Goal: Task Accomplishment & Management: Manage account settings

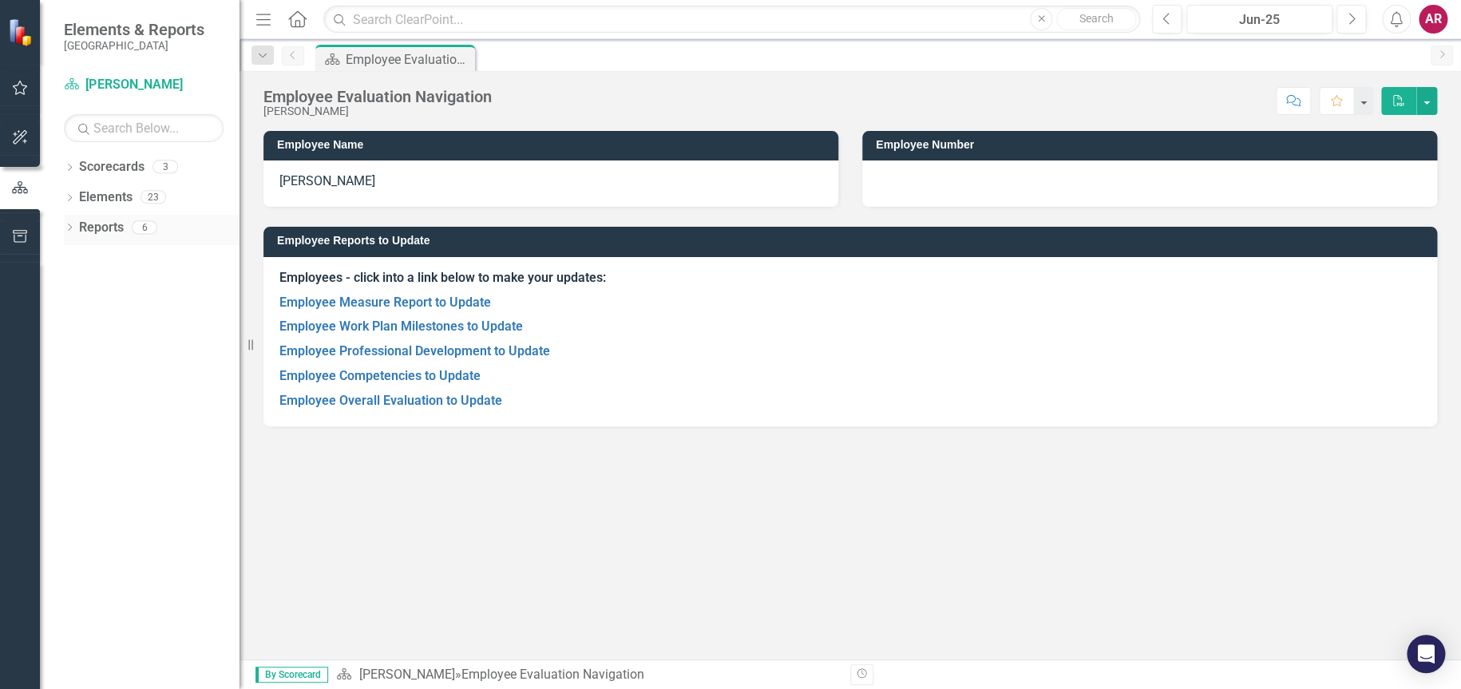
click at [152, 226] on div "6" at bounding box center [145, 227] width 26 height 14
click at [358, 399] on link "Employee Overall Evaluation to Update" at bounding box center [390, 400] width 223 height 15
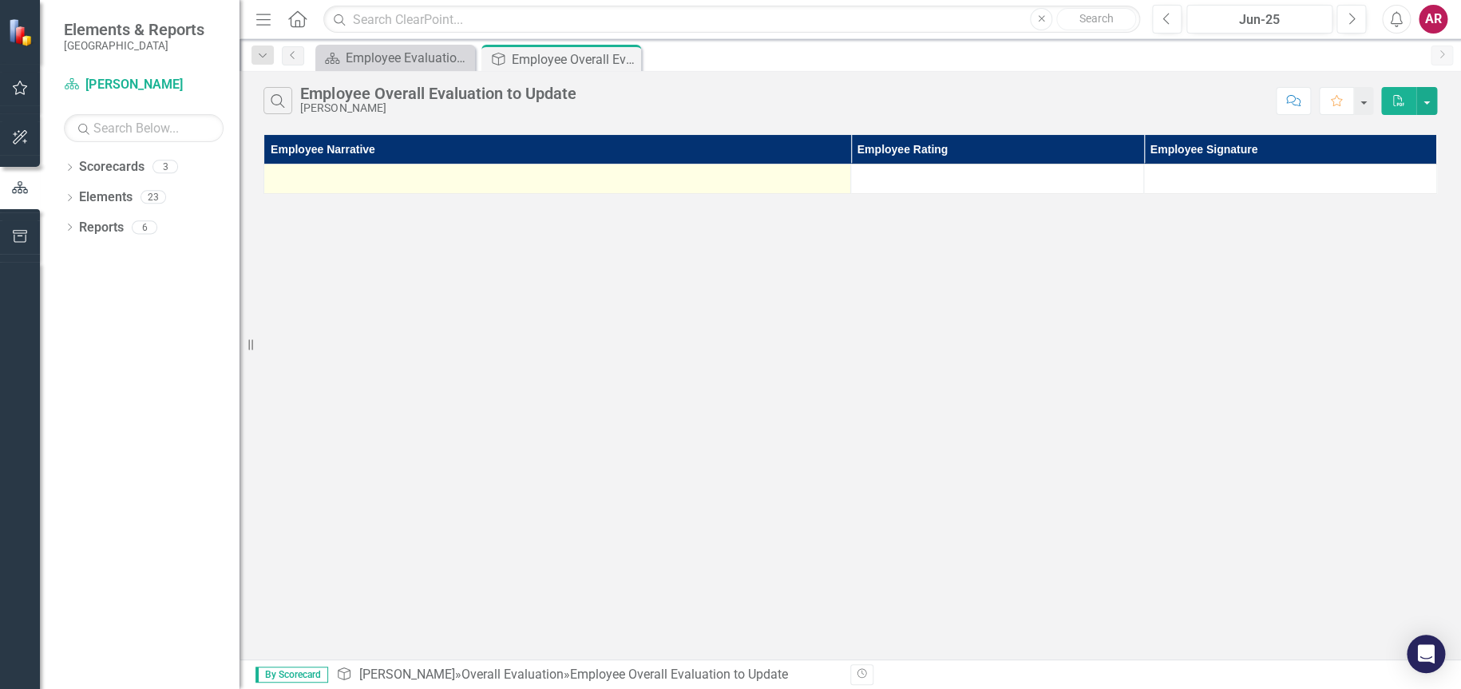
click at [612, 175] on div at bounding box center [557, 178] width 570 height 19
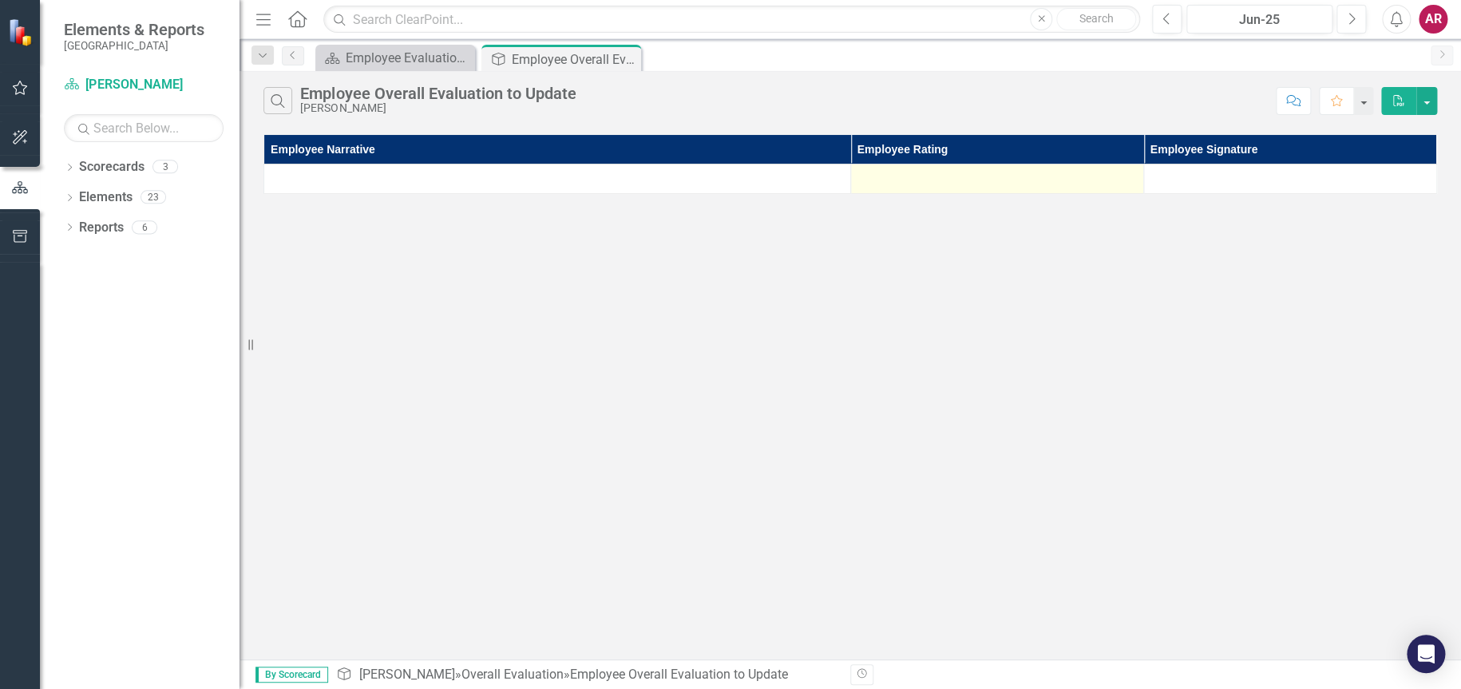
click at [976, 180] on div at bounding box center [997, 178] width 276 height 19
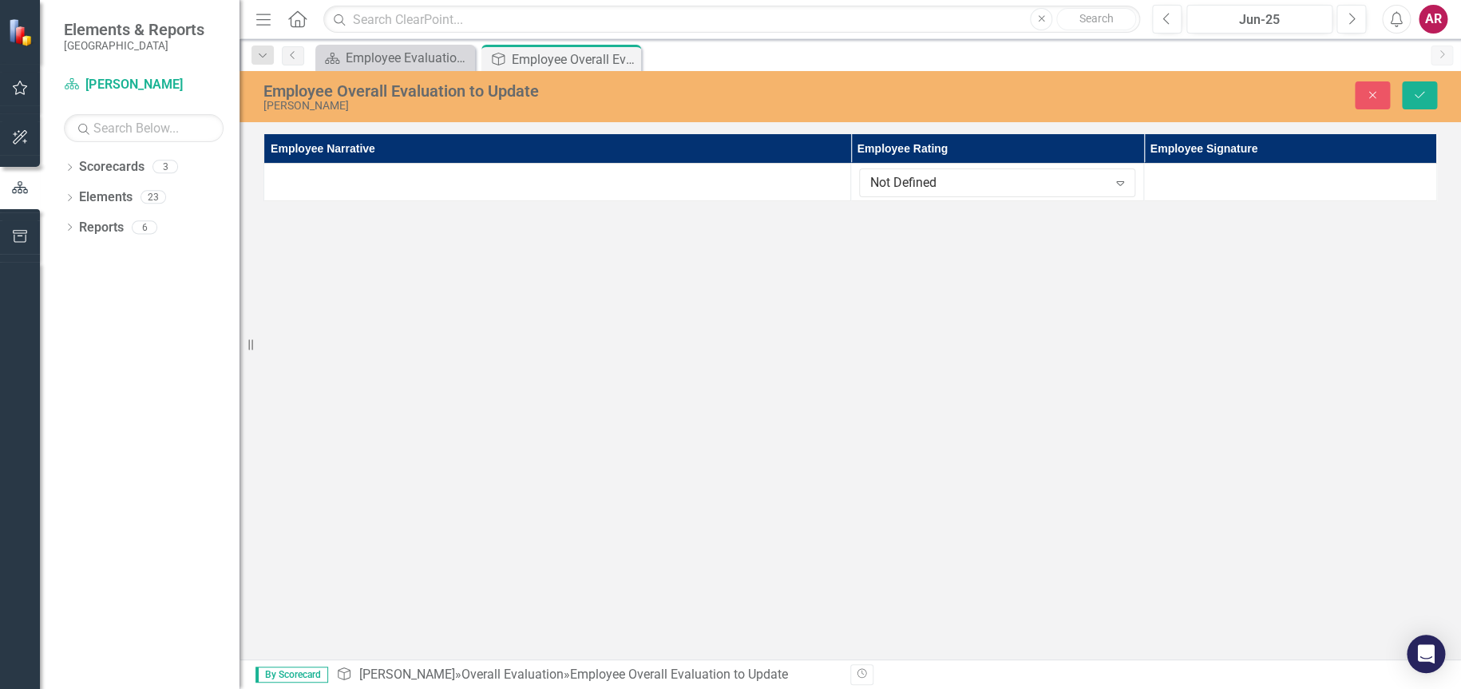
click at [875, 227] on div "Employee Overall Evaluation to Update [PERSON_NAME] Close Save Employee Narrati…" at bounding box center [850, 365] width 1221 height 588
click at [546, 58] on div "Employee Overall Evaluation to Update" at bounding box center [554, 59] width 85 height 20
click at [402, 53] on div "Employee Evaluation Navigation" at bounding box center [398, 58] width 105 height 20
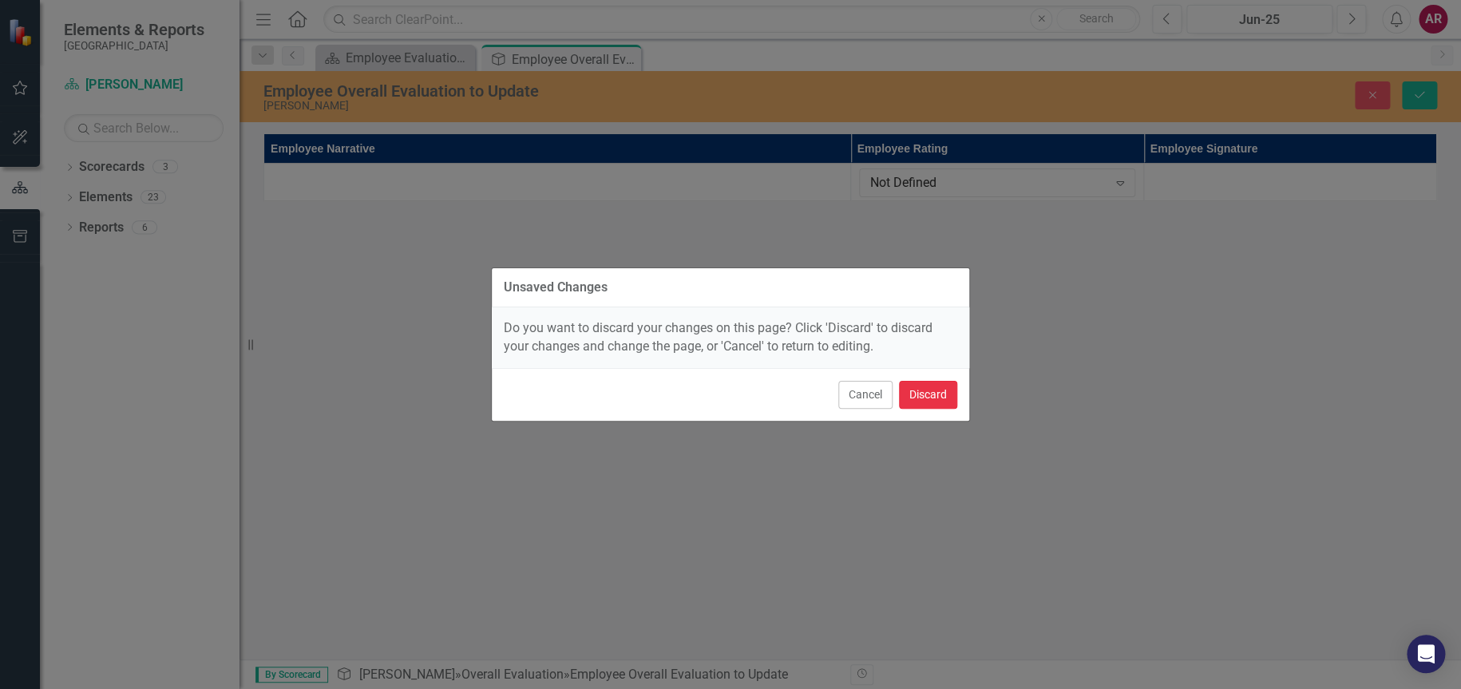
click at [940, 388] on button "Discard" at bounding box center [928, 395] width 58 height 28
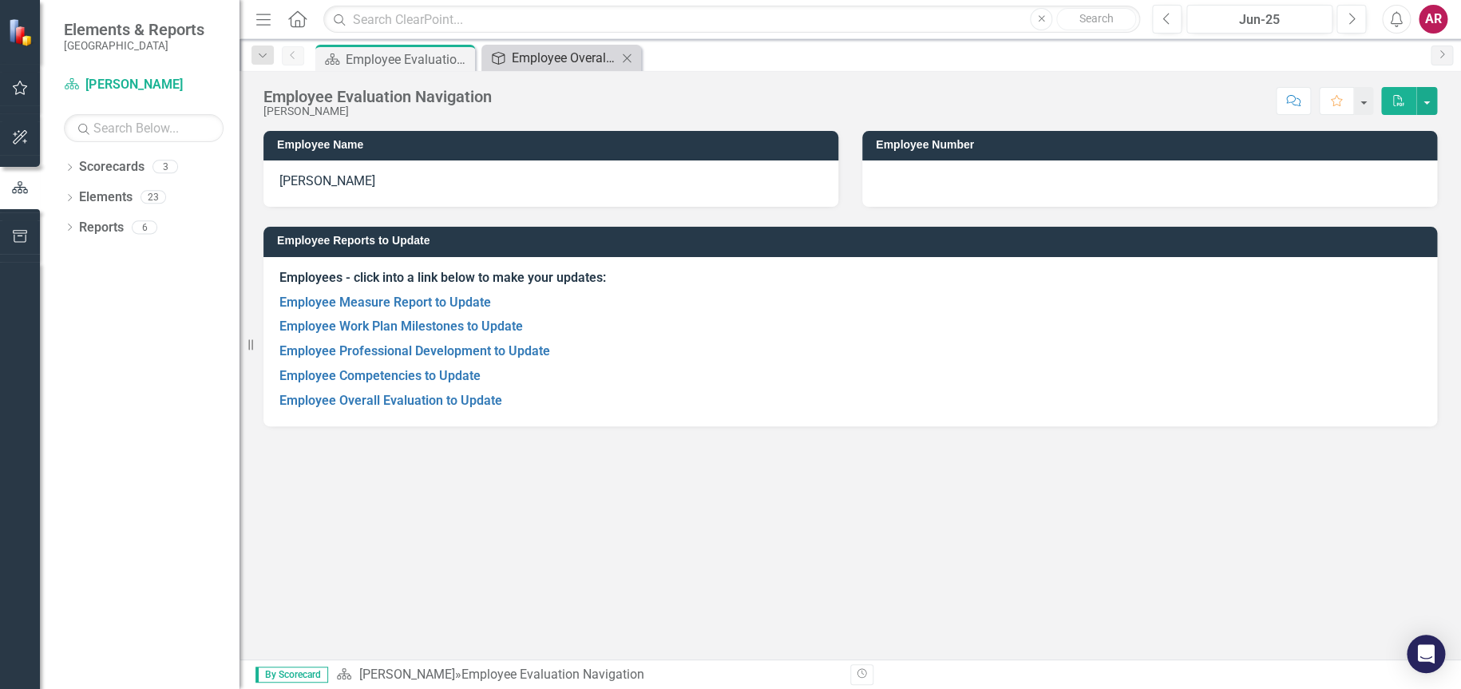
click at [544, 53] on div "Employee Overall Evaluation to Update" at bounding box center [564, 58] width 105 height 20
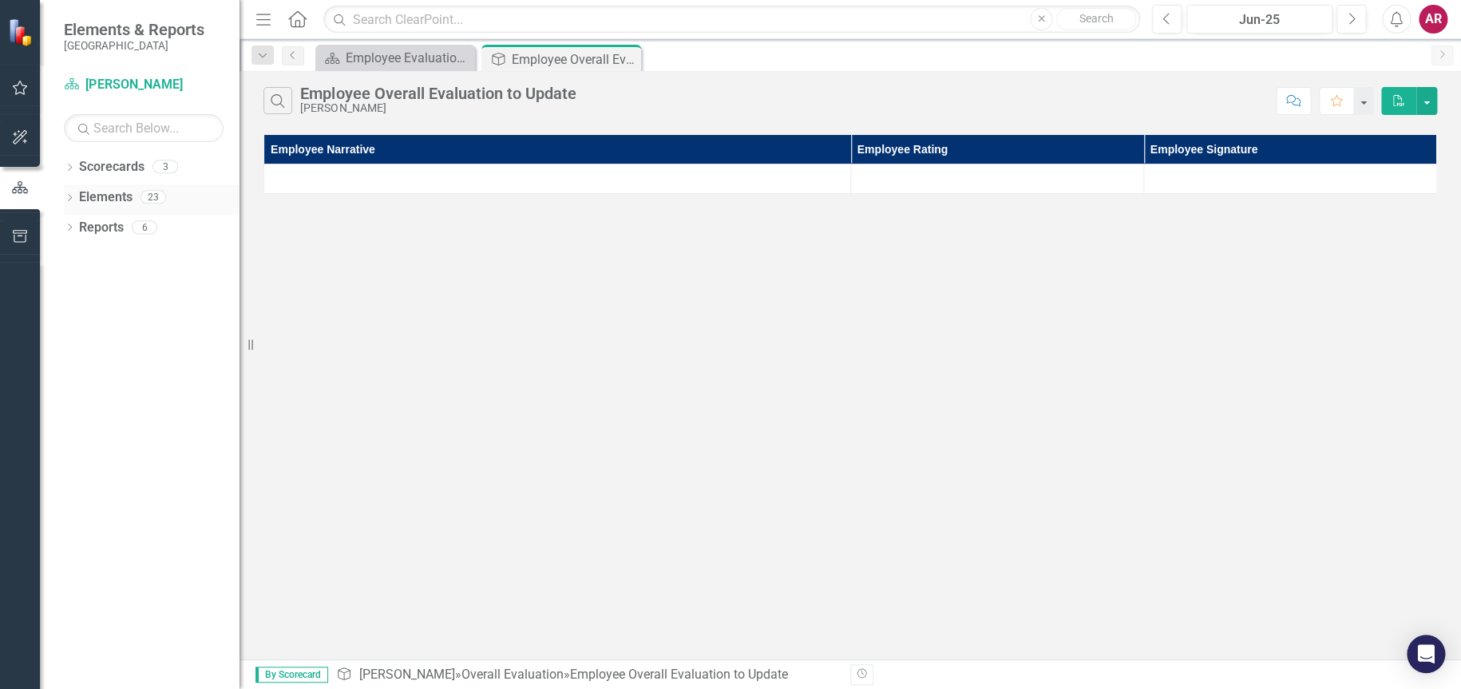
click at [123, 204] on link "Elements" at bounding box center [105, 197] width 53 height 18
click at [104, 236] on link "Reports" at bounding box center [101, 228] width 45 height 18
click at [78, 161] on div "Dropdown Scorecards 3" at bounding box center [152, 169] width 176 height 30
click at [72, 163] on div "Dropdown" at bounding box center [69, 169] width 11 height 14
click at [74, 196] on icon "Dropdown" at bounding box center [78, 197] width 12 height 10
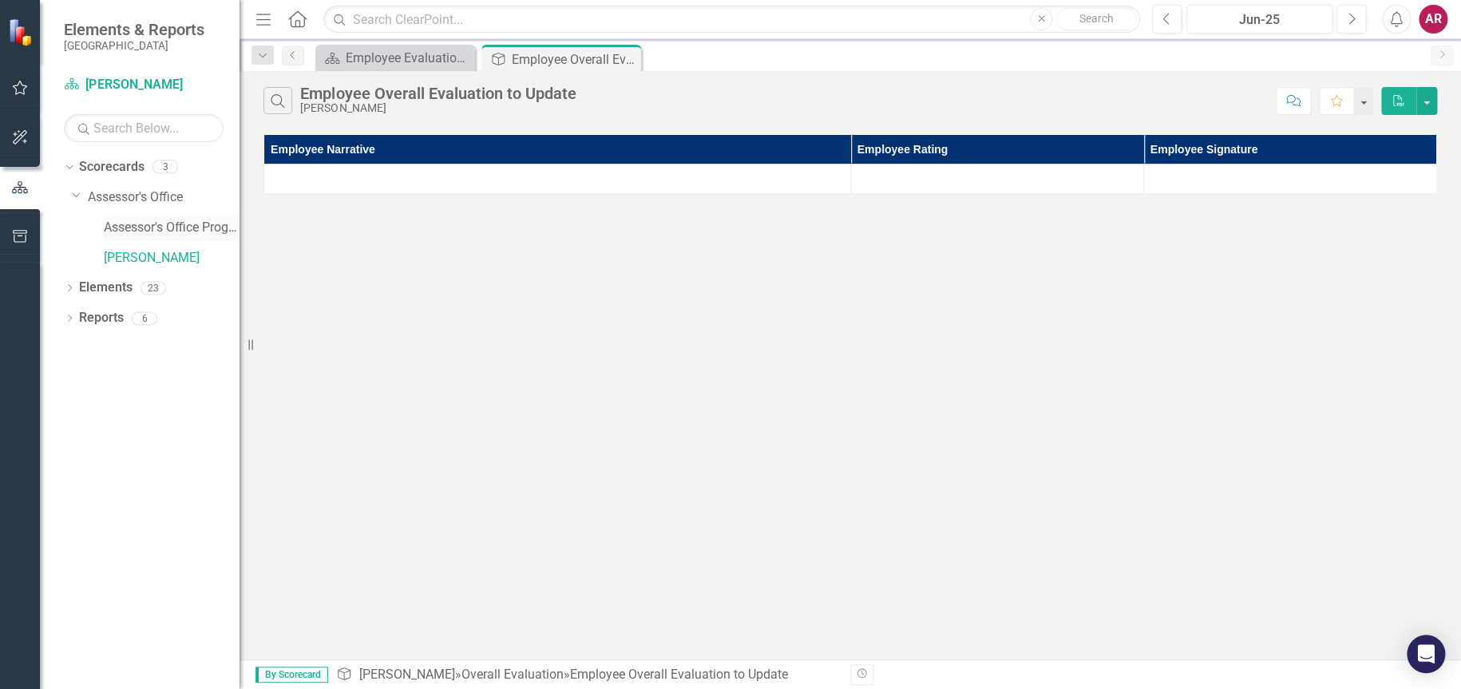
click at [128, 224] on link "Assessor's Office Program" at bounding box center [172, 228] width 136 height 18
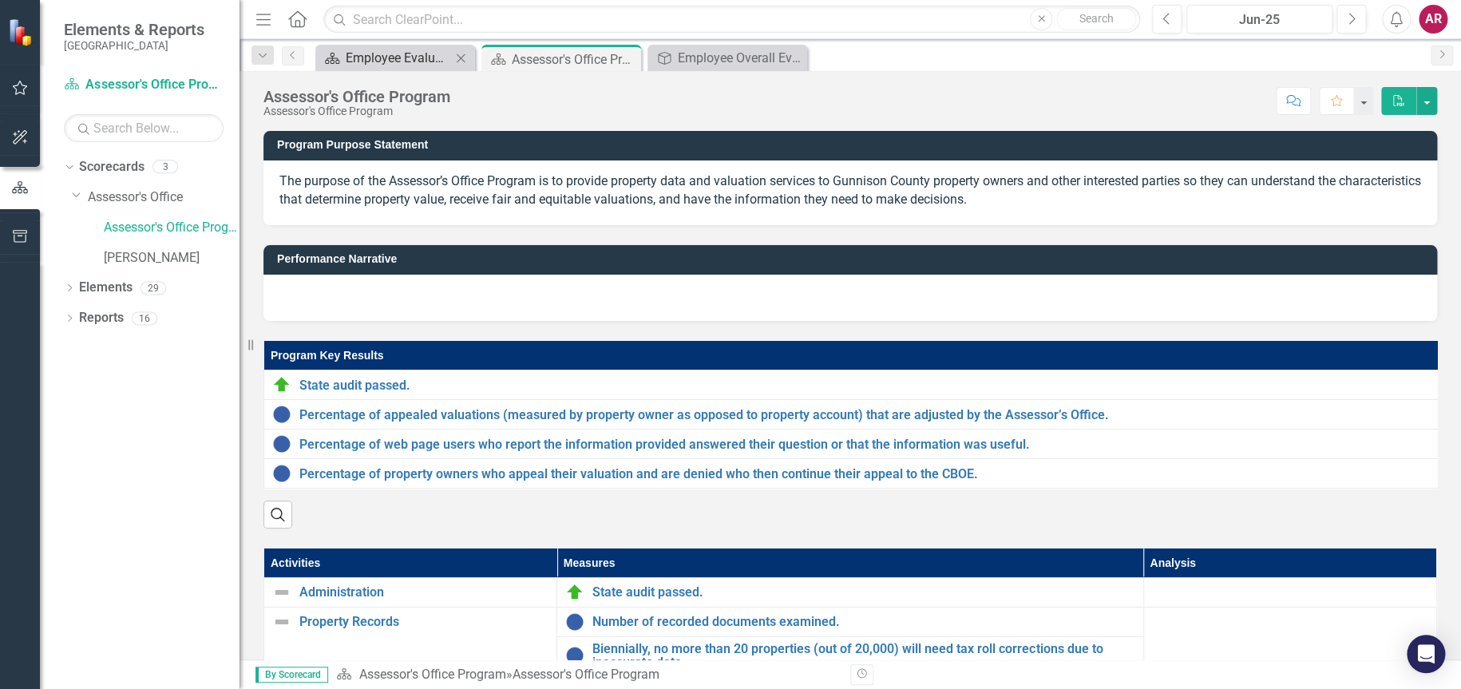
click at [361, 57] on div "Employee Evaluation Navigation" at bounding box center [398, 58] width 105 height 20
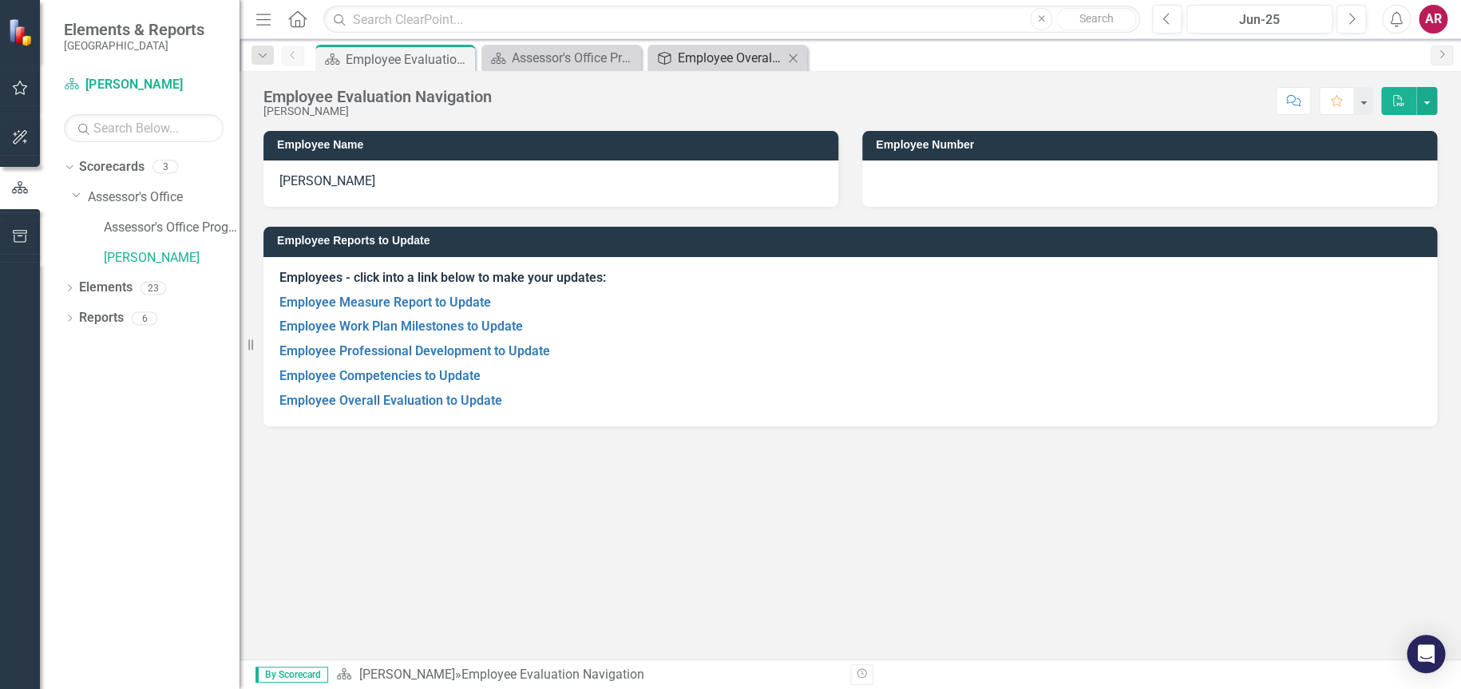
click at [738, 54] on div "Employee Overall Evaluation to Update" at bounding box center [730, 58] width 105 height 20
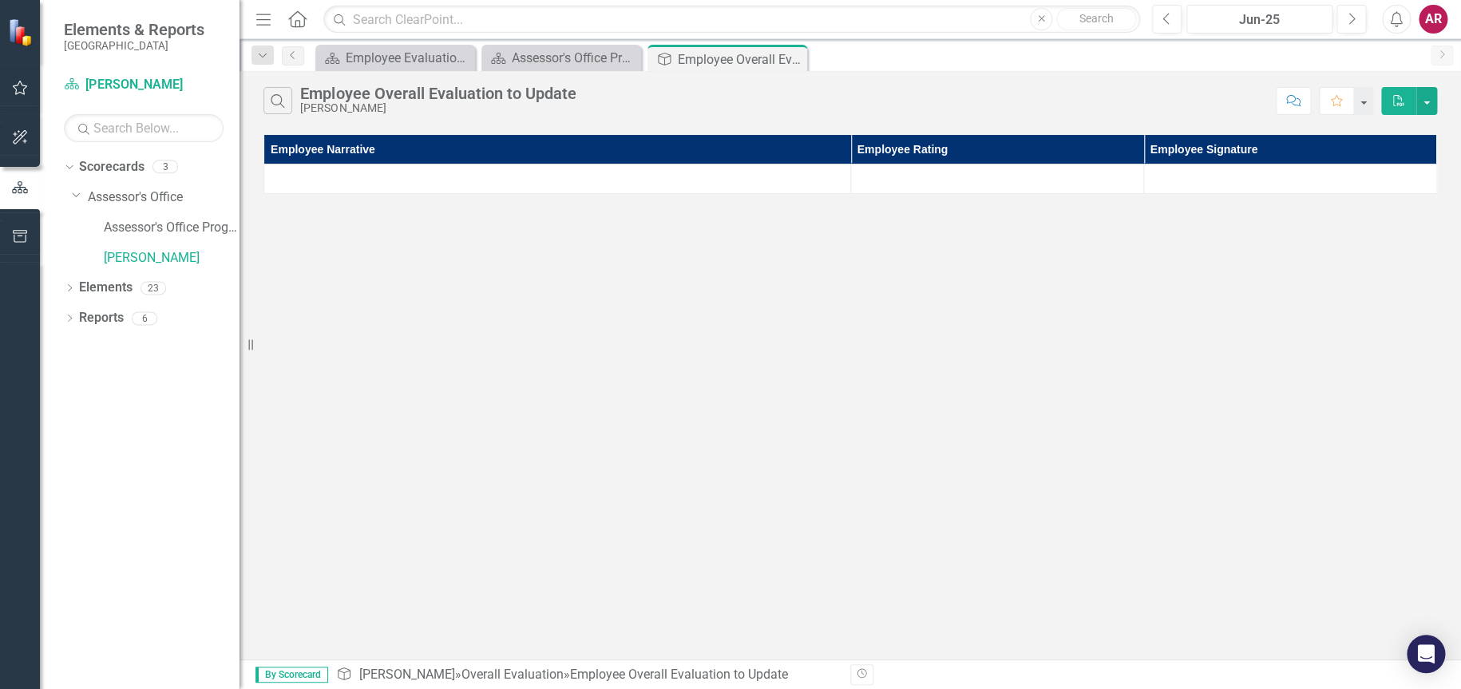
click at [1255, 93] on div "Search Employee Overall Evaluation to Update [PERSON_NAME]" at bounding box center [765, 100] width 1004 height 27
click at [384, 57] on div "Employee Evaluation Navigation" at bounding box center [398, 58] width 105 height 20
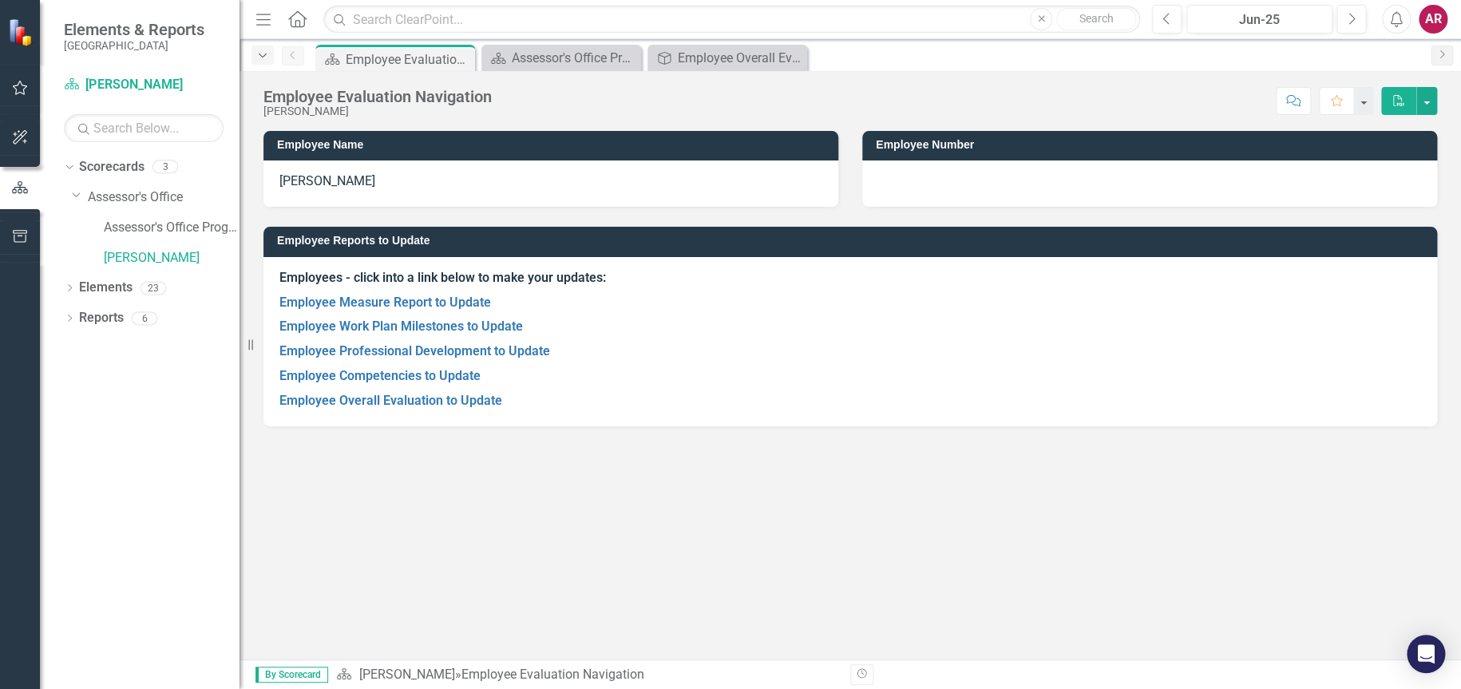
click at [269, 57] on icon "Dropdown" at bounding box center [262, 55] width 14 height 11
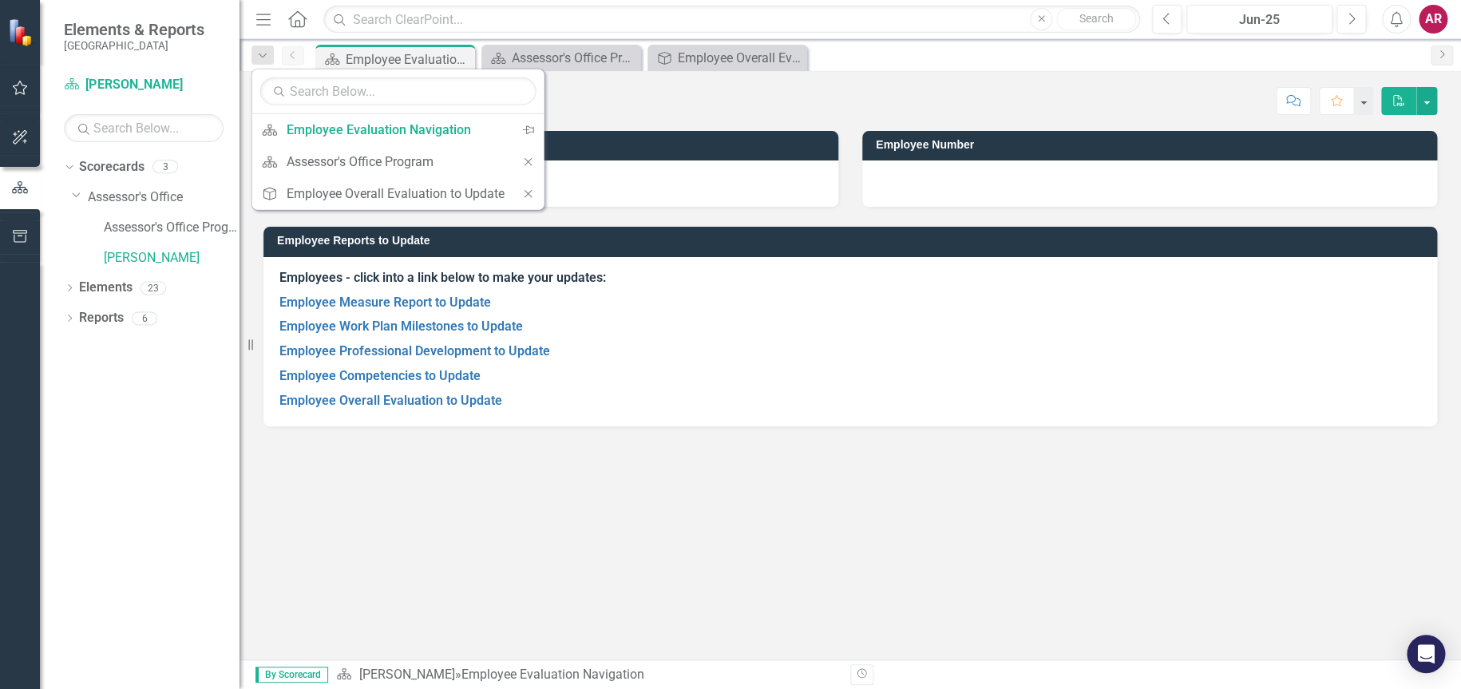
click at [556, 429] on div "Employee Name [PERSON_NAME] Employee Number Employee Reports to Update Employee…" at bounding box center [850, 276] width 1221 height 331
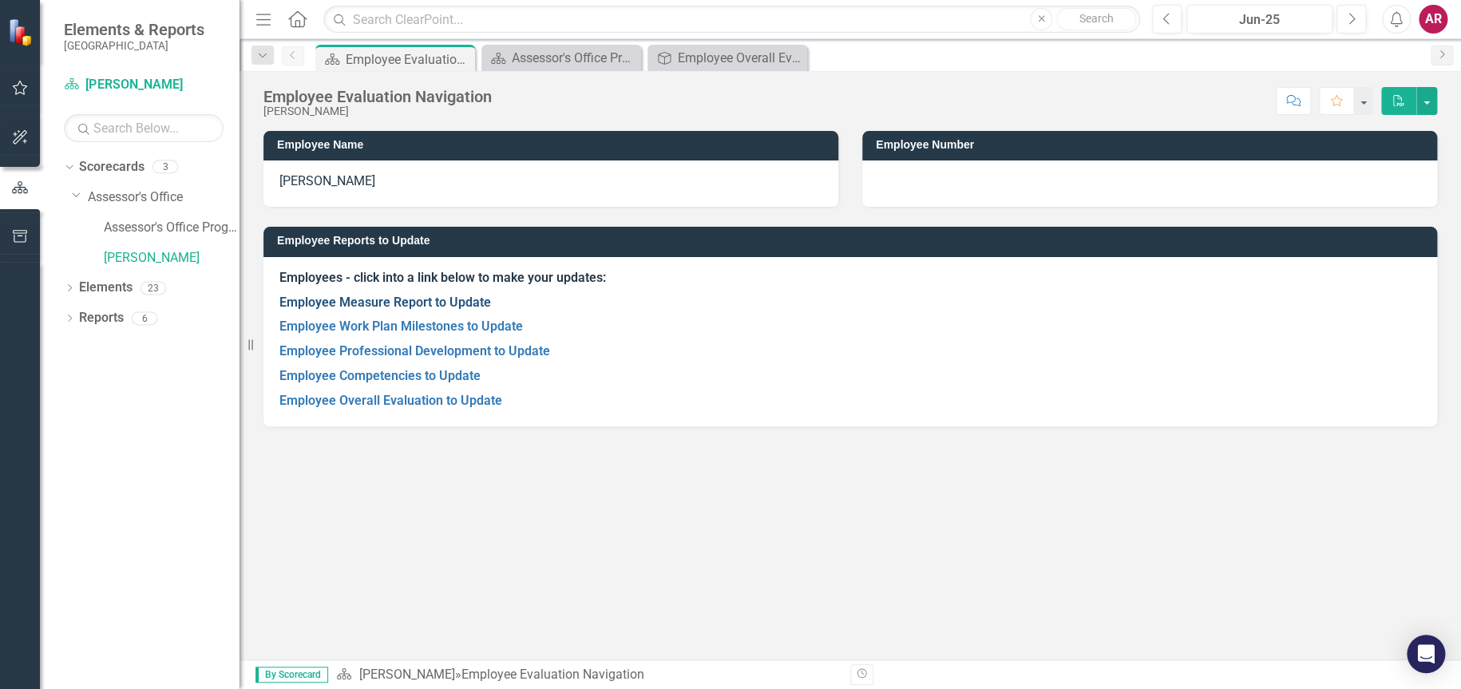
click at [449, 301] on link "Employee Measure Report to Update" at bounding box center [385, 302] width 212 height 15
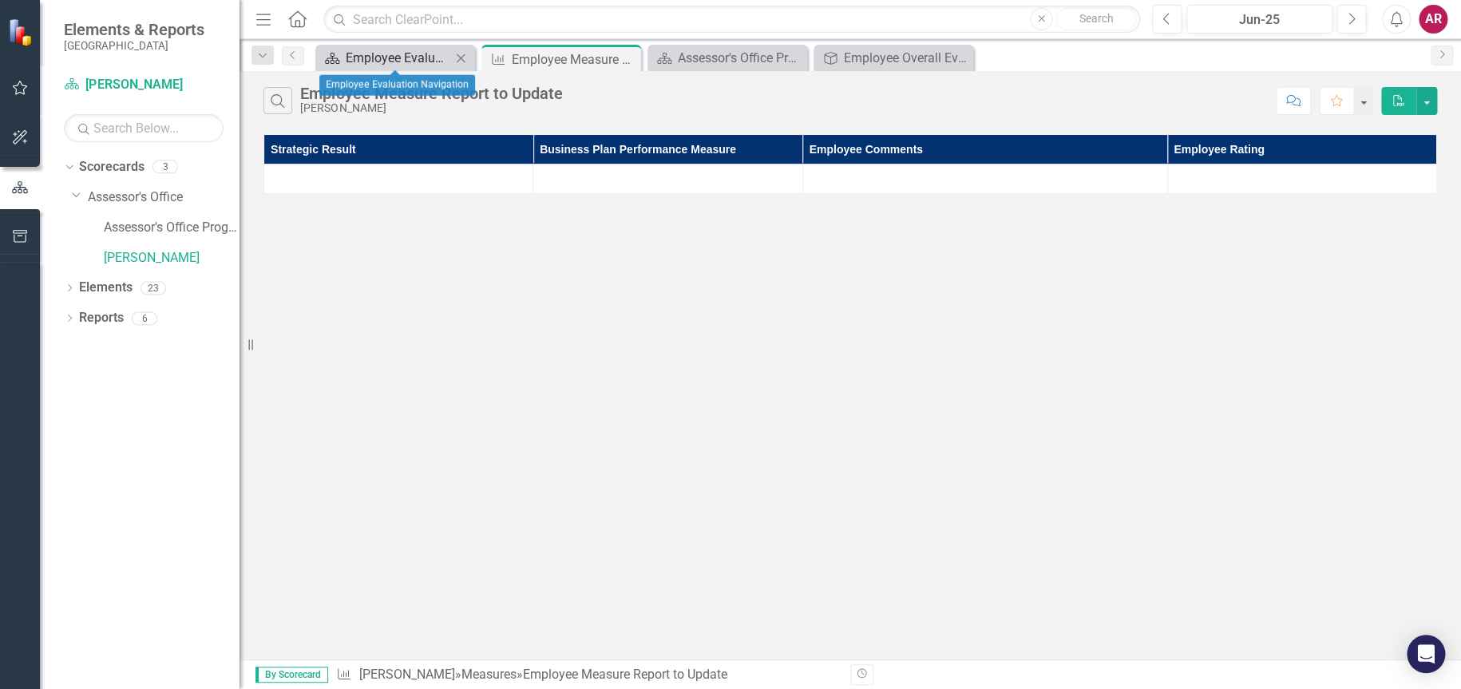
click at [370, 57] on div "Employee Evaluation Navigation" at bounding box center [398, 58] width 105 height 20
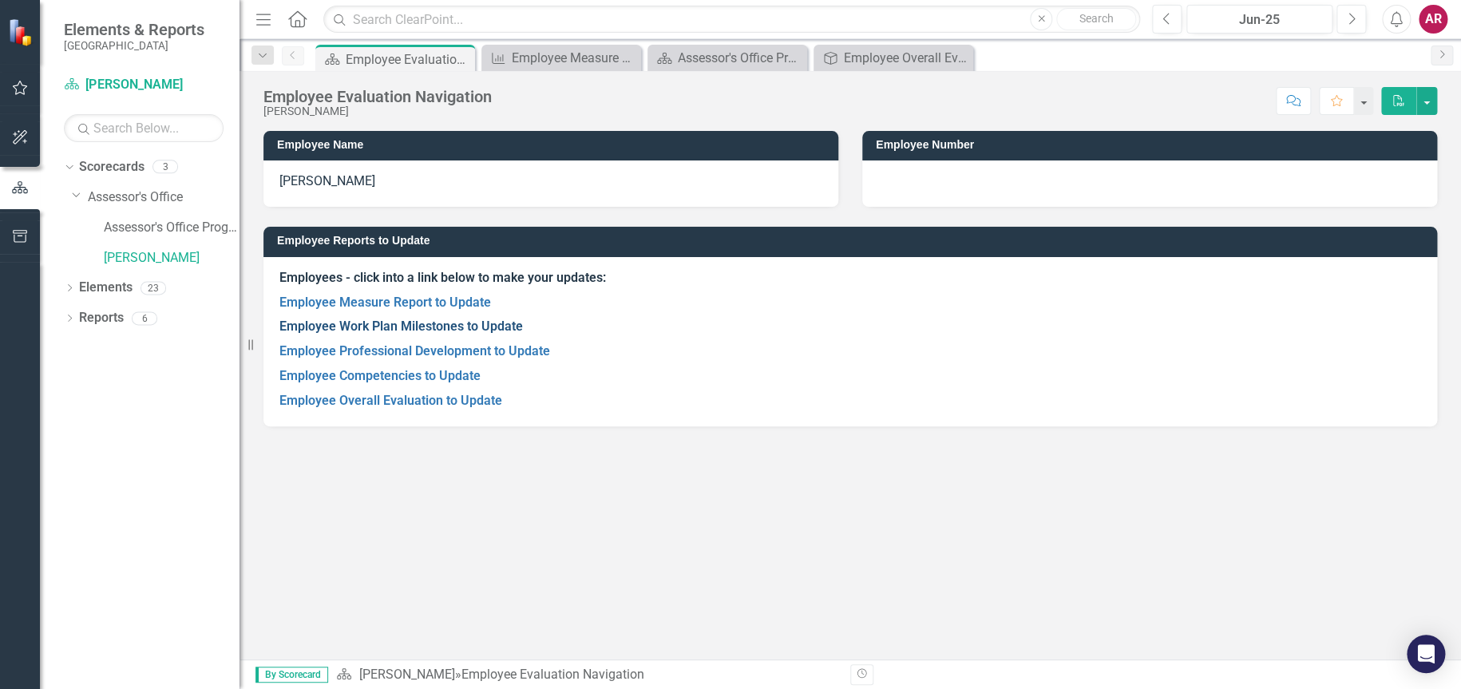
click at [441, 323] on link "Employee Work Plan Milestones to Update" at bounding box center [401, 326] width 244 height 15
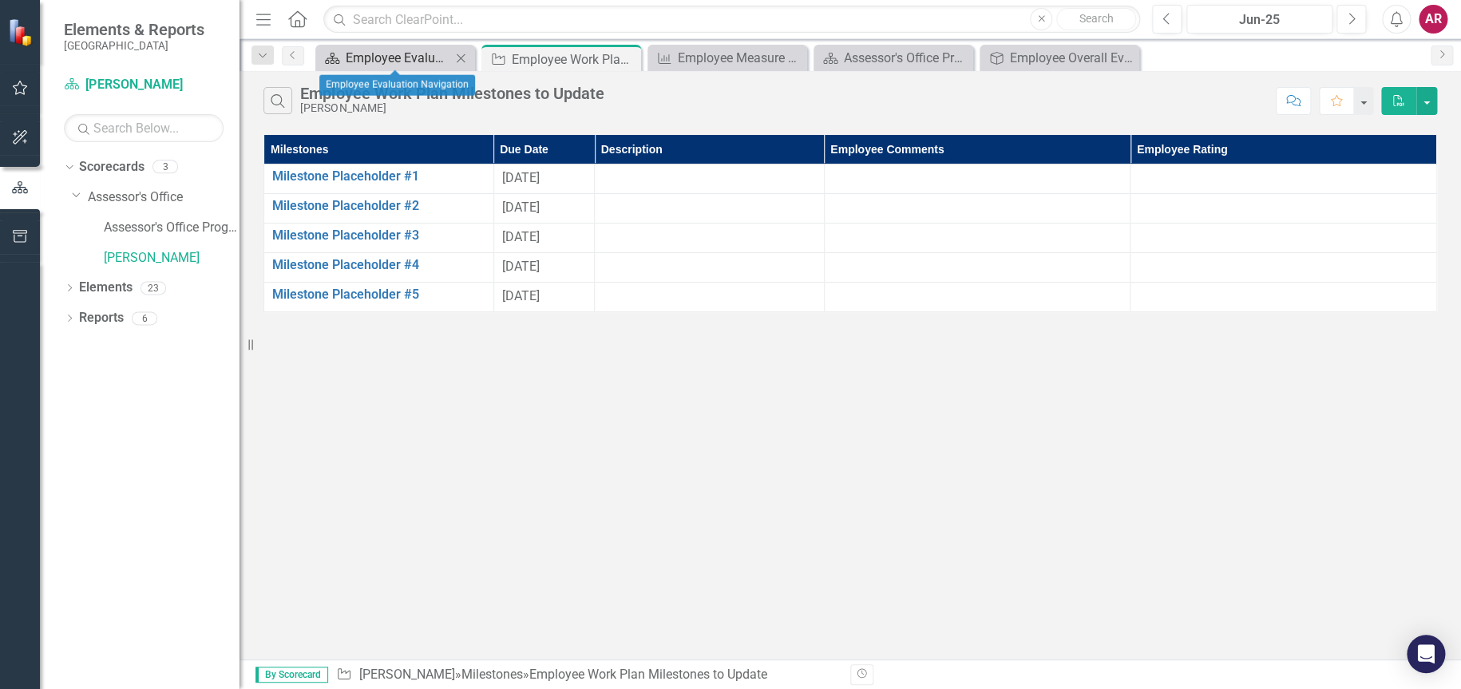
click at [413, 59] on div "Employee Evaluation Navigation" at bounding box center [398, 58] width 105 height 20
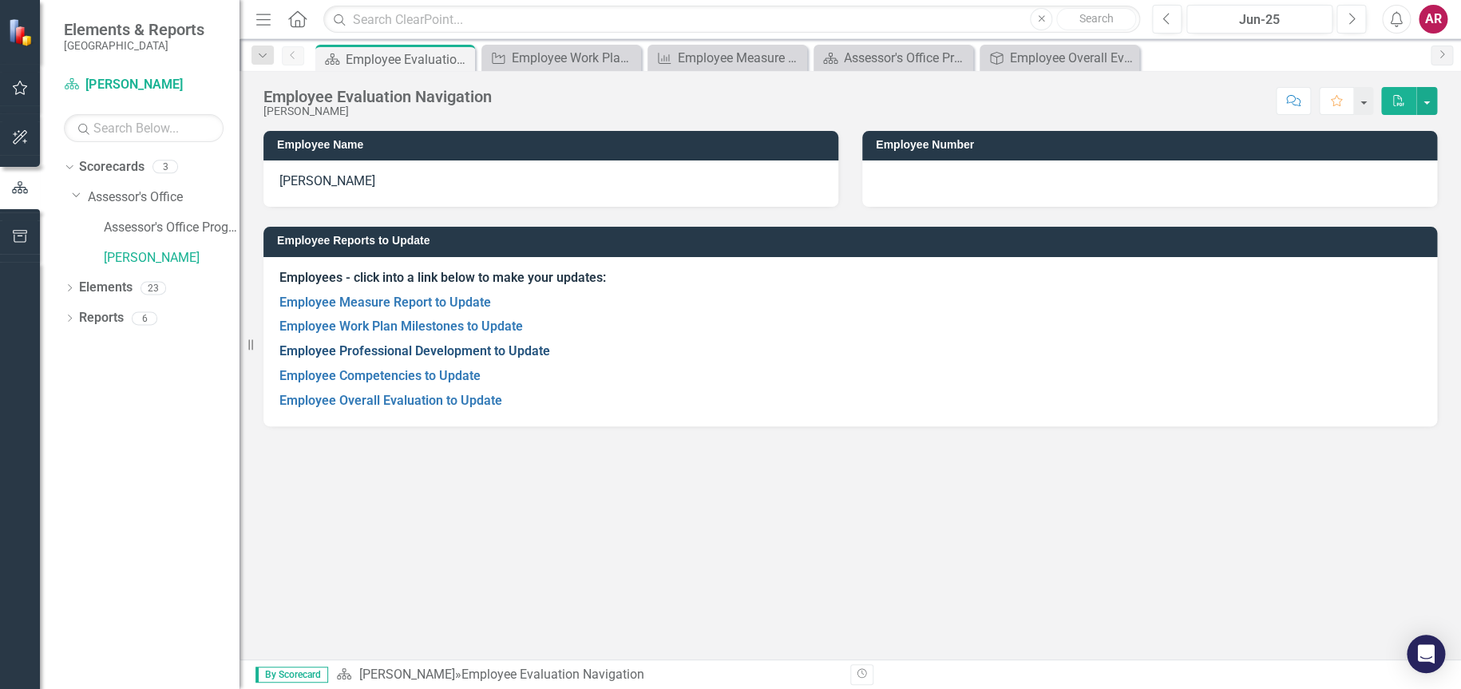
click at [458, 350] on link "Employee Professional Development to Update" at bounding box center [414, 350] width 271 height 15
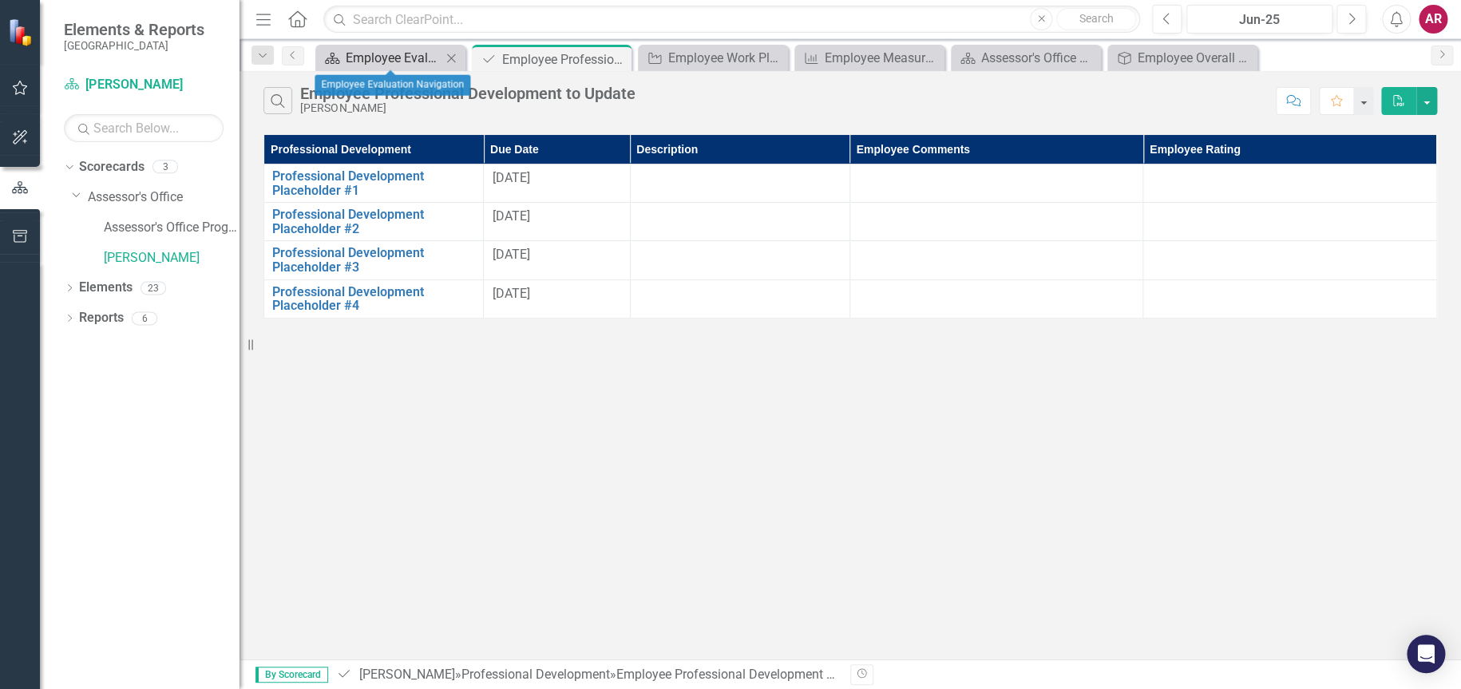
click at [398, 57] on div "Employee Evaluation Navigation" at bounding box center [394, 58] width 96 height 20
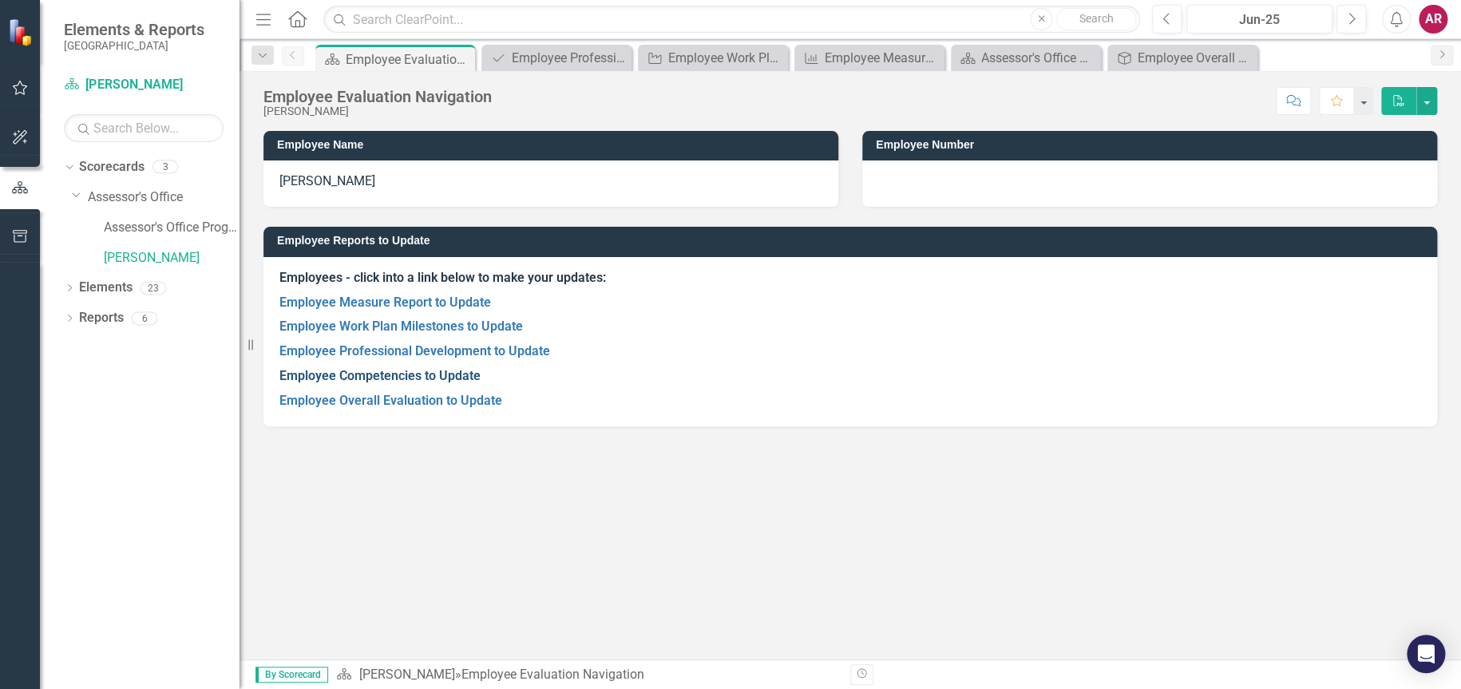
click at [424, 377] on link "Employee Competencies to Update" at bounding box center [379, 375] width 201 height 15
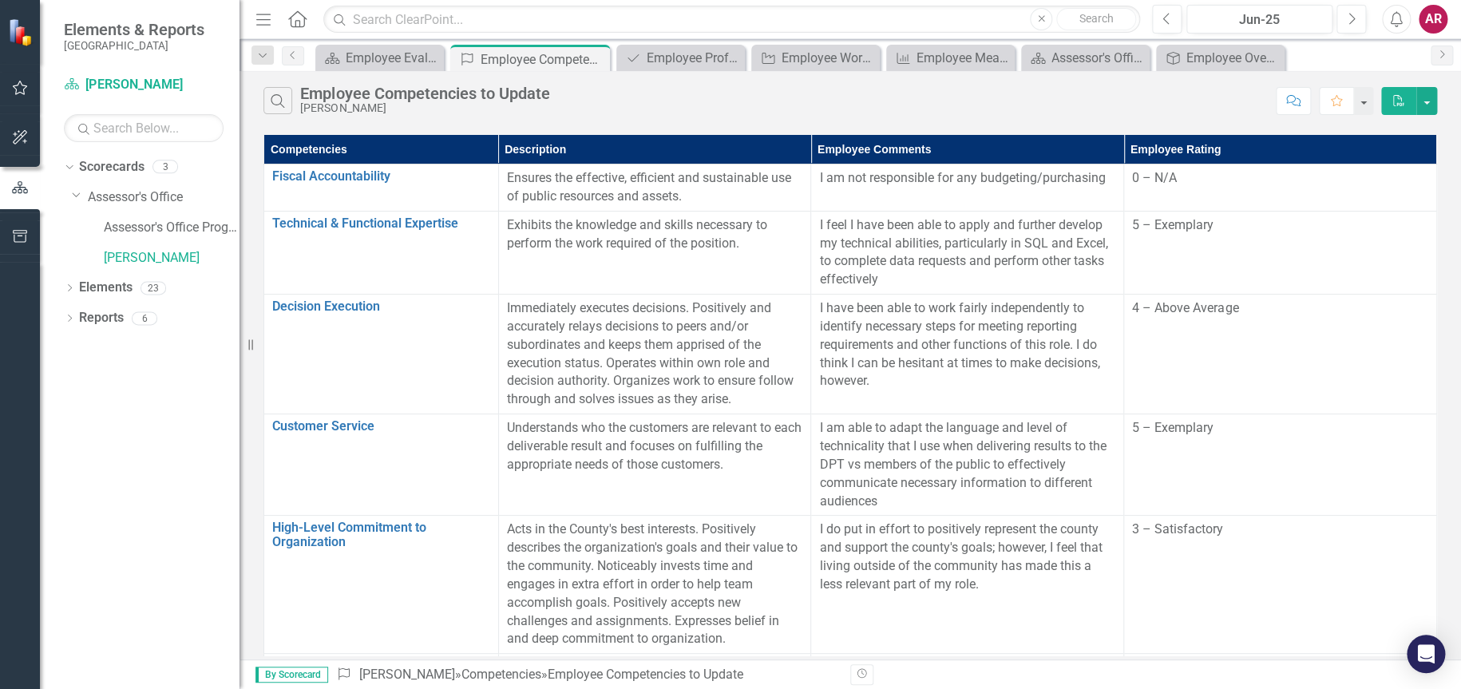
click at [1291, 95] on icon "button" at bounding box center [1293, 100] width 14 height 11
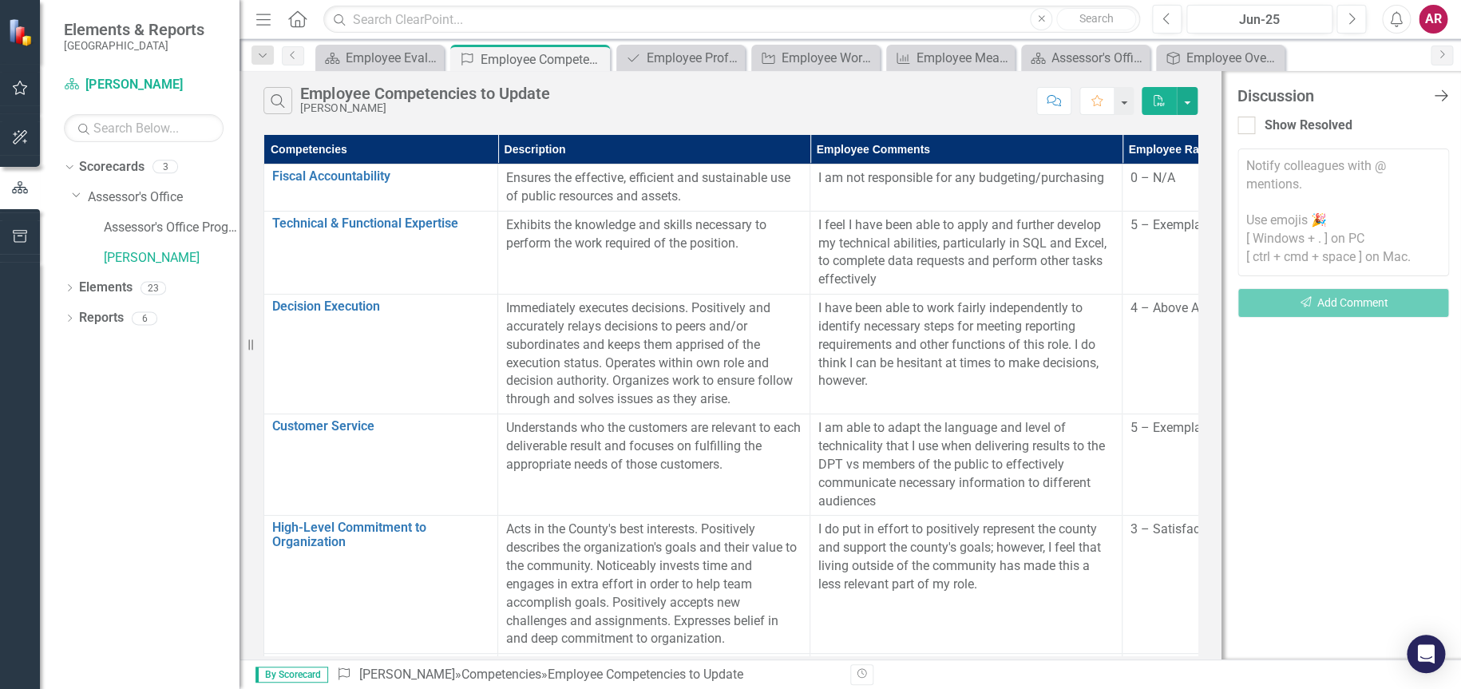
click at [1432, 93] on icon "Close Discussion Bar" at bounding box center [1441, 95] width 20 height 15
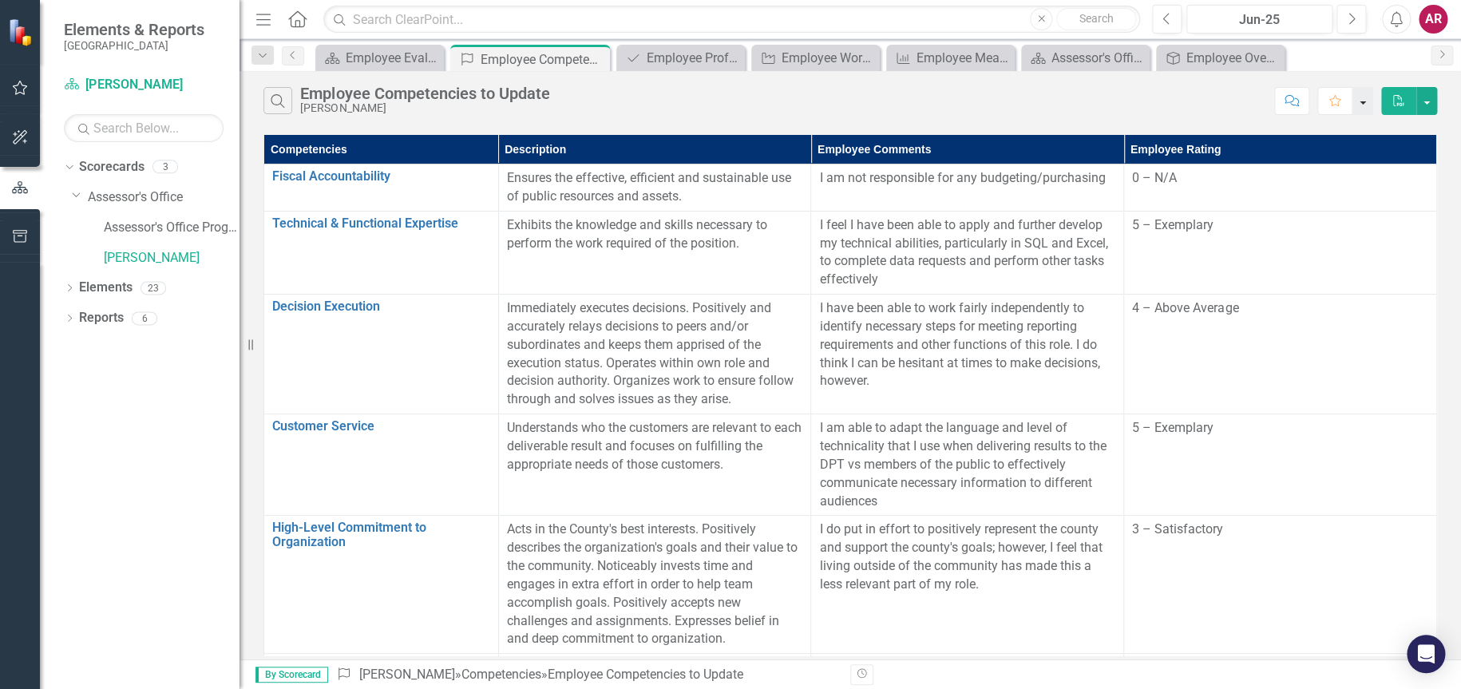
click at [1353, 107] on button "button" at bounding box center [1362, 101] width 21 height 28
click at [1360, 101] on button "button" at bounding box center [1362, 101] width 21 height 28
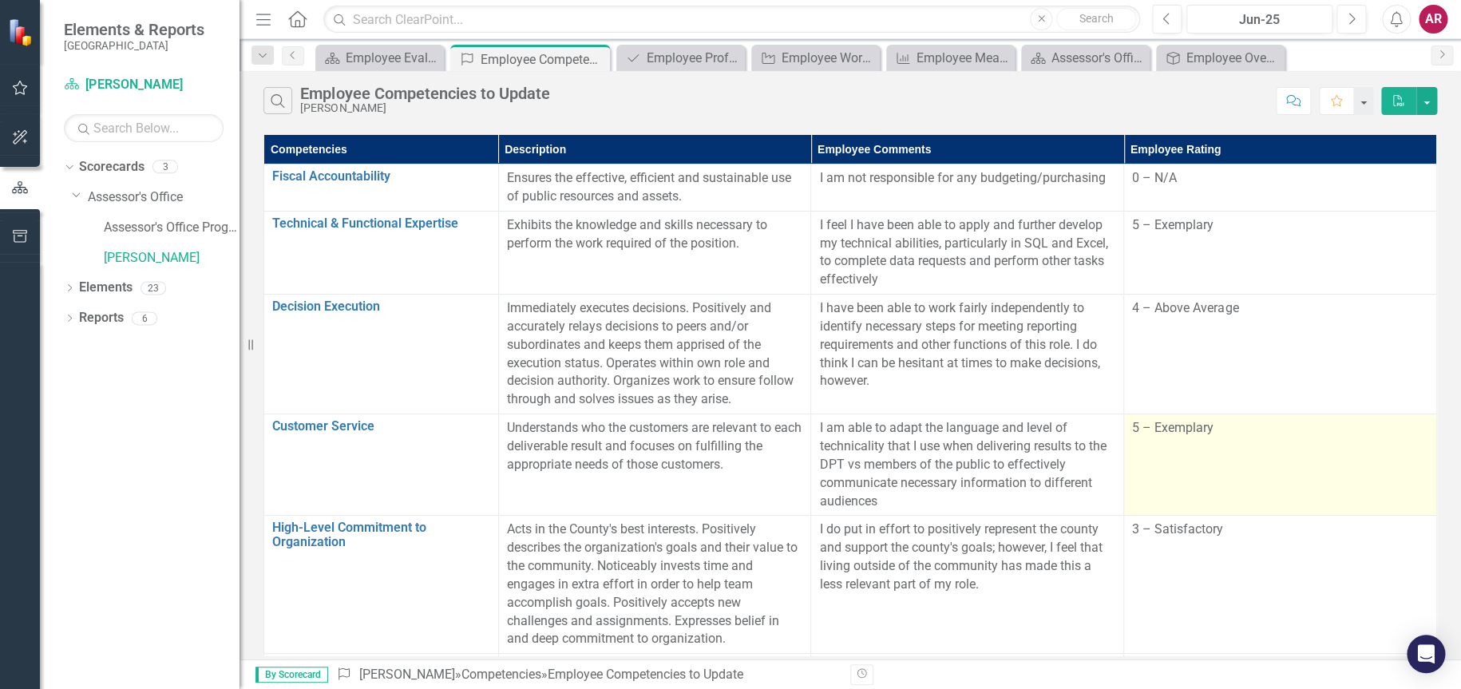
scroll to position [295, 0]
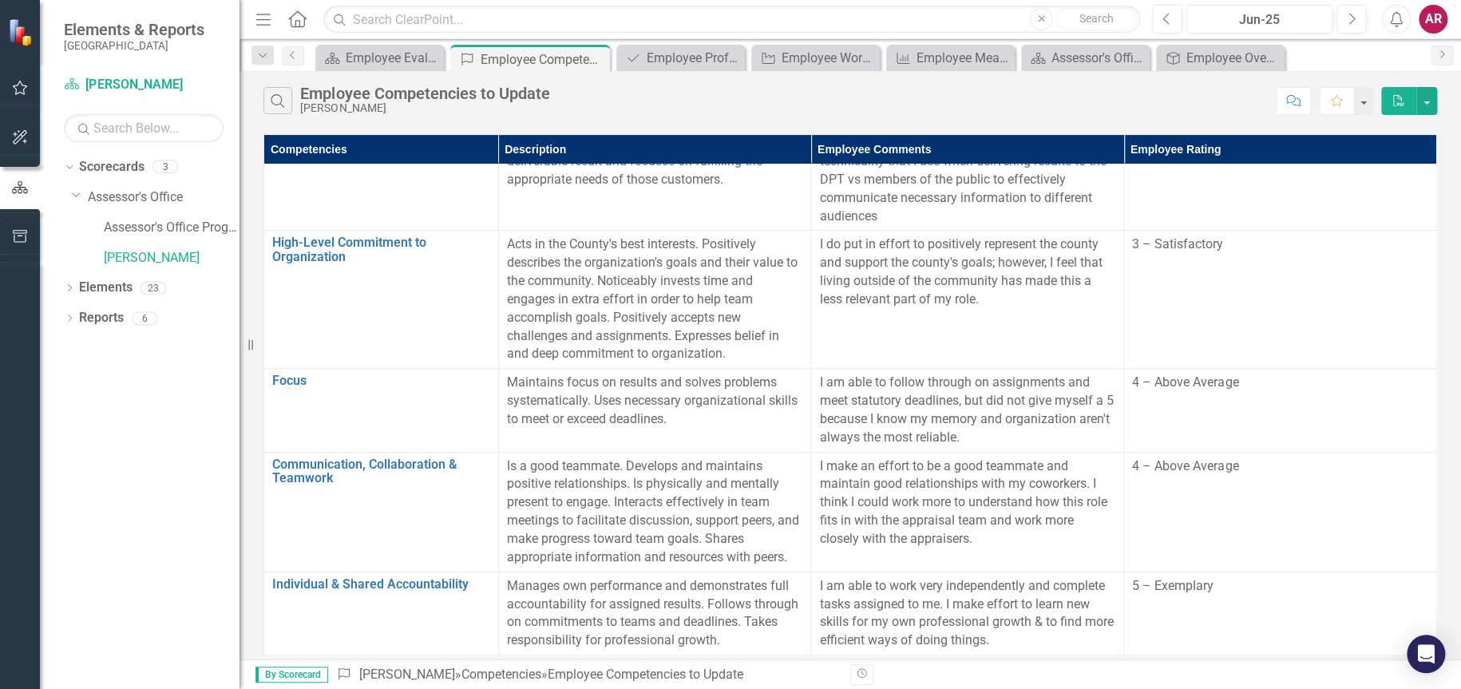
click at [289, 26] on icon "Home" at bounding box center [297, 18] width 21 height 17
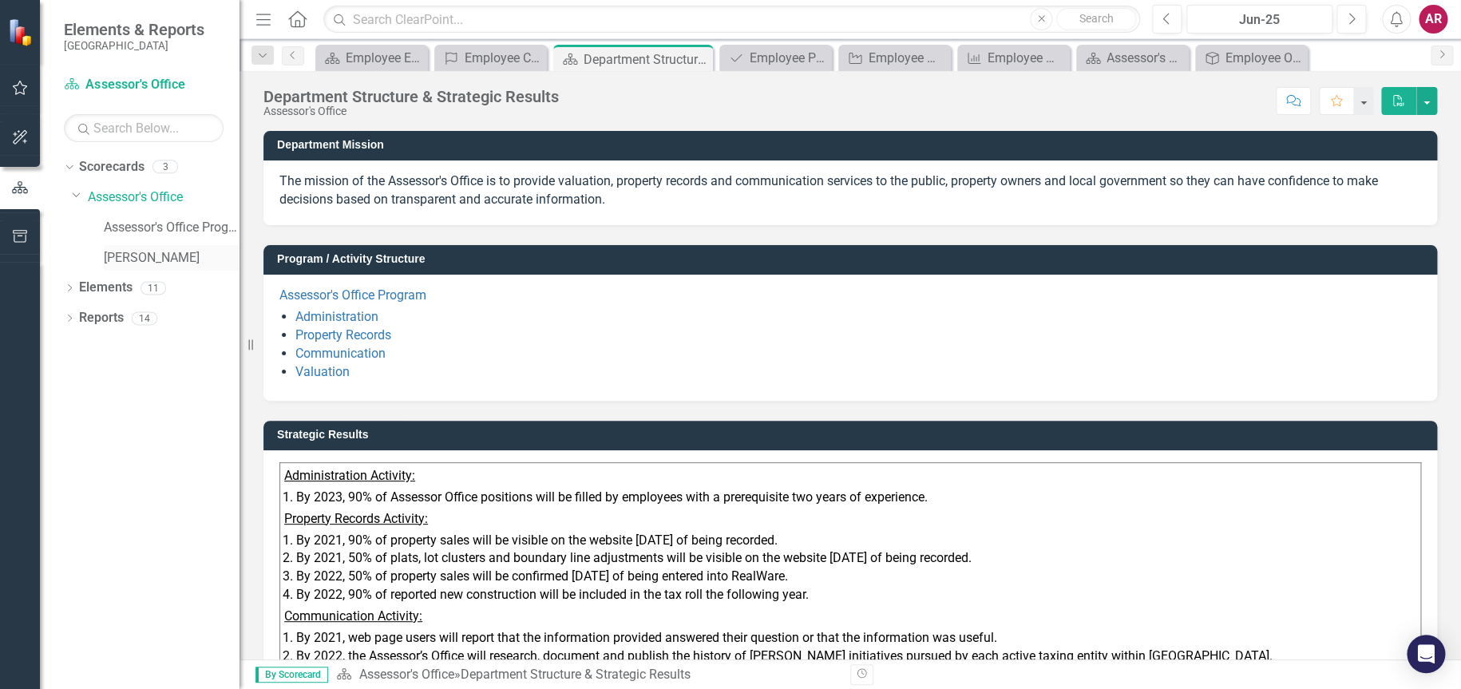
click at [143, 259] on link "[PERSON_NAME]" at bounding box center [172, 258] width 136 height 18
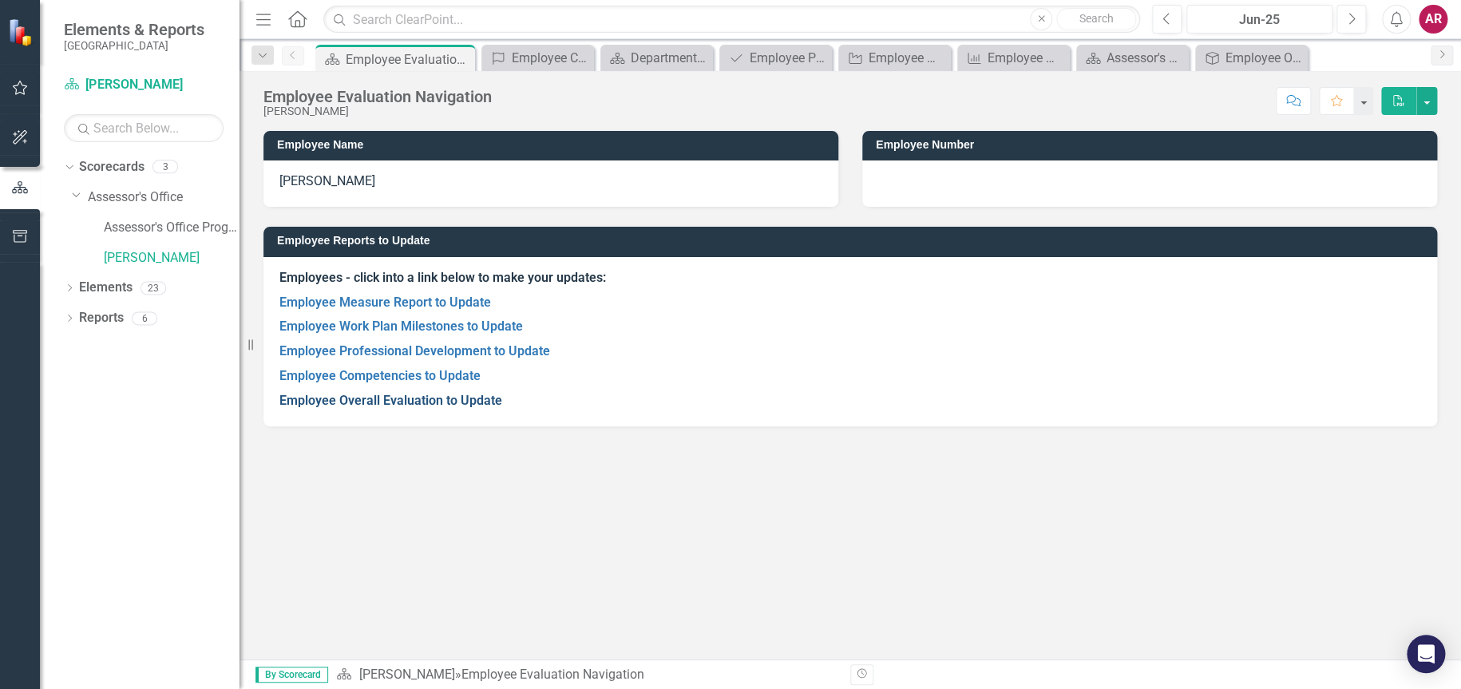
click at [383, 402] on link "Employee Overall Evaluation to Update" at bounding box center [390, 400] width 223 height 15
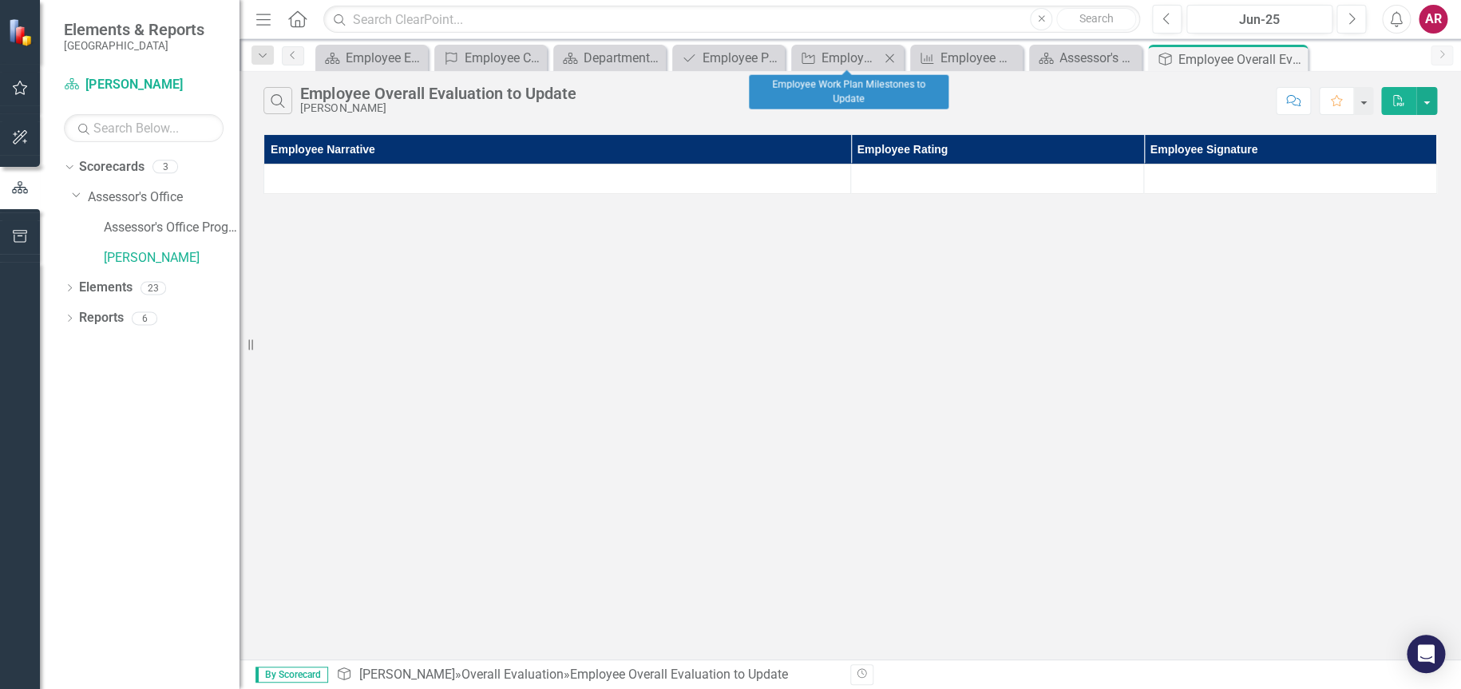
click at [894, 65] on div "Close" at bounding box center [890, 58] width 20 height 20
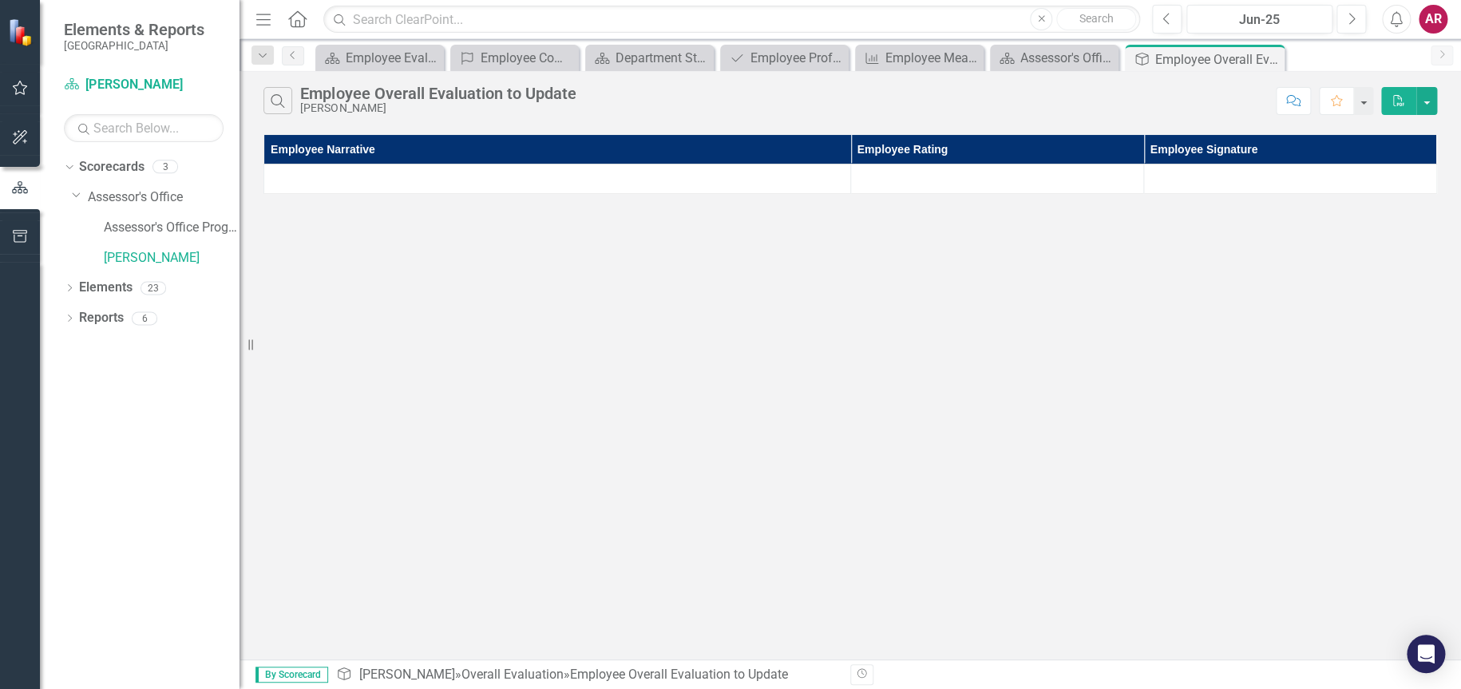
drag, startPoint x: 971, startPoint y: 178, endPoint x: 1051, endPoint y: 198, distance: 83.1
click at [970, 177] on div at bounding box center [997, 178] width 276 height 19
click at [1112, 184] on div at bounding box center [997, 178] width 276 height 19
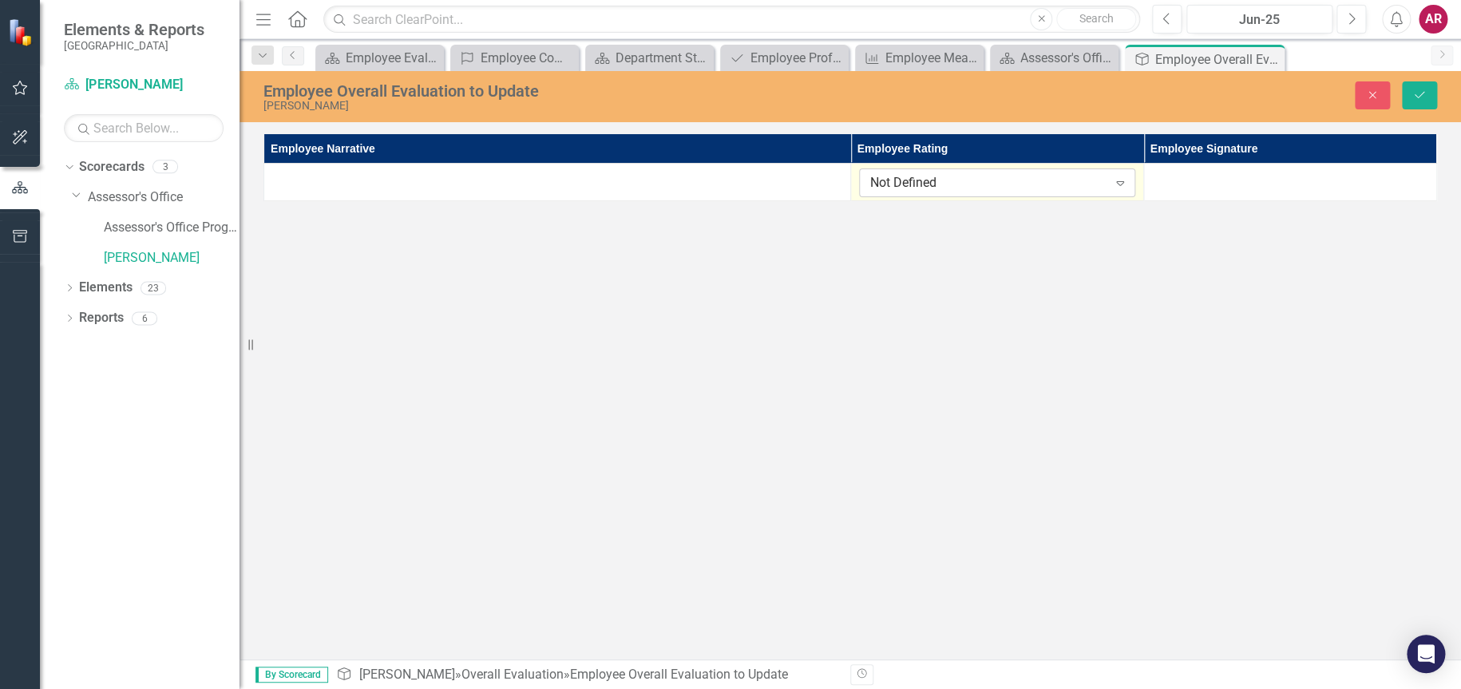
click at [1107, 175] on div "Not Defined Expand" at bounding box center [997, 182] width 276 height 29
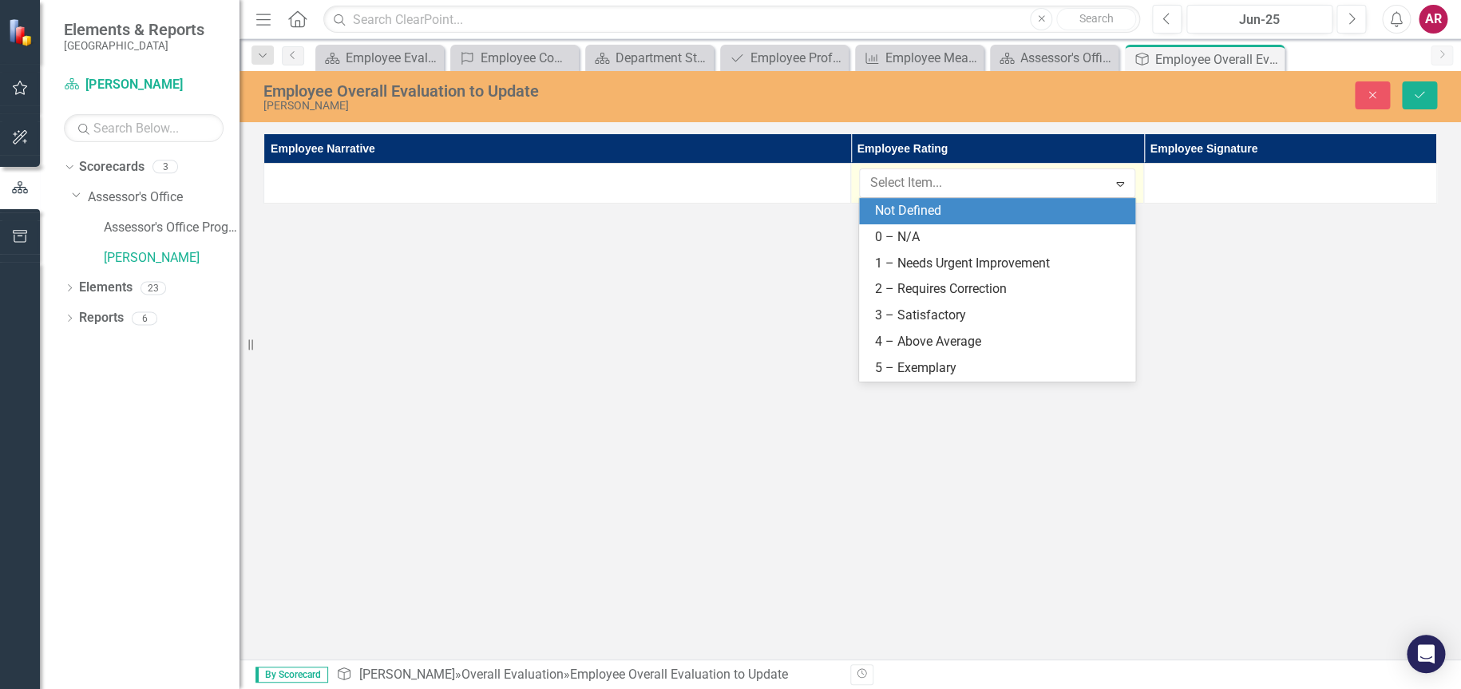
click at [886, 111] on div "[PERSON_NAME]" at bounding box center [591, 106] width 657 height 12
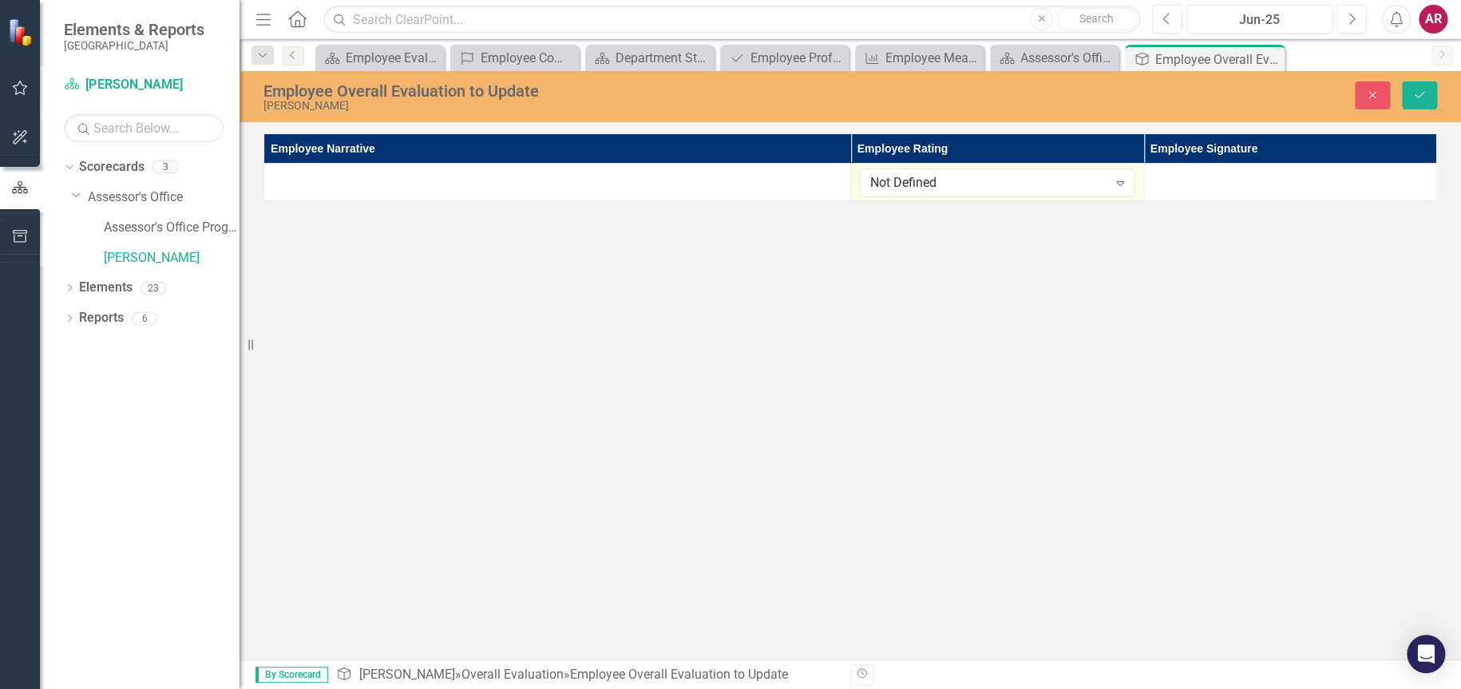
click at [899, 37] on div "Menu Home Search Close Search Previous Jun-25 Next Alerts AR User Edit Profile …" at bounding box center [850, 19] width 1221 height 39
click at [901, 53] on div "Employee Measure Report to Update" at bounding box center [922, 58] width 74 height 20
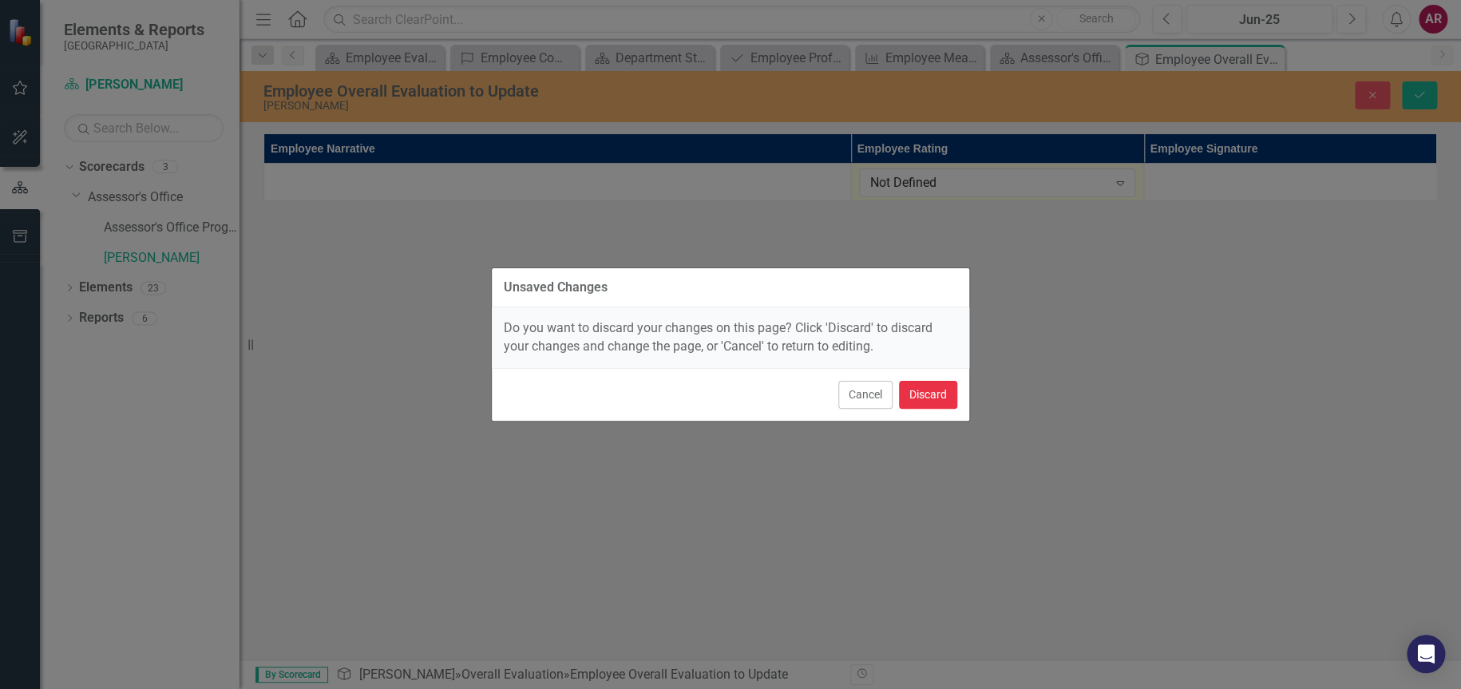
click at [910, 391] on button "Discard" at bounding box center [928, 395] width 58 height 28
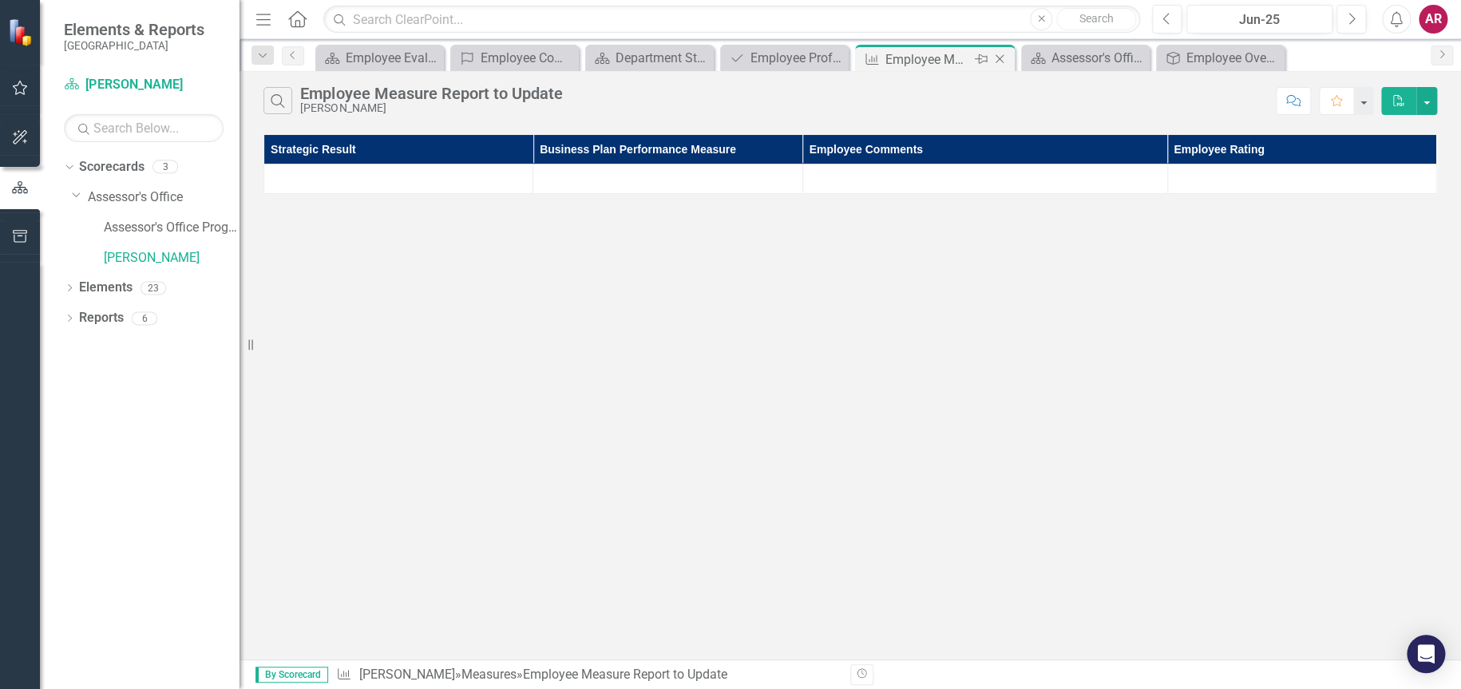
click at [1000, 56] on icon "Close" at bounding box center [1000, 59] width 16 height 13
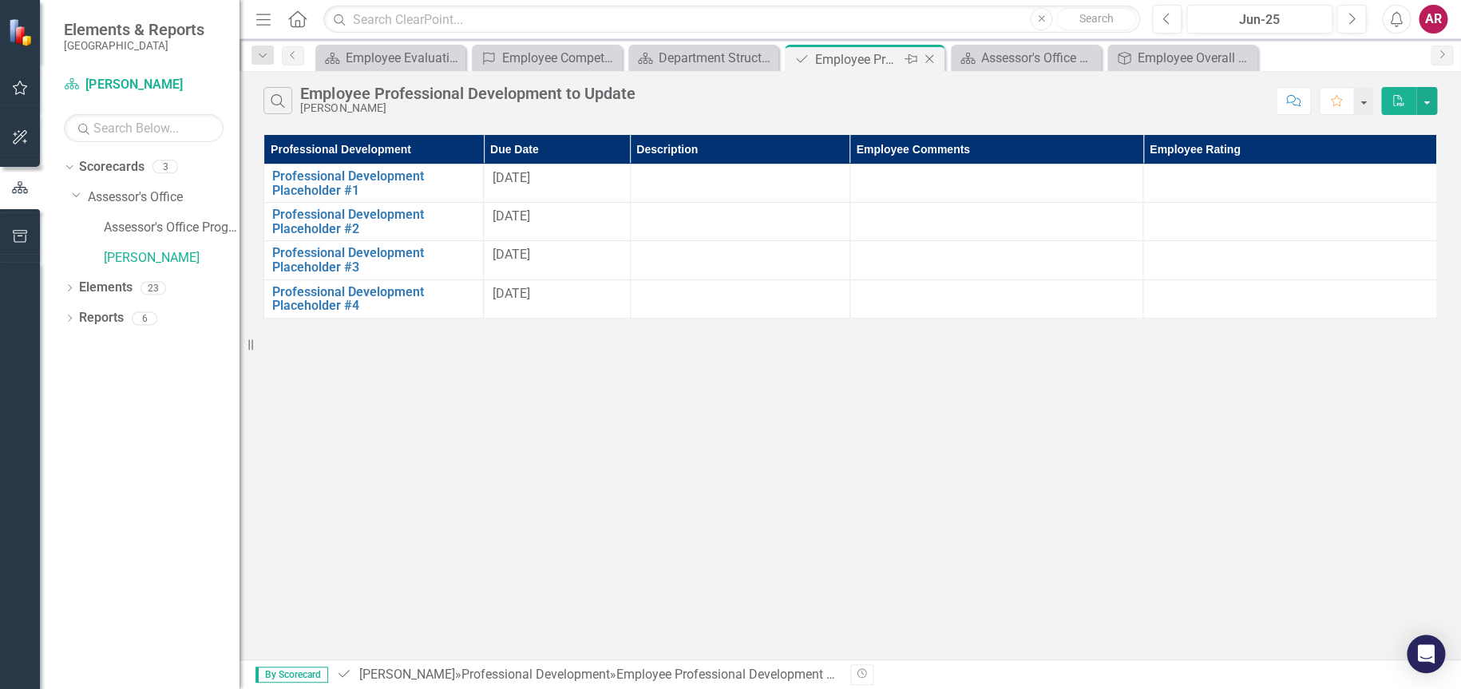
click at [932, 54] on icon "Close" at bounding box center [929, 59] width 16 height 13
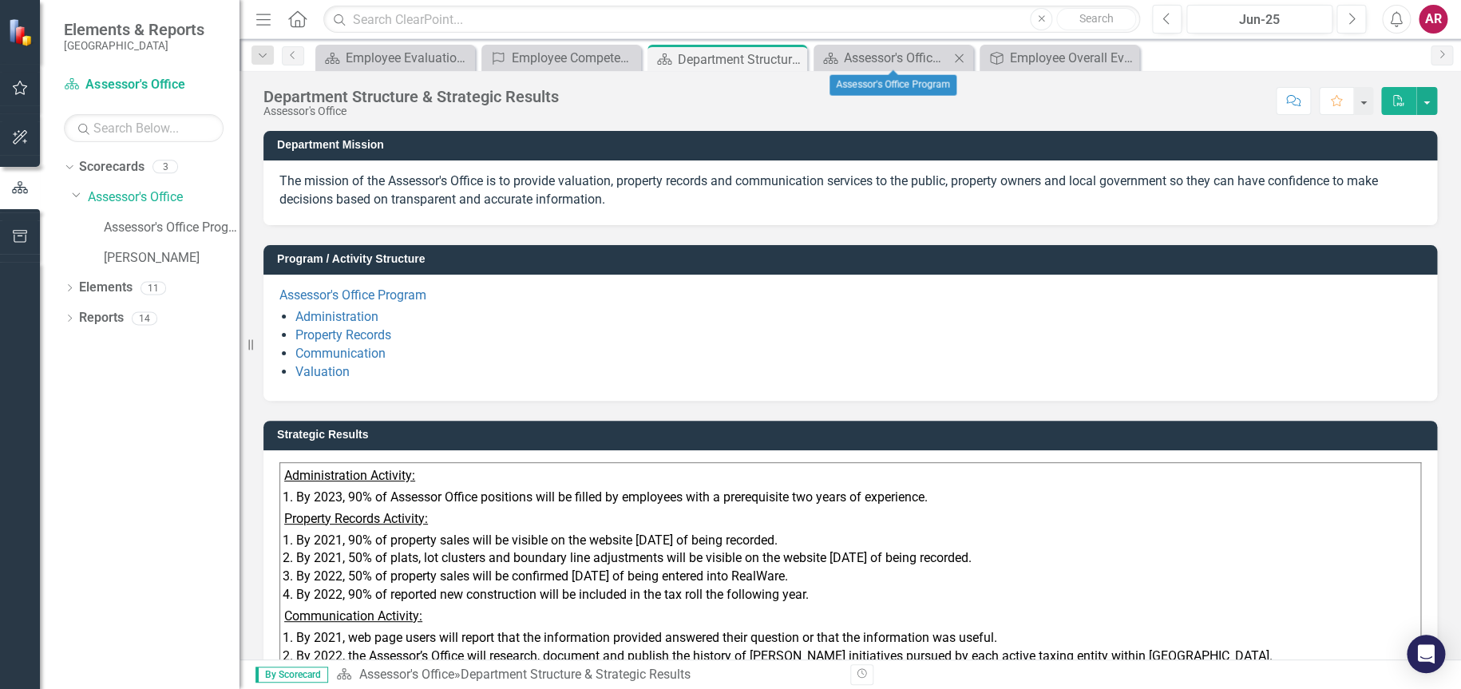
click at [964, 52] on icon "Close" at bounding box center [959, 58] width 16 height 13
click at [798, 56] on icon "Close" at bounding box center [792, 59] width 16 height 13
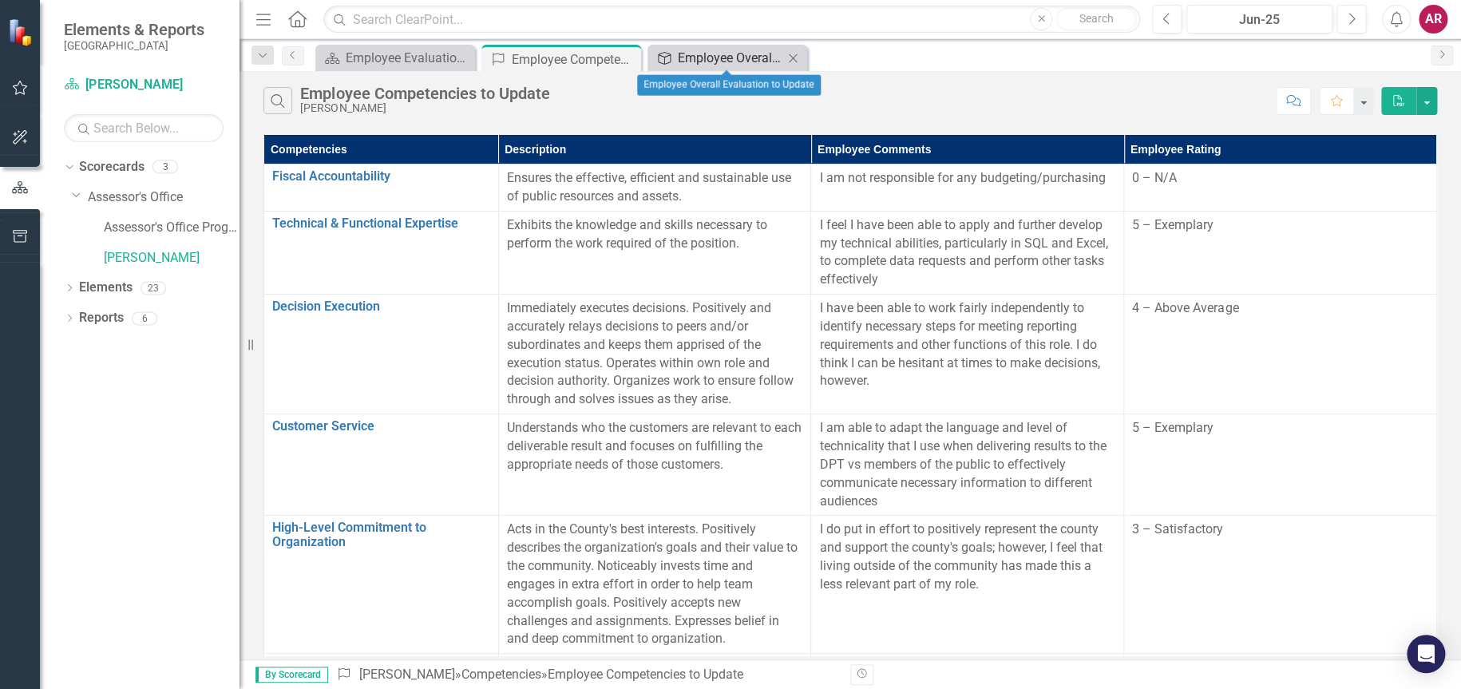
click at [709, 52] on div "Employee Overall Evaluation to Update" at bounding box center [730, 58] width 105 height 20
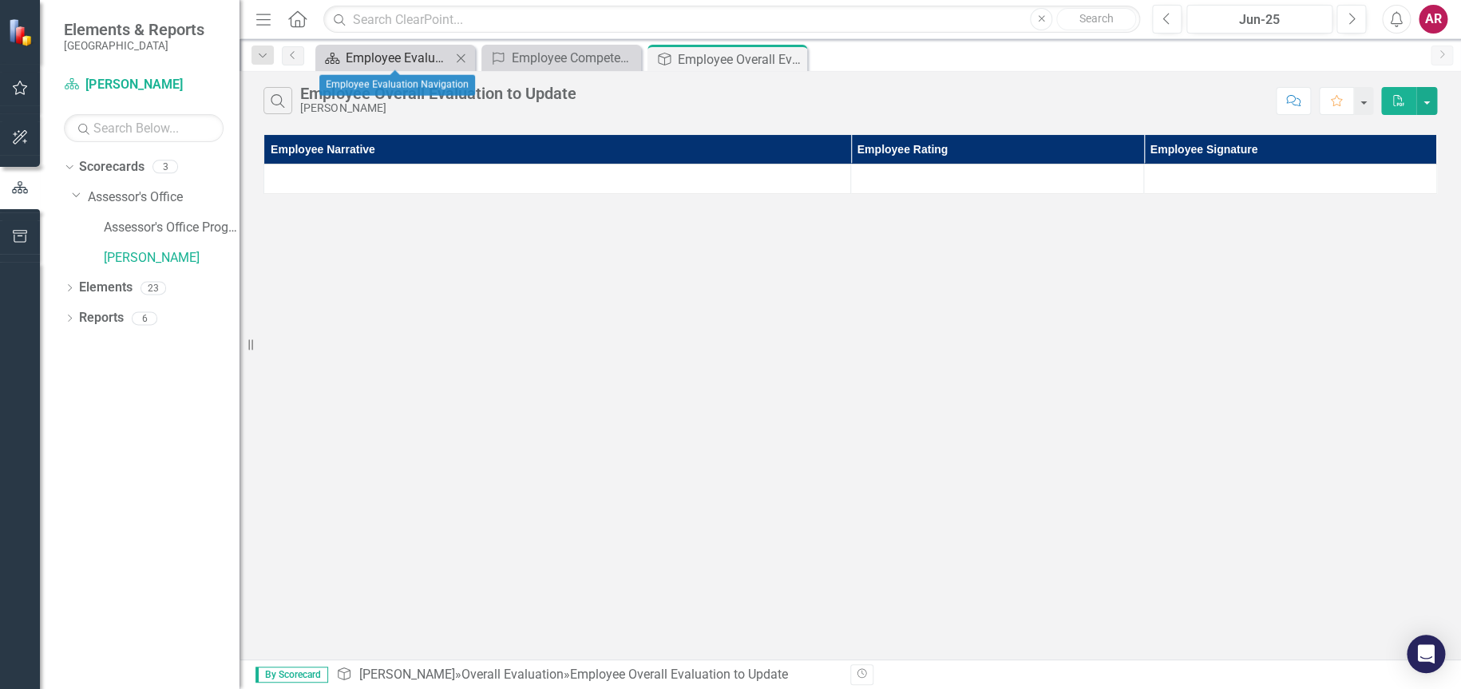
click at [401, 50] on div "Employee Evaluation Navigation" at bounding box center [398, 58] width 105 height 20
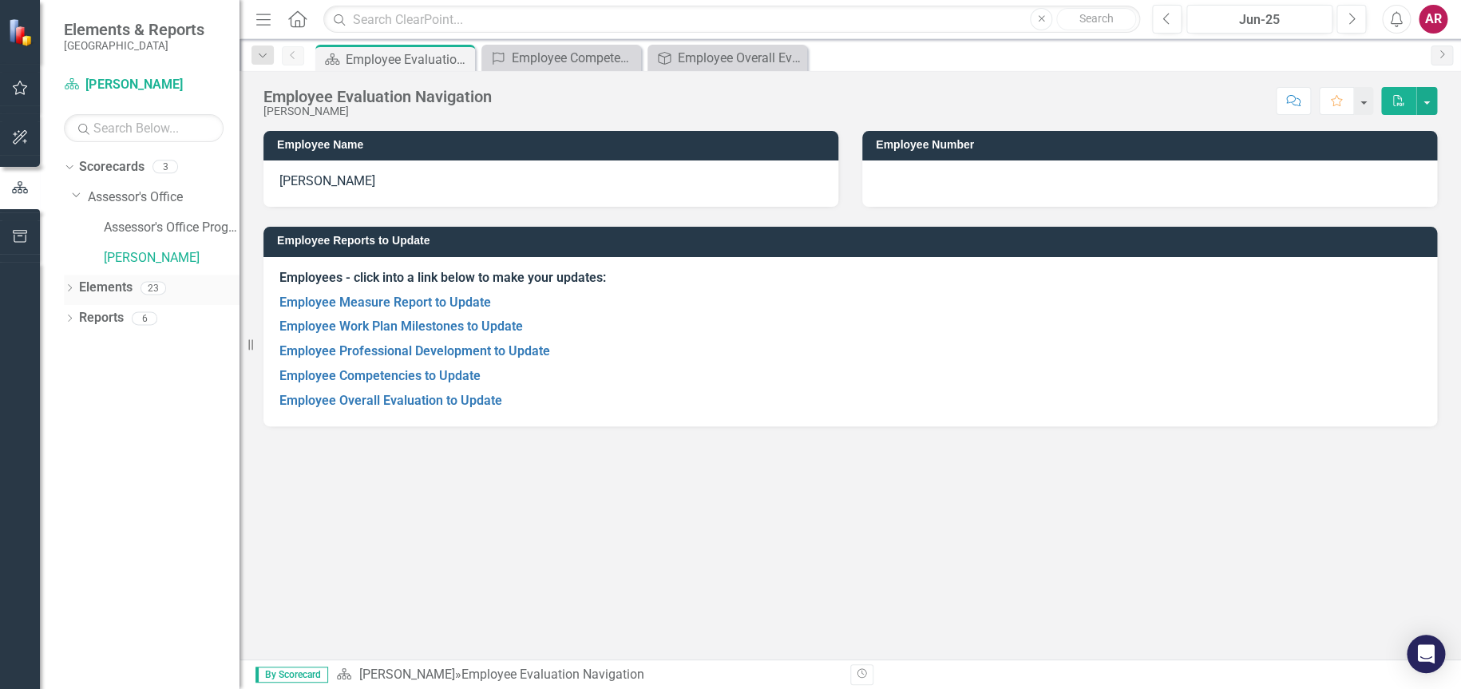
click at [89, 292] on link "Elements" at bounding box center [105, 288] width 53 height 18
click at [74, 289] on icon "Dropdown" at bounding box center [69, 289] width 11 height 9
click at [80, 347] on icon "Dropdown" at bounding box center [77, 350] width 11 height 9
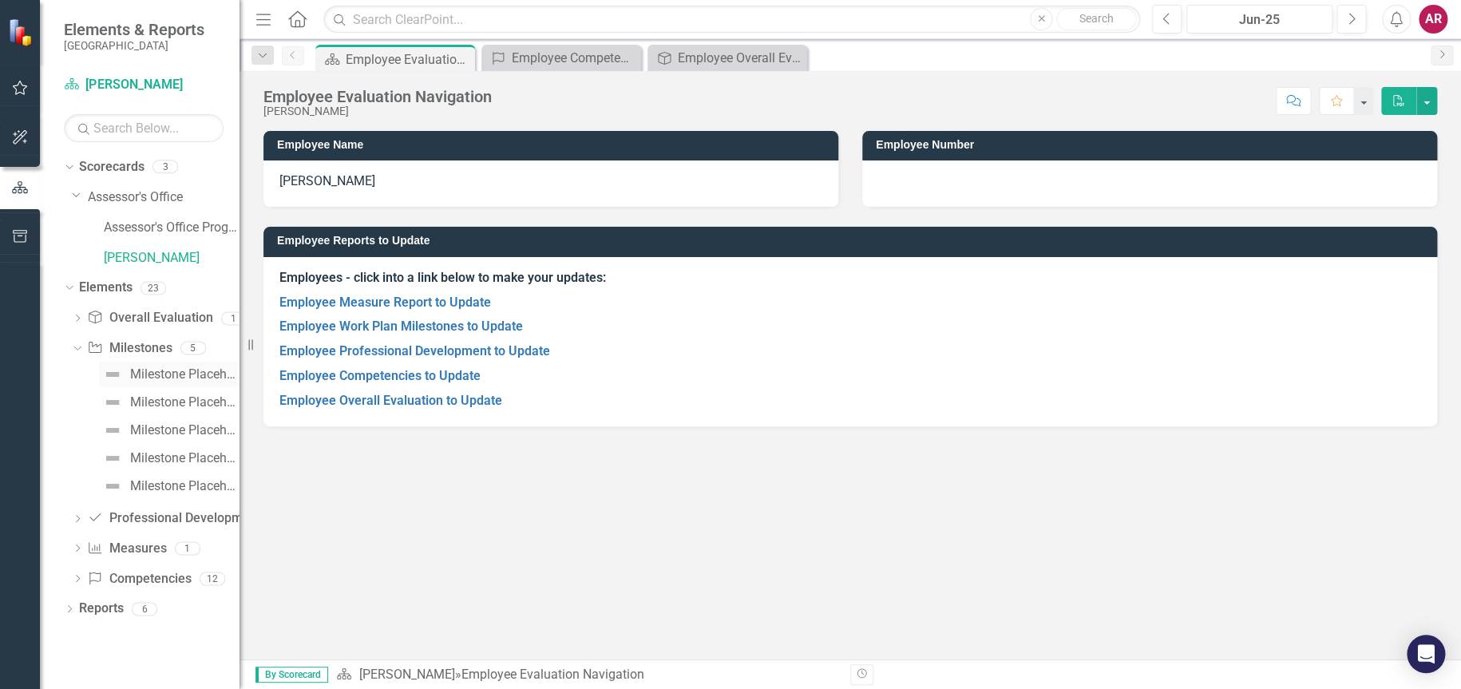
click at [150, 377] on div "Milestone Placeholder #1" at bounding box center [184, 374] width 109 height 14
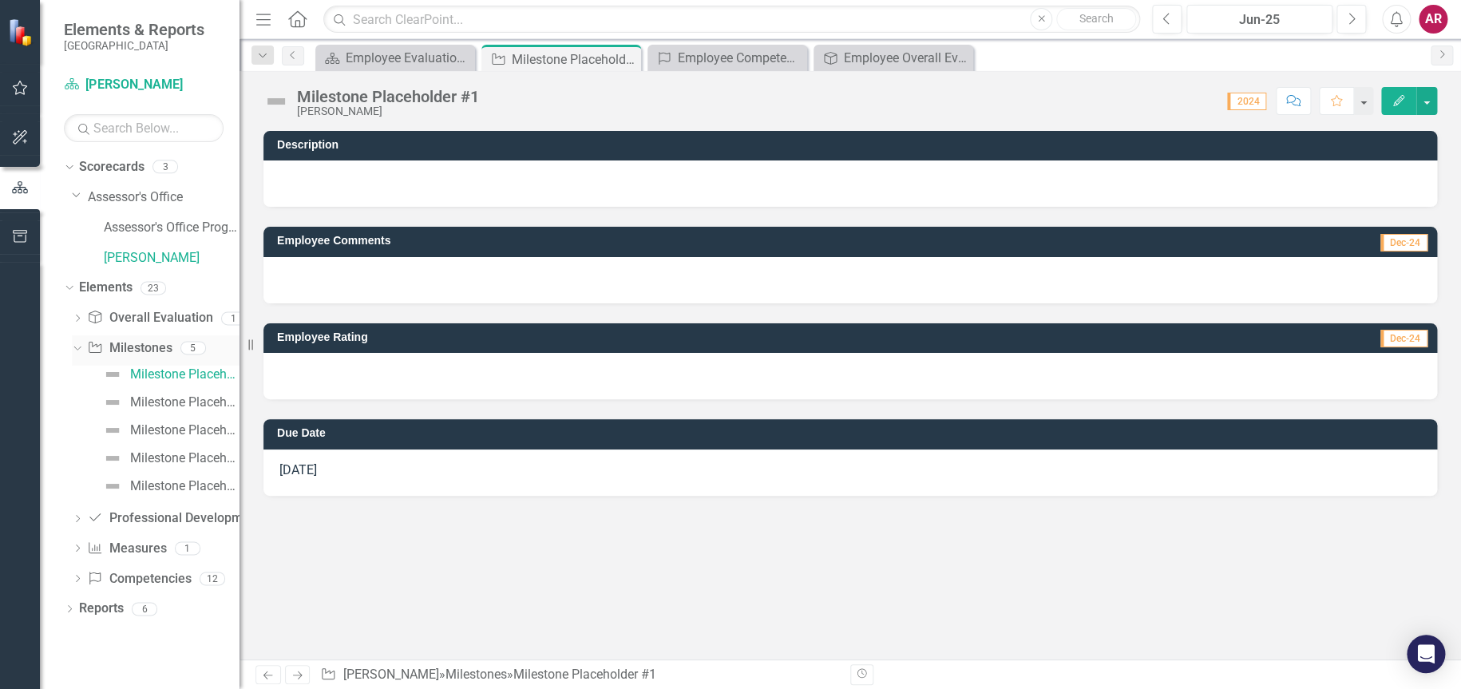
click at [85, 349] on div "Dropdown Milestone Milestones 5" at bounding box center [156, 350] width 168 height 30
click at [76, 514] on div "Dropdown" at bounding box center [77, 520] width 11 height 14
click at [73, 521] on icon "Dropdown" at bounding box center [77, 521] width 11 height 9
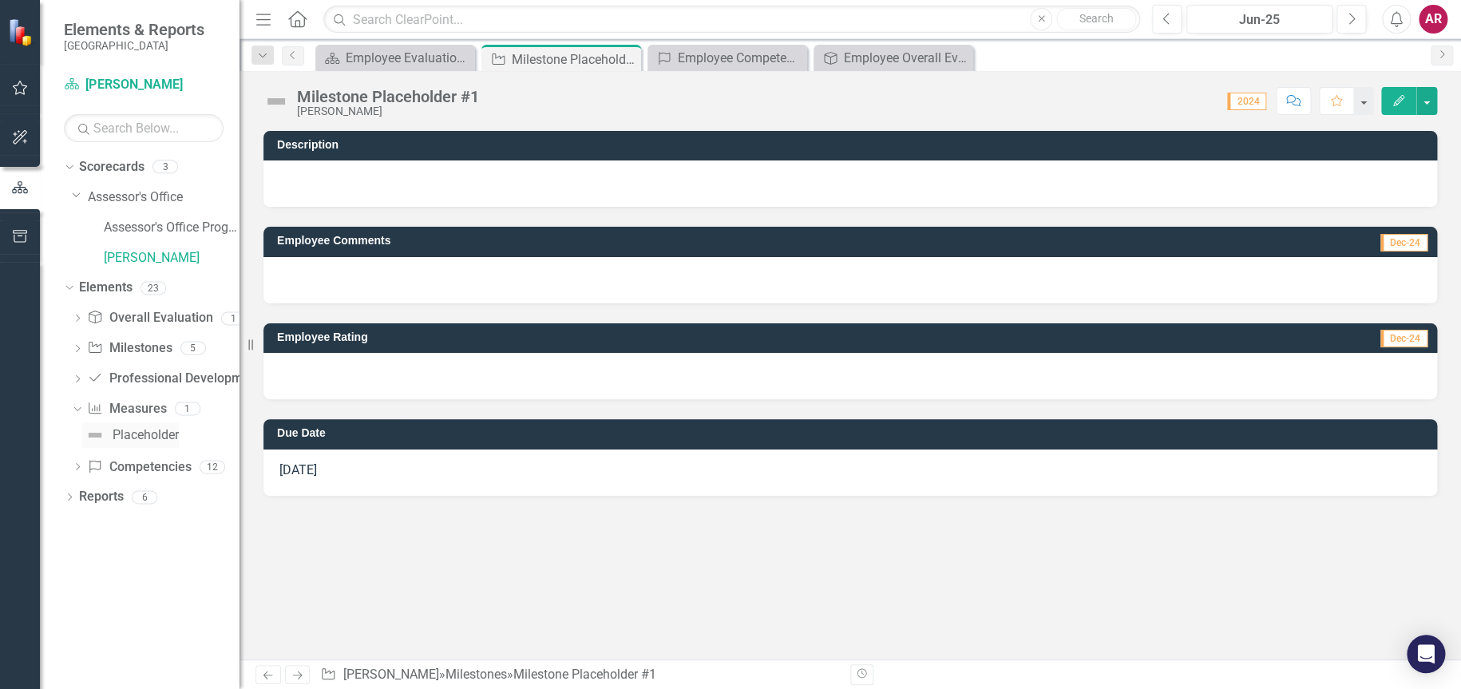
click at [151, 431] on div "Placeholder" at bounding box center [146, 435] width 66 height 14
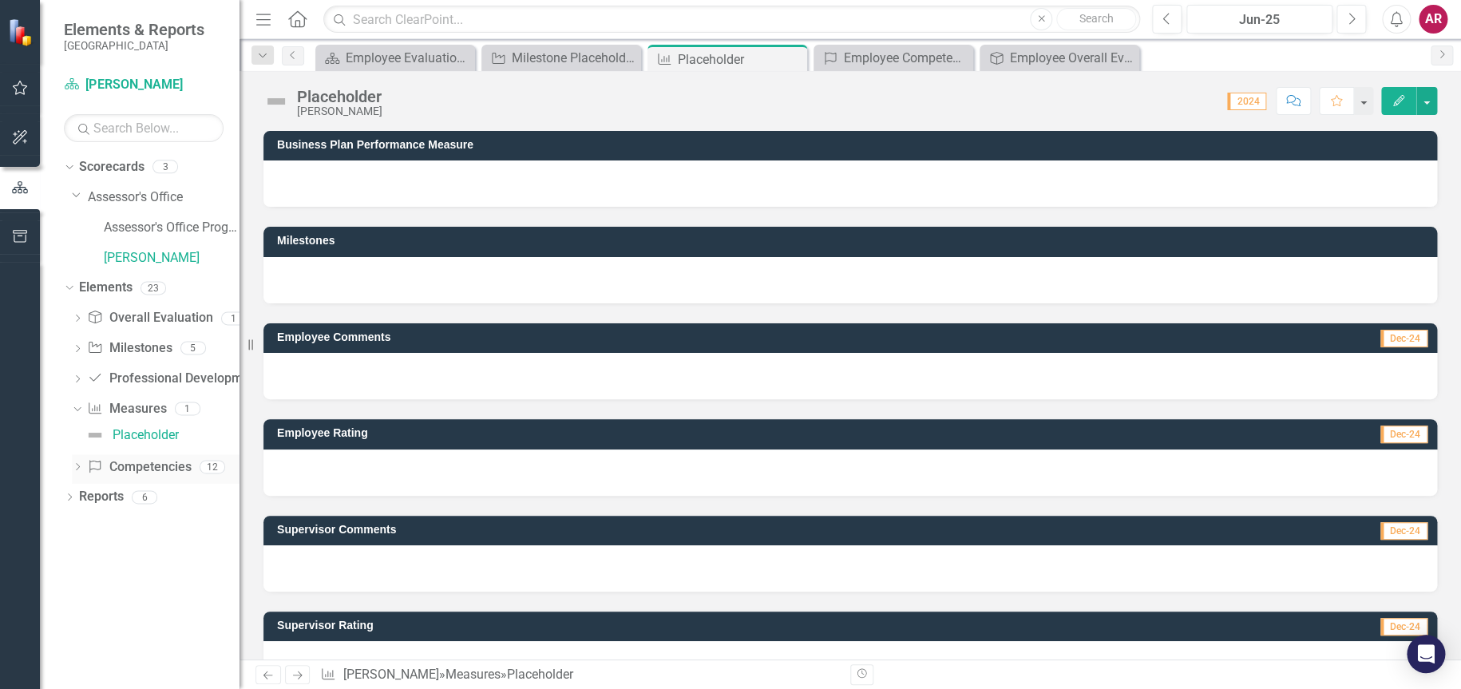
click at [72, 474] on div "Dropdown" at bounding box center [77, 469] width 11 height 14
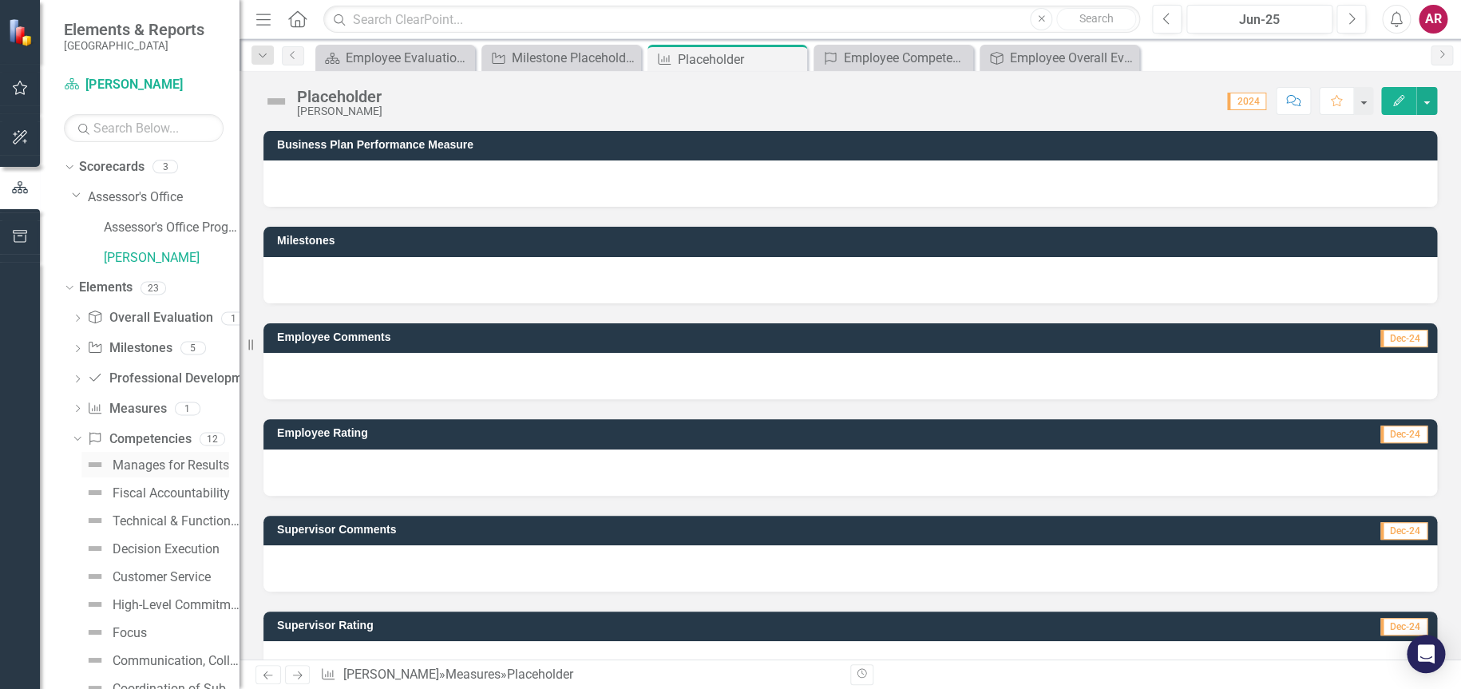
click at [137, 465] on div "Manages for Results" at bounding box center [171, 465] width 117 height 14
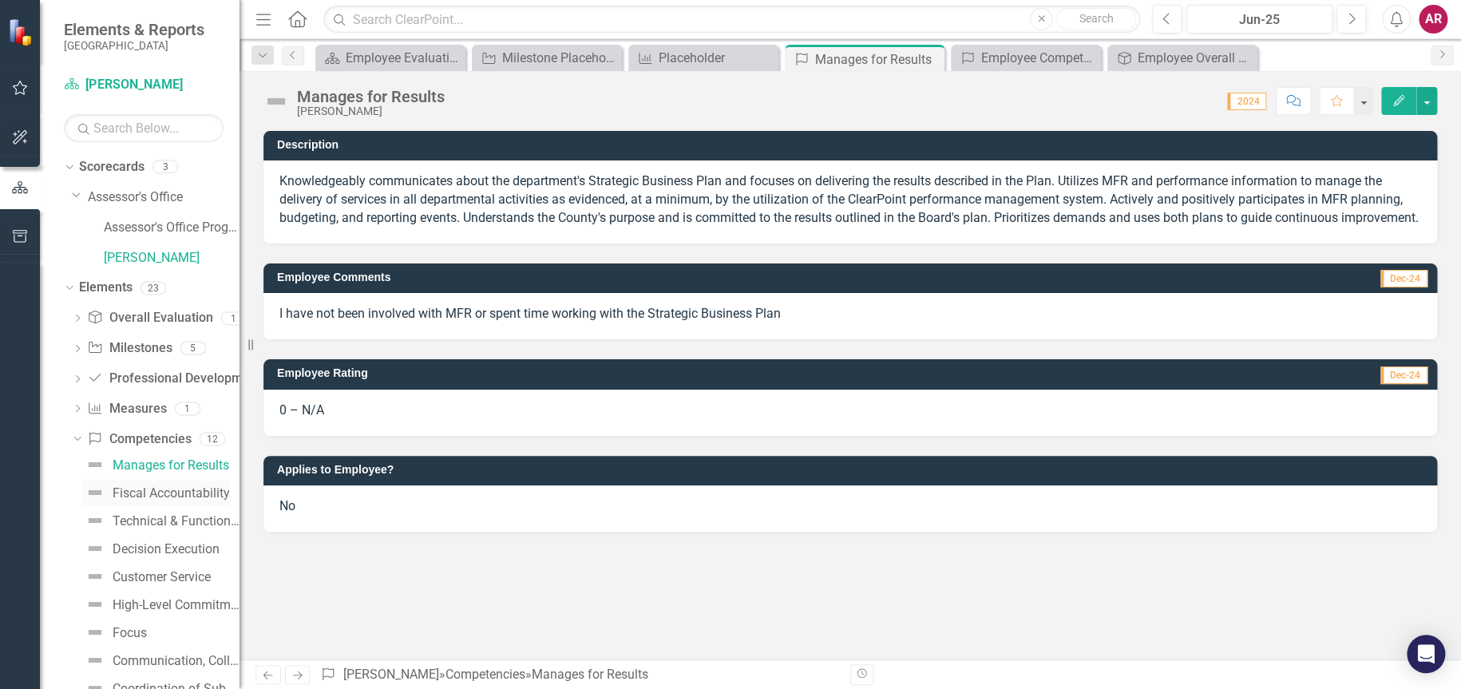
click at [163, 495] on div "Fiscal Accountability" at bounding box center [171, 493] width 117 height 14
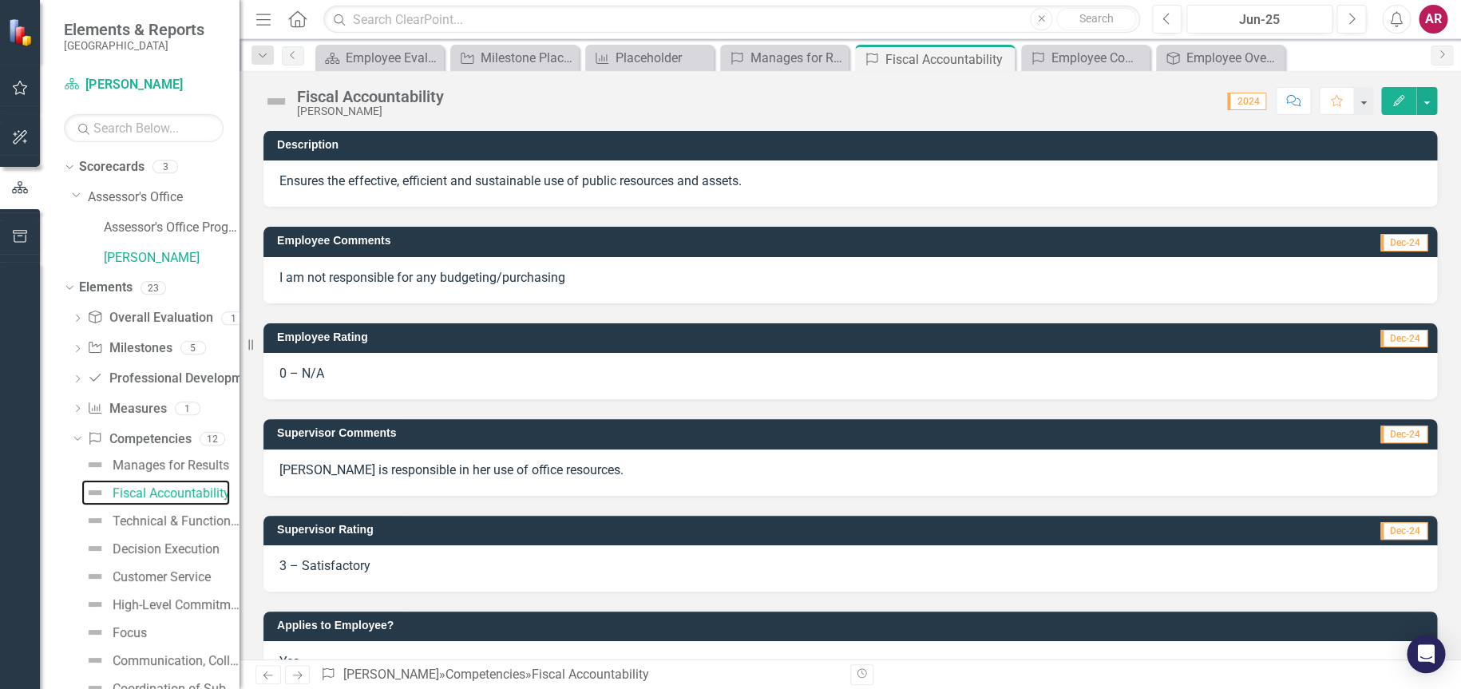
scroll to position [44, 0]
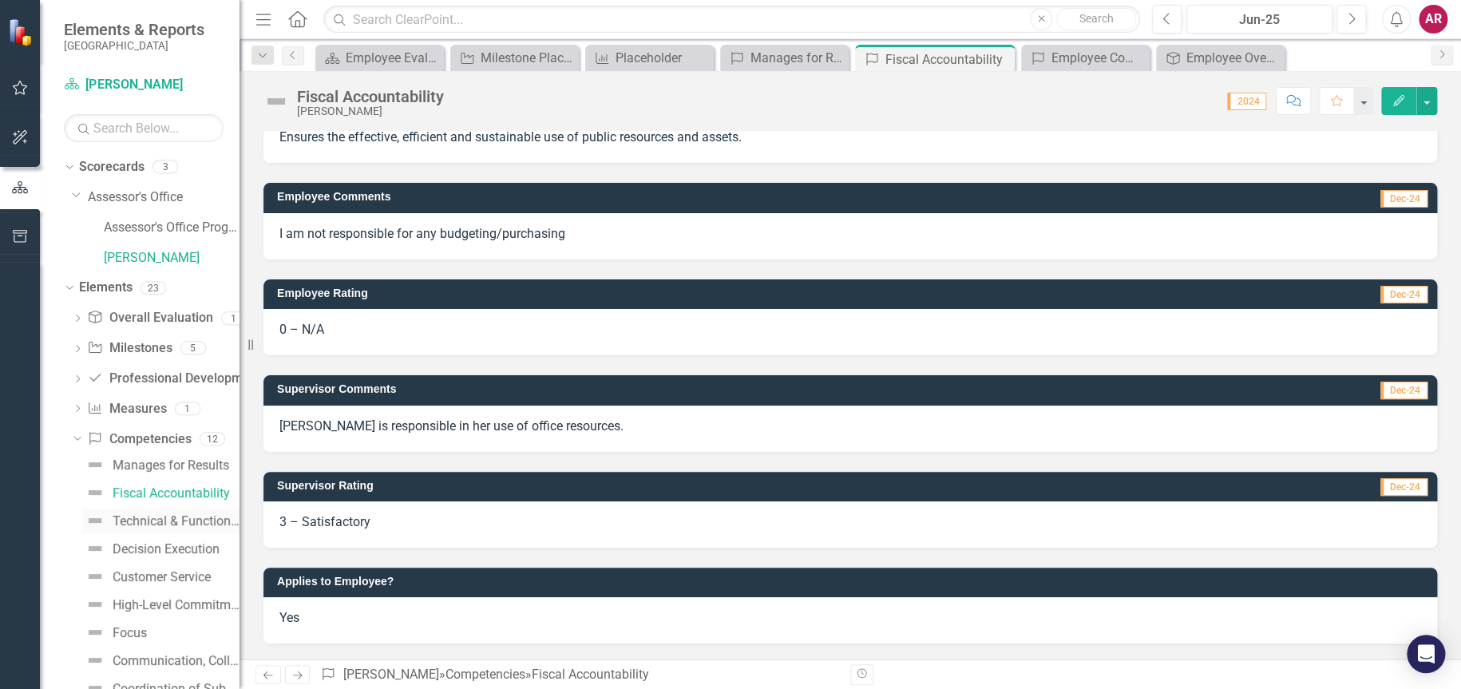
click at [142, 517] on div "Technical & Functional Expertise" at bounding box center [176, 521] width 127 height 14
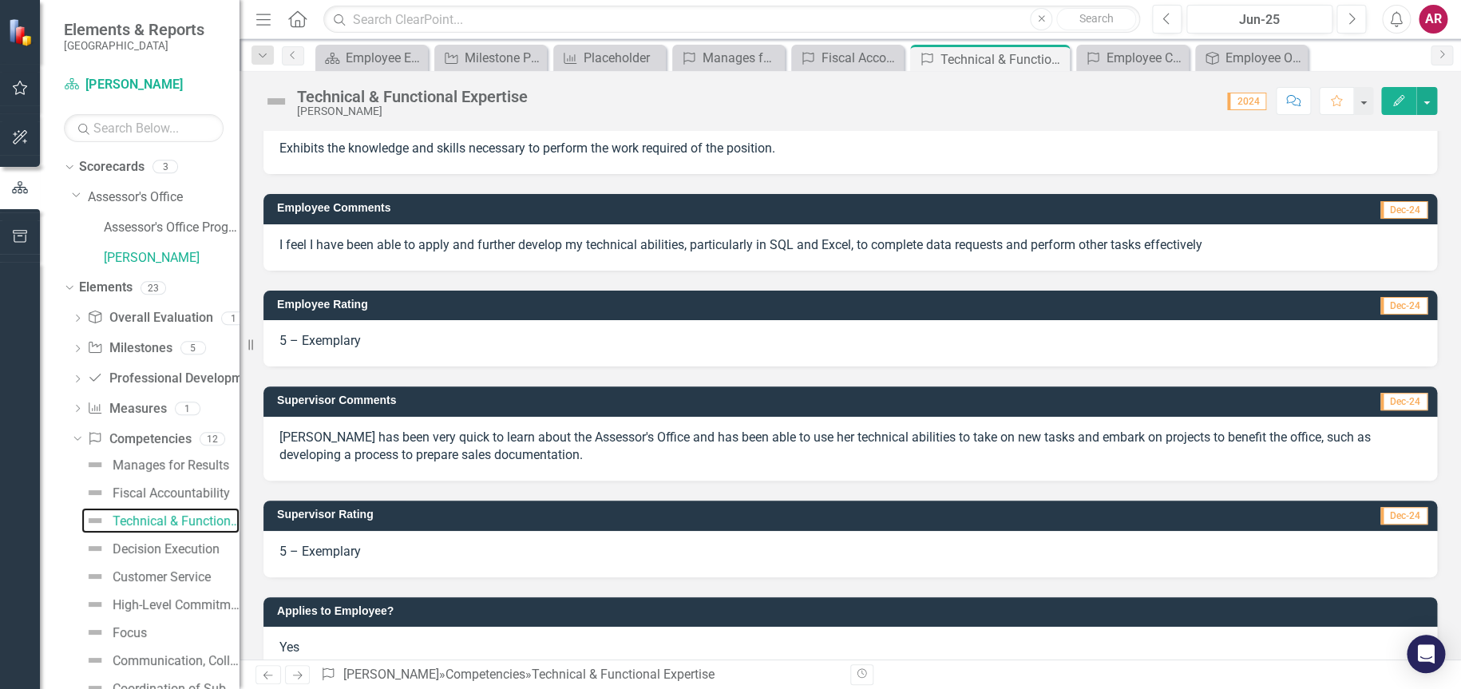
scroll to position [62, 0]
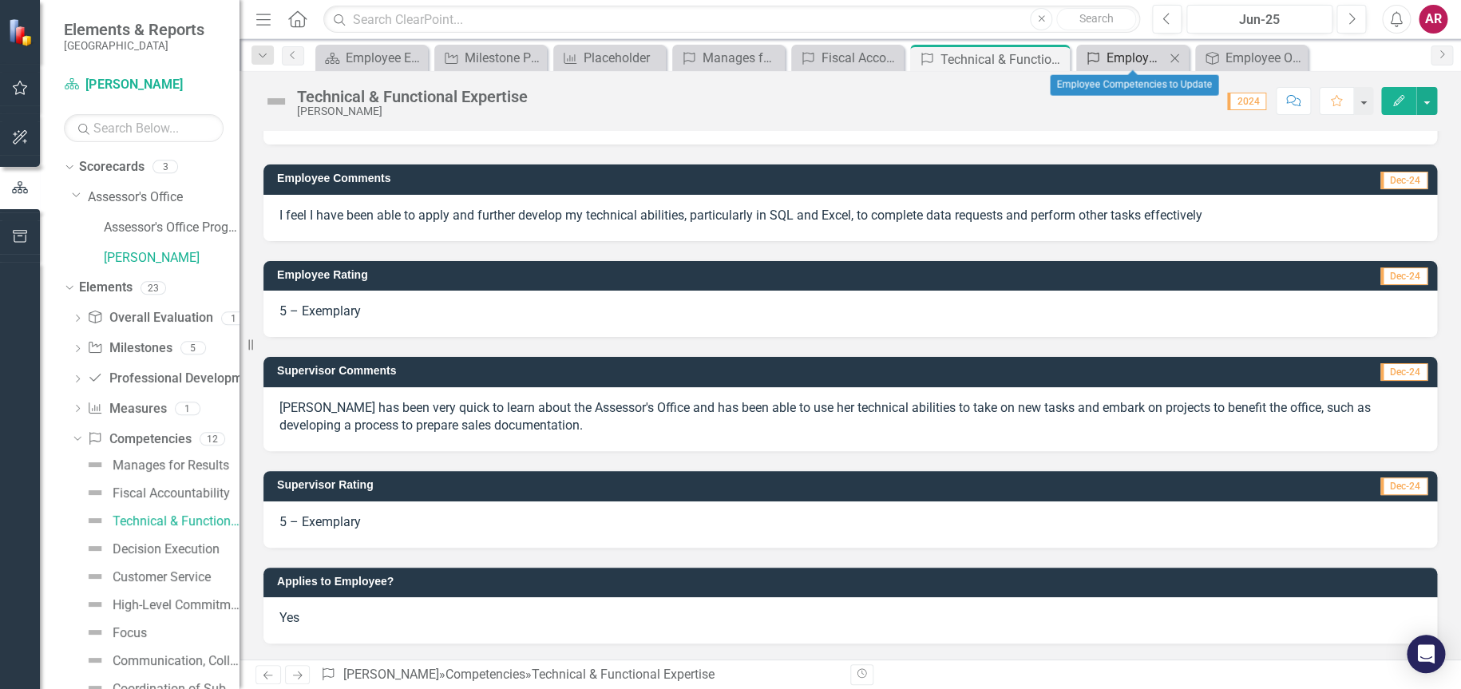
click at [1115, 61] on div "Employee Competencies to Update" at bounding box center [1136, 58] width 58 height 20
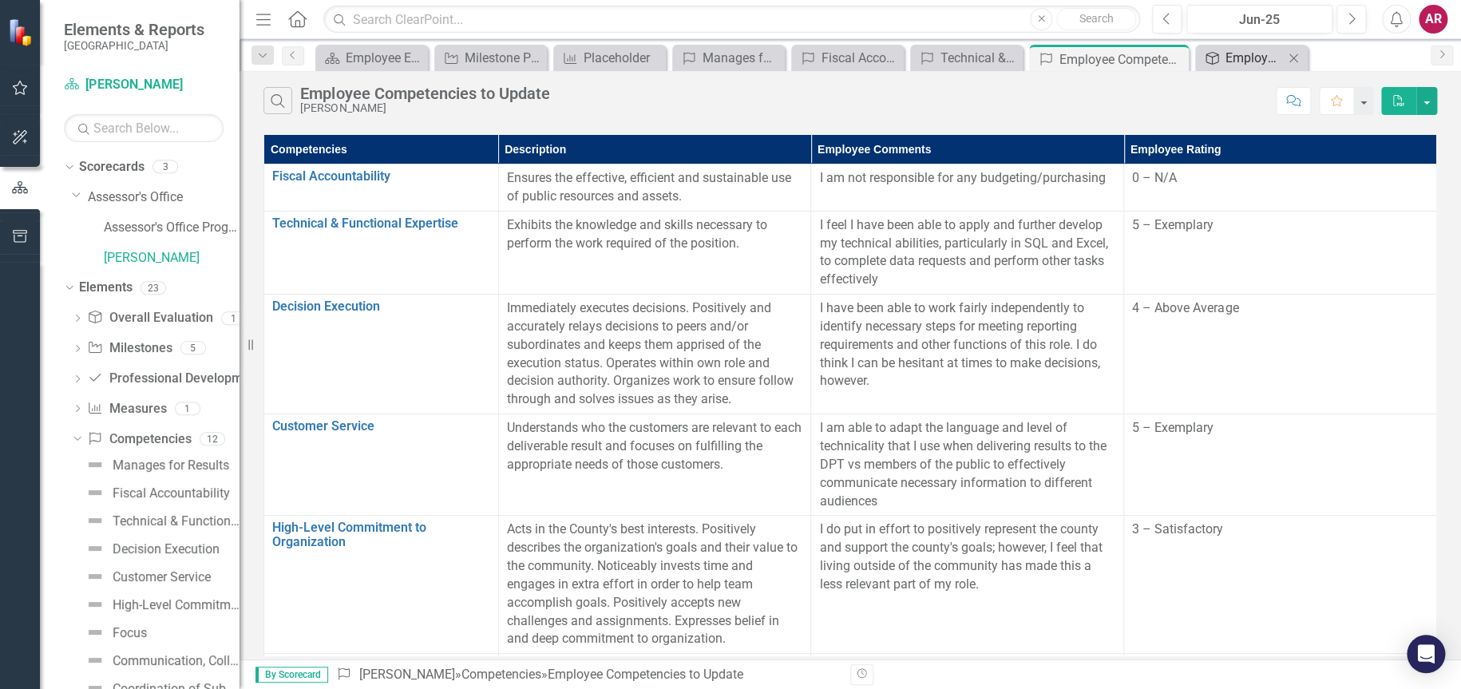
click at [1267, 54] on div "Employee Overall Evaluation to Update" at bounding box center [1254, 58] width 58 height 20
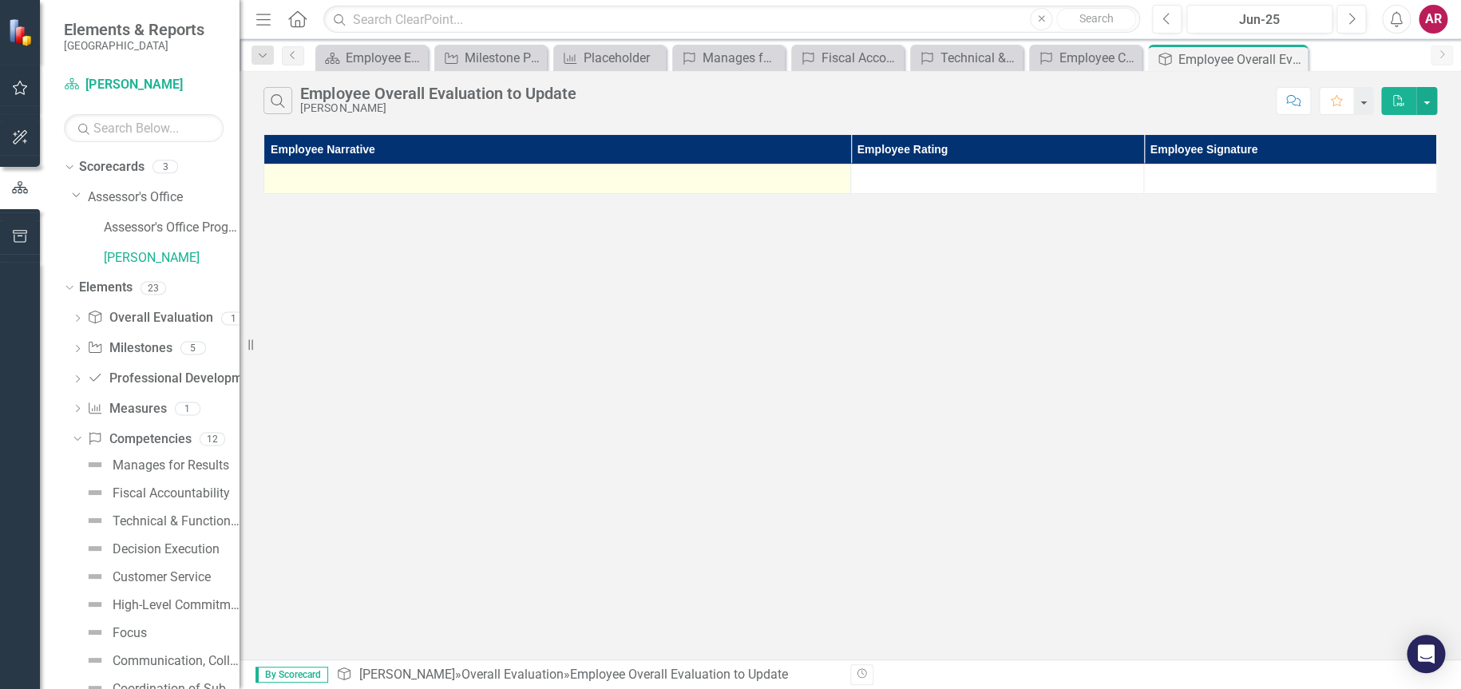
click at [521, 170] on div at bounding box center [557, 178] width 570 height 19
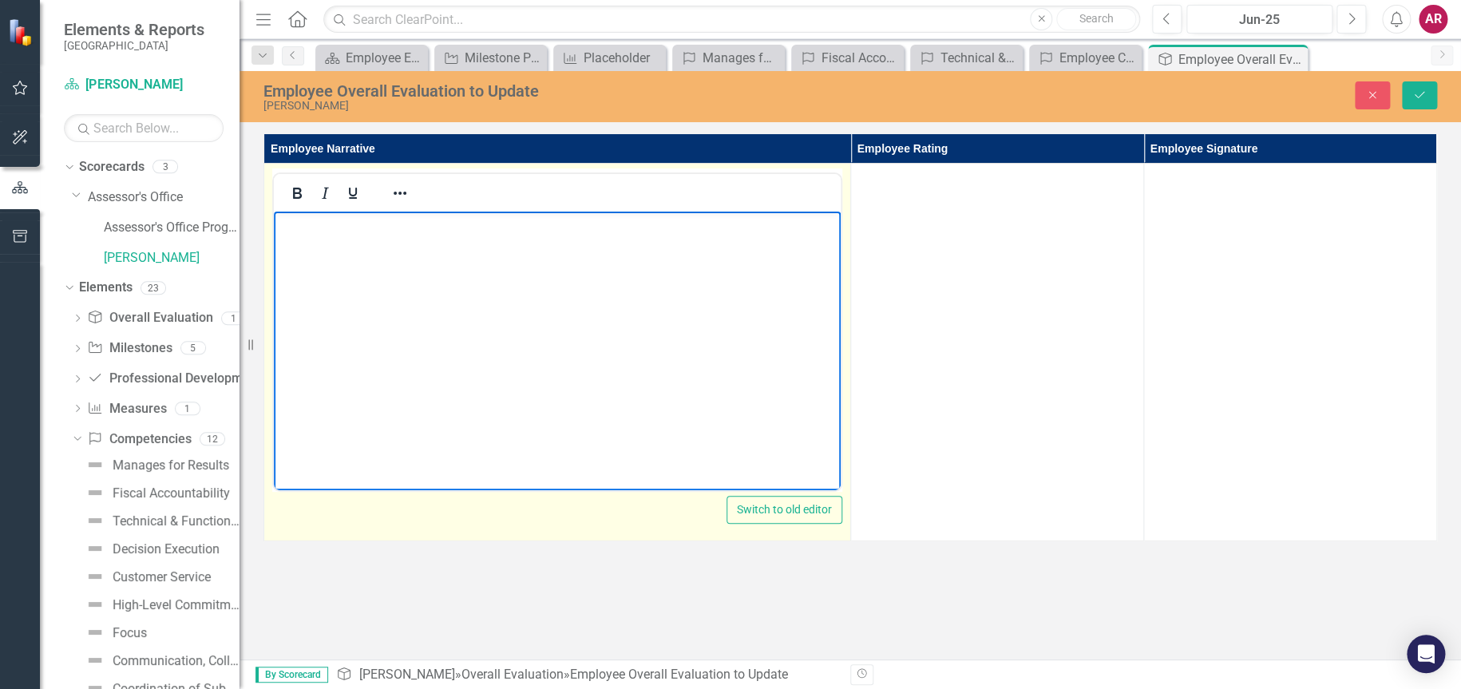
click at [631, 295] on body "Rich Text Area. Press ALT-0 for help." at bounding box center [557, 332] width 567 height 240
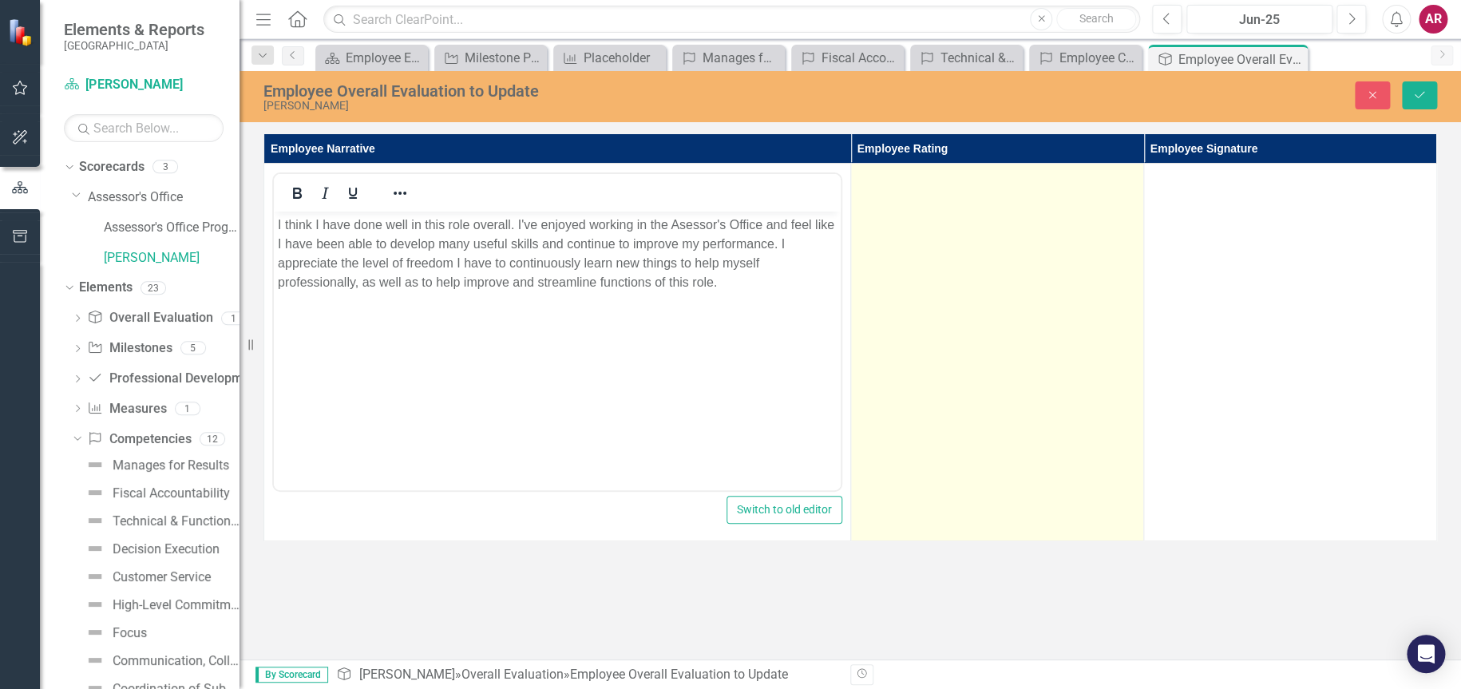
click at [1001, 255] on td at bounding box center [997, 353] width 293 height 378
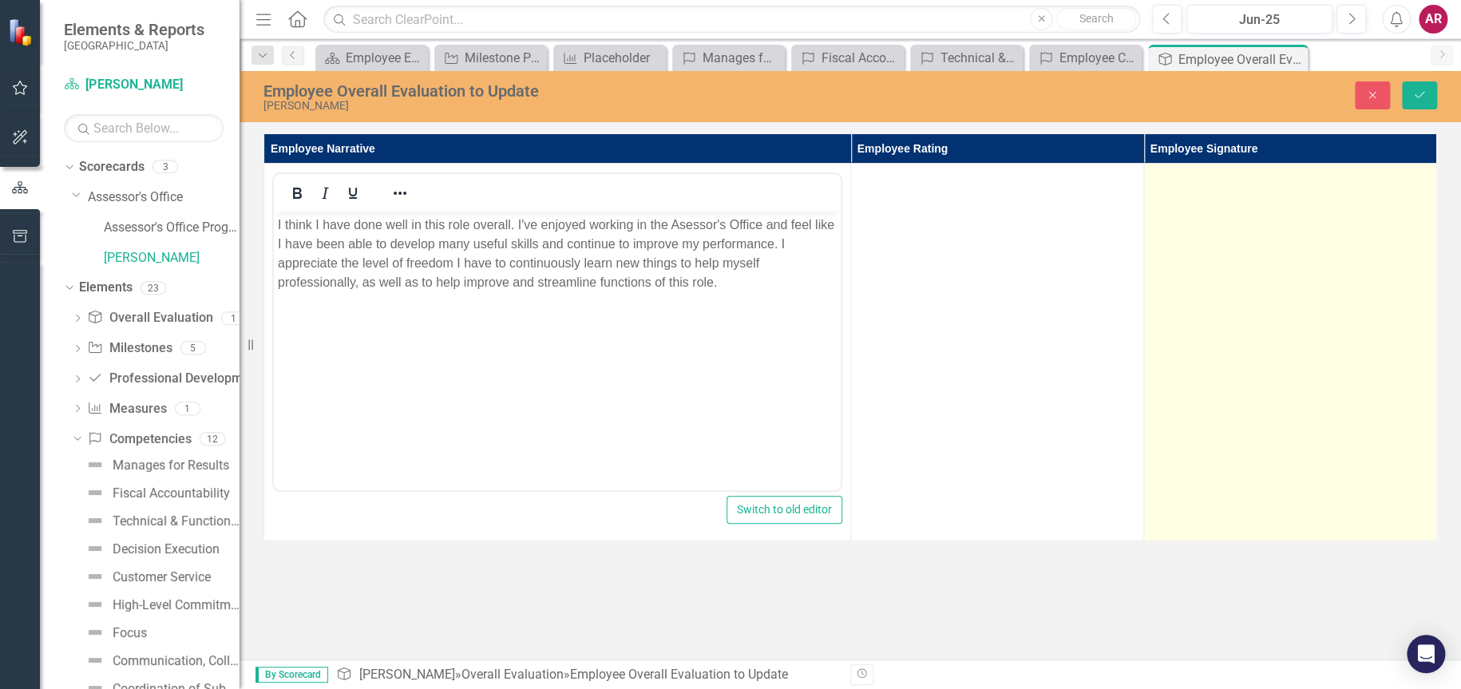
click at [1320, 319] on td at bounding box center [1290, 353] width 293 height 378
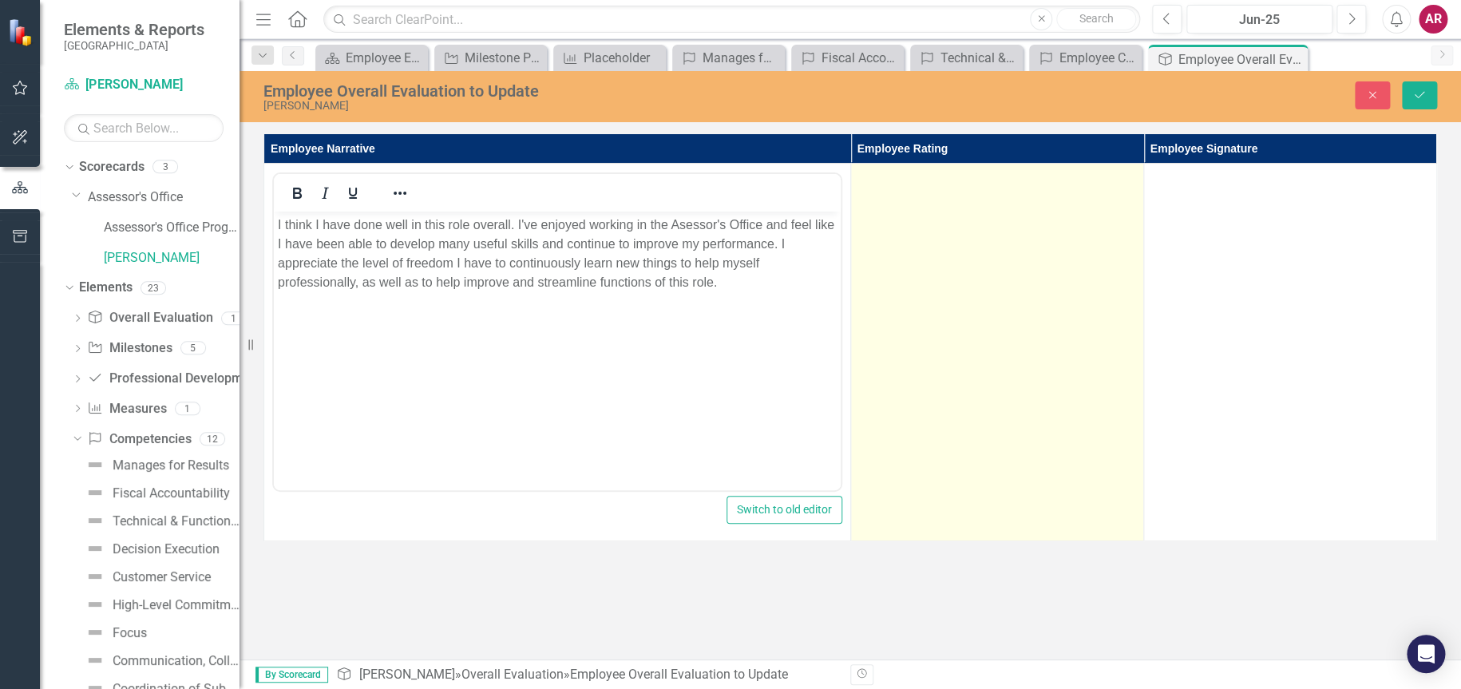
click at [1038, 272] on td at bounding box center [997, 353] width 293 height 378
click at [1121, 181] on icon at bounding box center [1120, 183] width 8 height 5
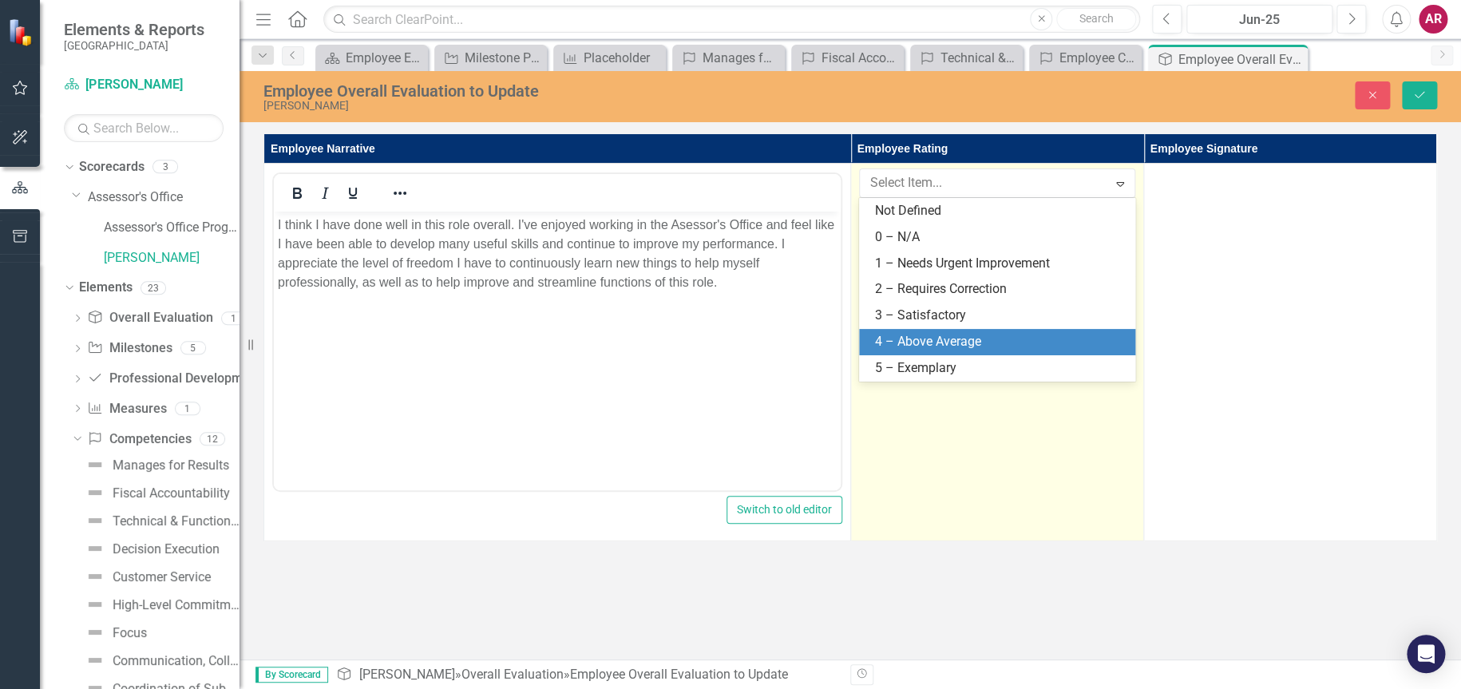
click at [1018, 337] on div "4 – Above Average" at bounding box center [1000, 342] width 251 height 18
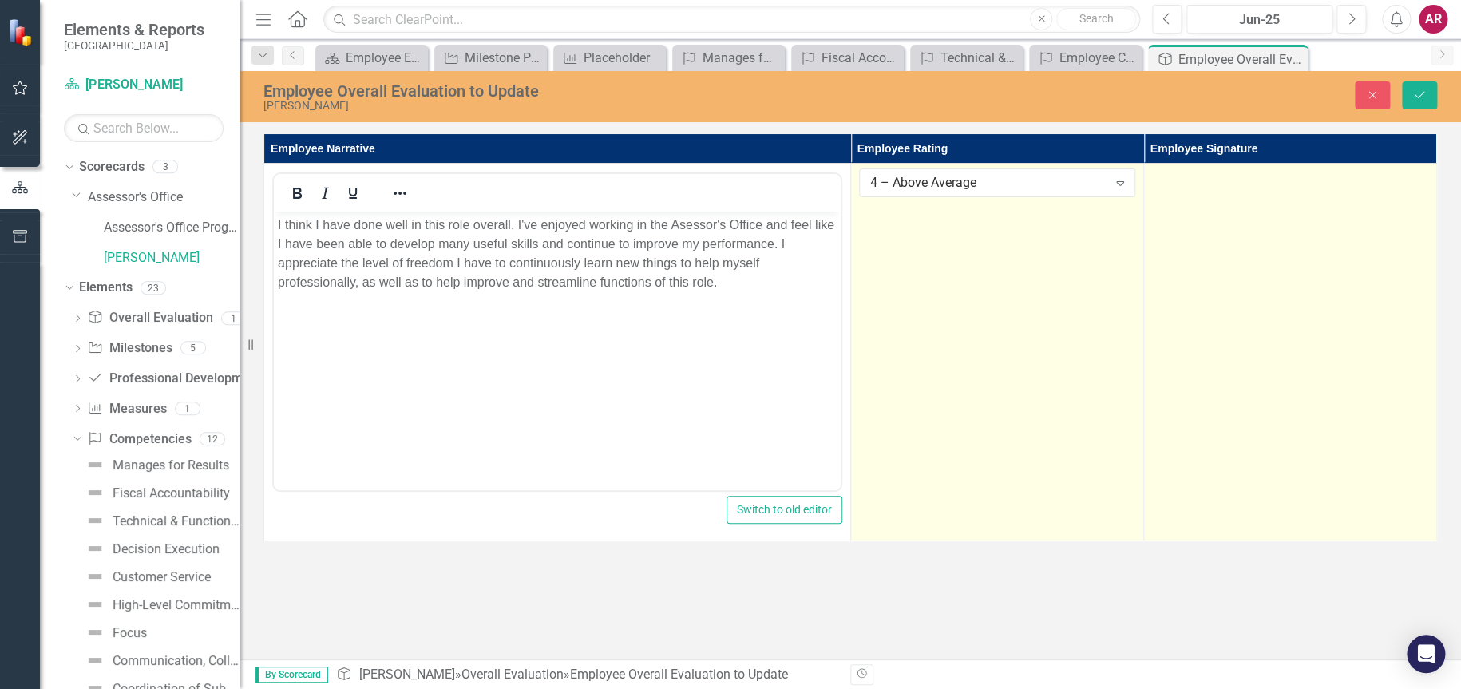
click at [1340, 283] on td at bounding box center [1290, 353] width 293 height 378
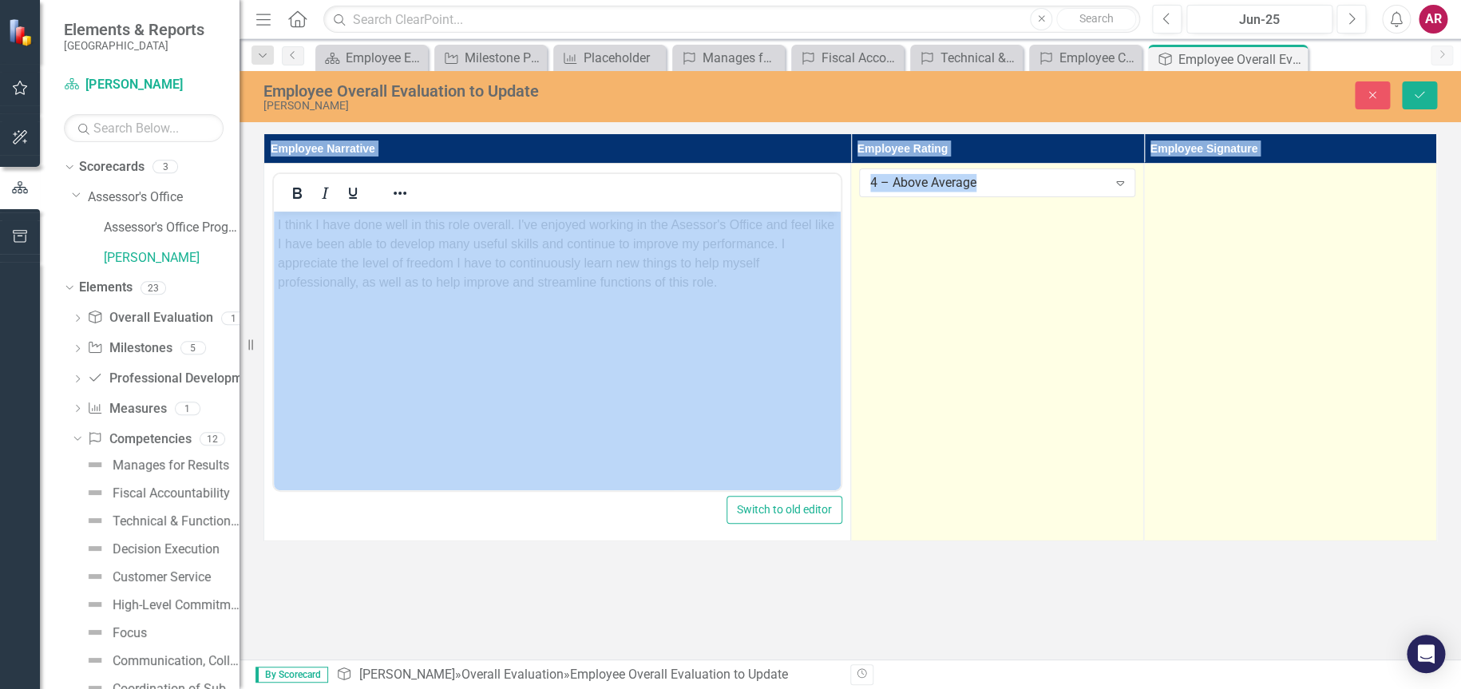
click at [1340, 283] on td at bounding box center [1290, 353] width 293 height 378
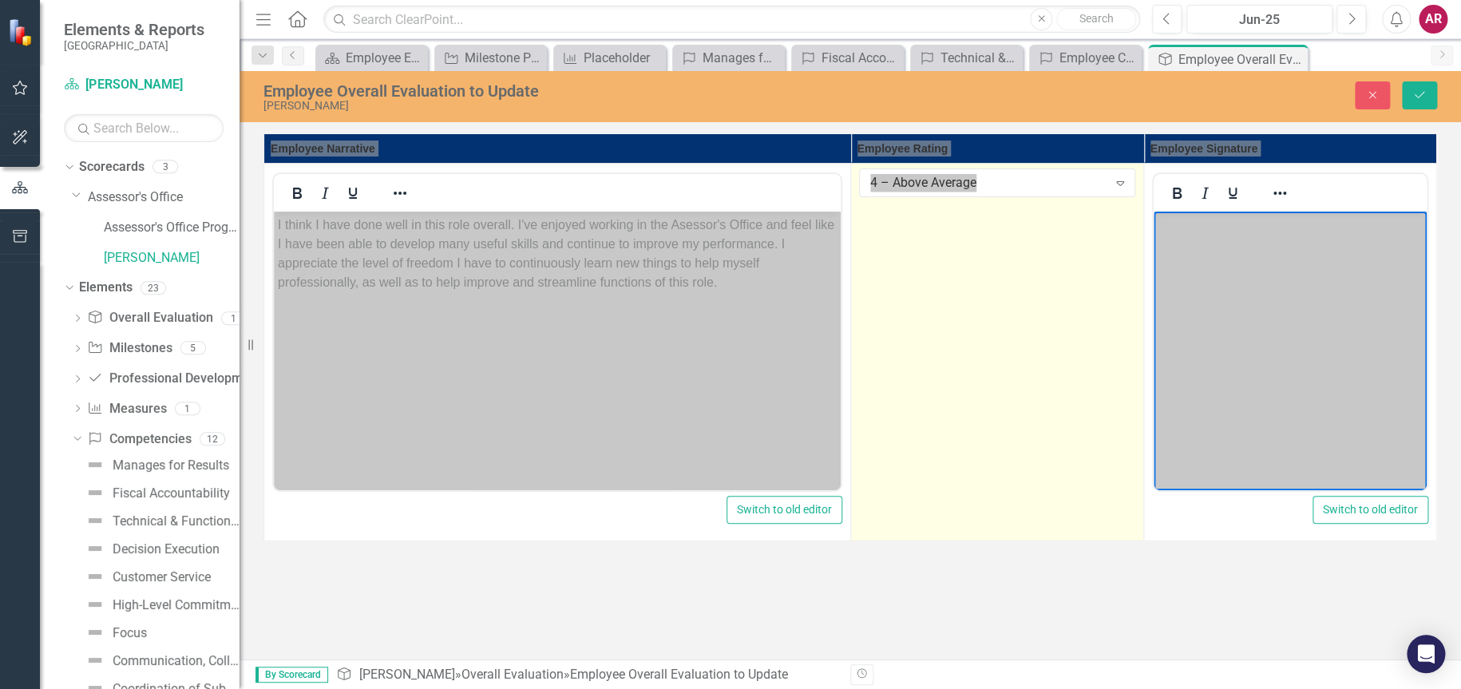
click at [1324, 255] on body "Rich Text Area. Press ALT-0 for help." at bounding box center [1290, 332] width 273 height 240
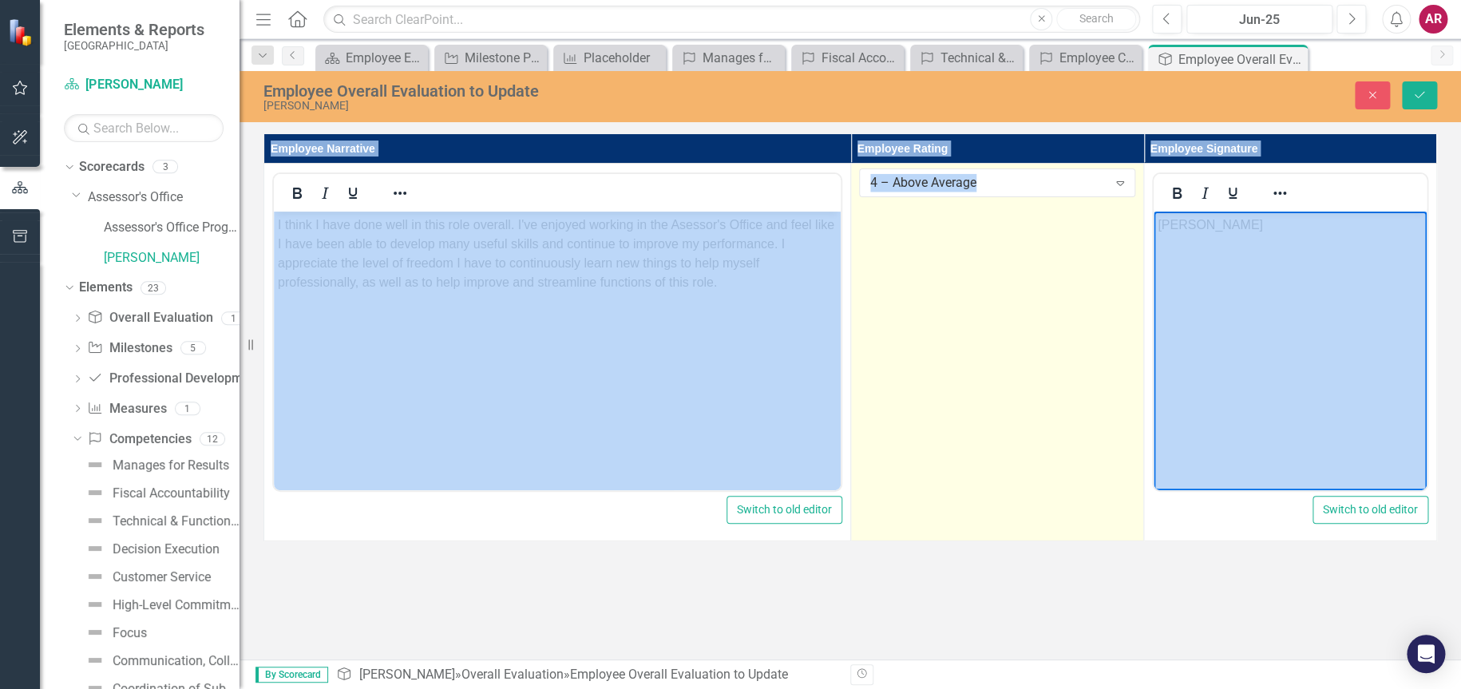
click at [1431, 124] on div "Employee Overall Evaluation to Update [PERSON_NAME] Close Save Employee Narrati…" at bounding box center [850, 365] width 1221 height 588
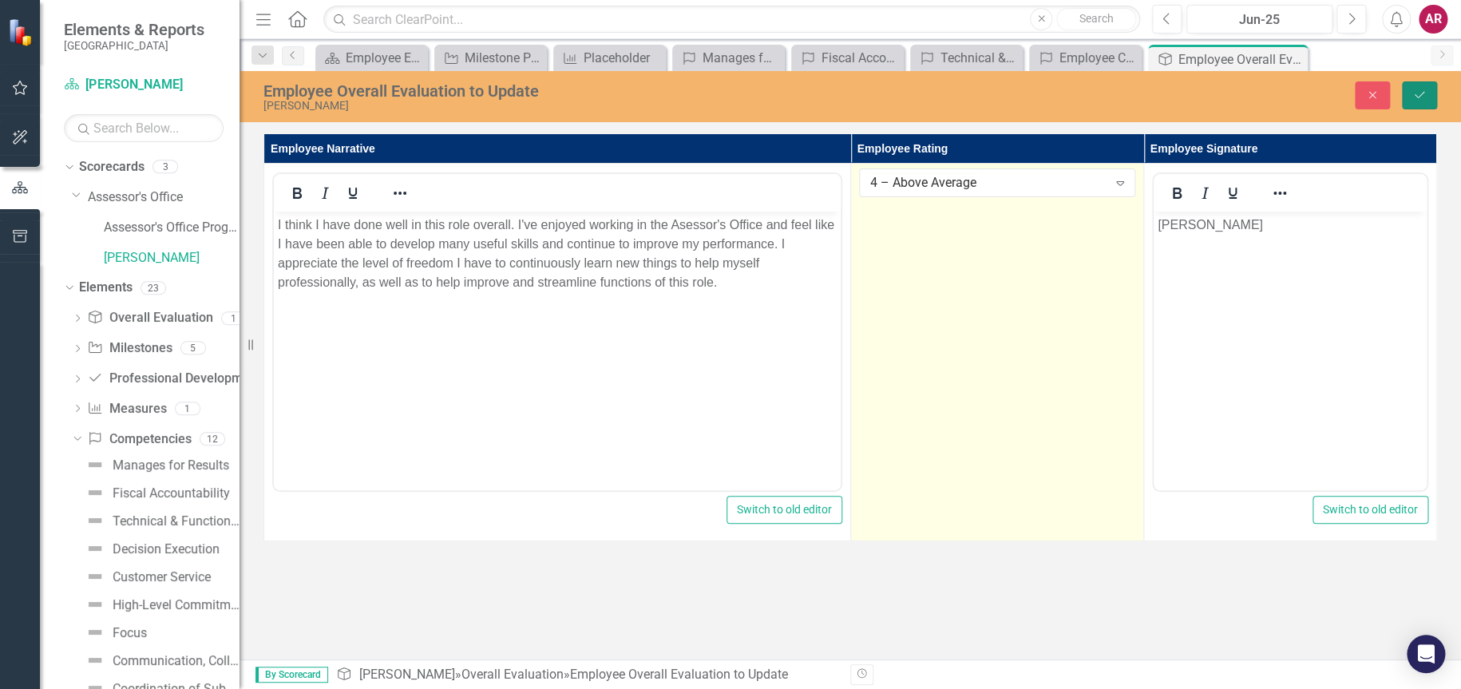
click at [1423, 98] on icon "Save" at bounding box center [1419, 94] width 14 height 11
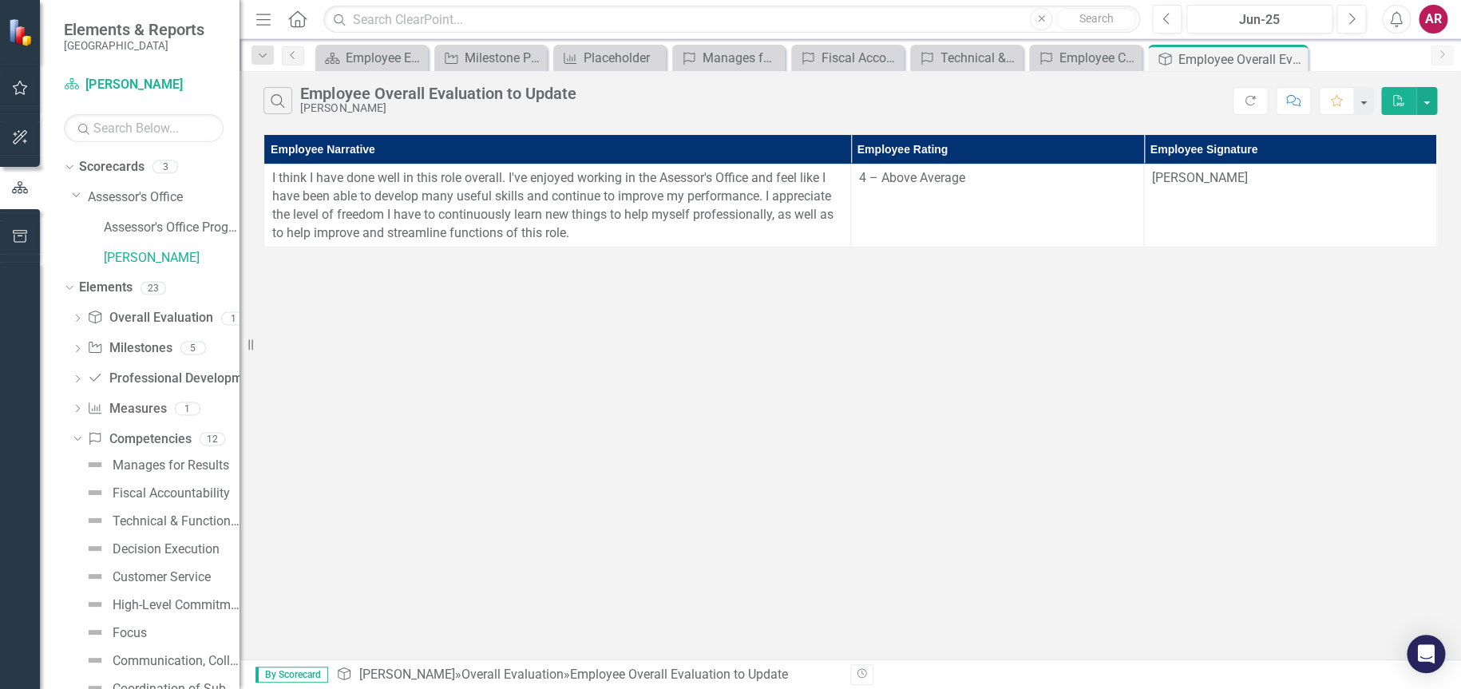
click at [898, 485] on div "Search Employee Overall Evaluation to Update [PERSON_NAME] Refresh Comment Favo…" at bounding box center [850, 365] width 1221 height 588
click at [165, 465] on div "Manages for Results" at bounding box center [171, 465] width 117 height 14
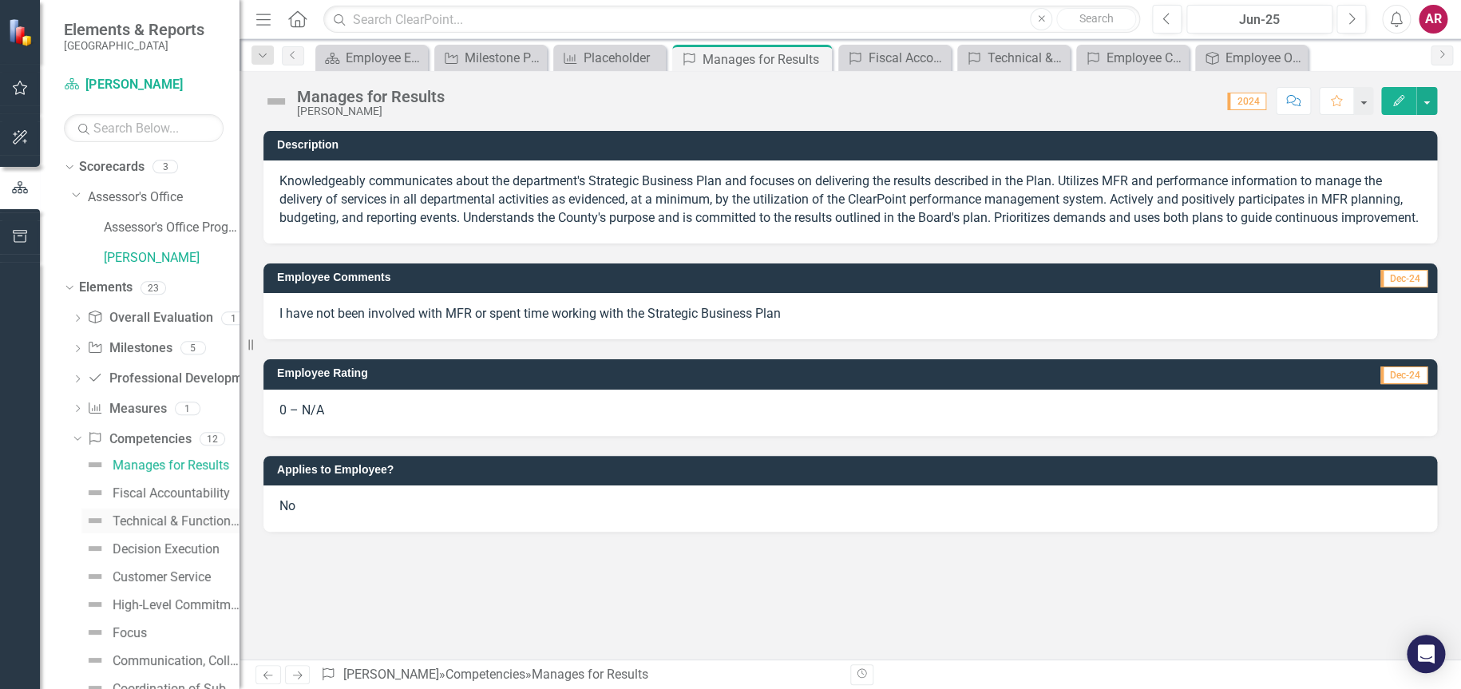
click at [152, 508] on link "Technical & Functional Expertise" at bounding box center [160, 521] width 158 height 26
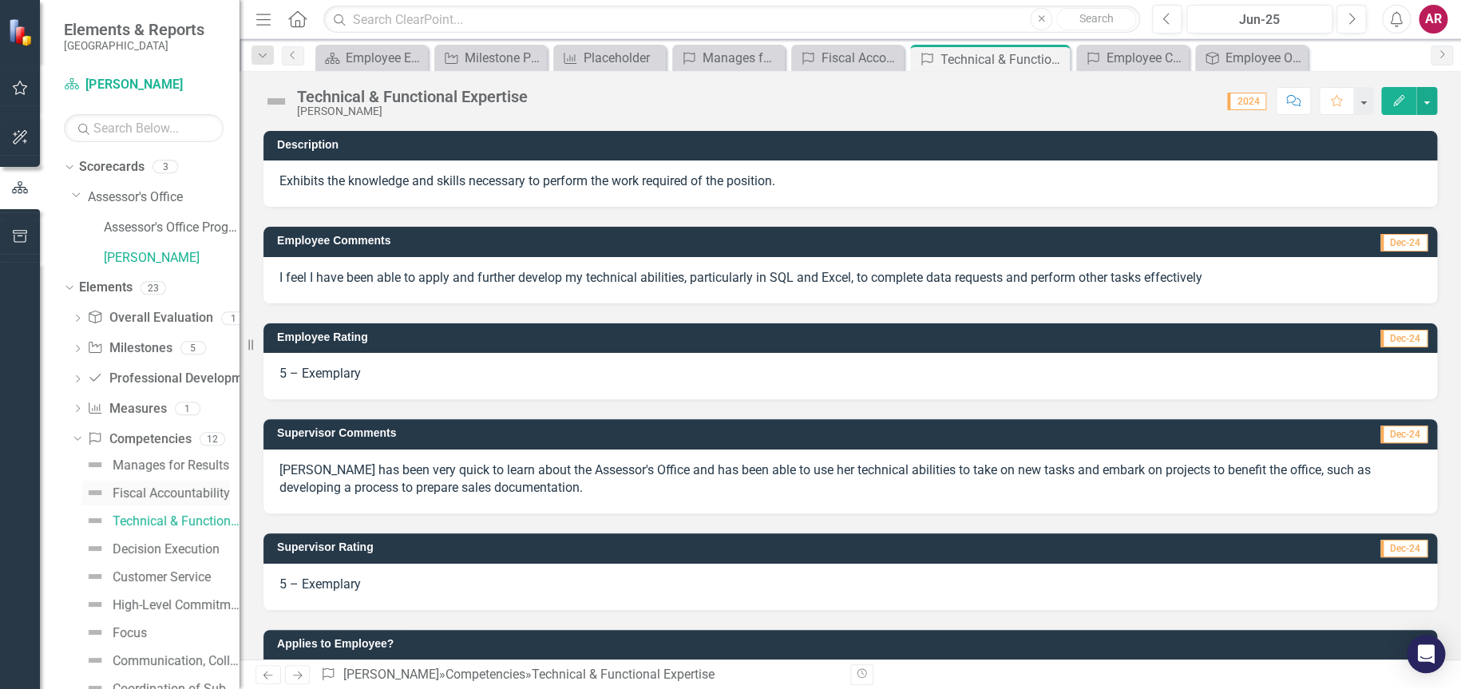
click at [151, 489] on div "Fiscal Accountability" at bounding box center [171, 493] width 117 height 14
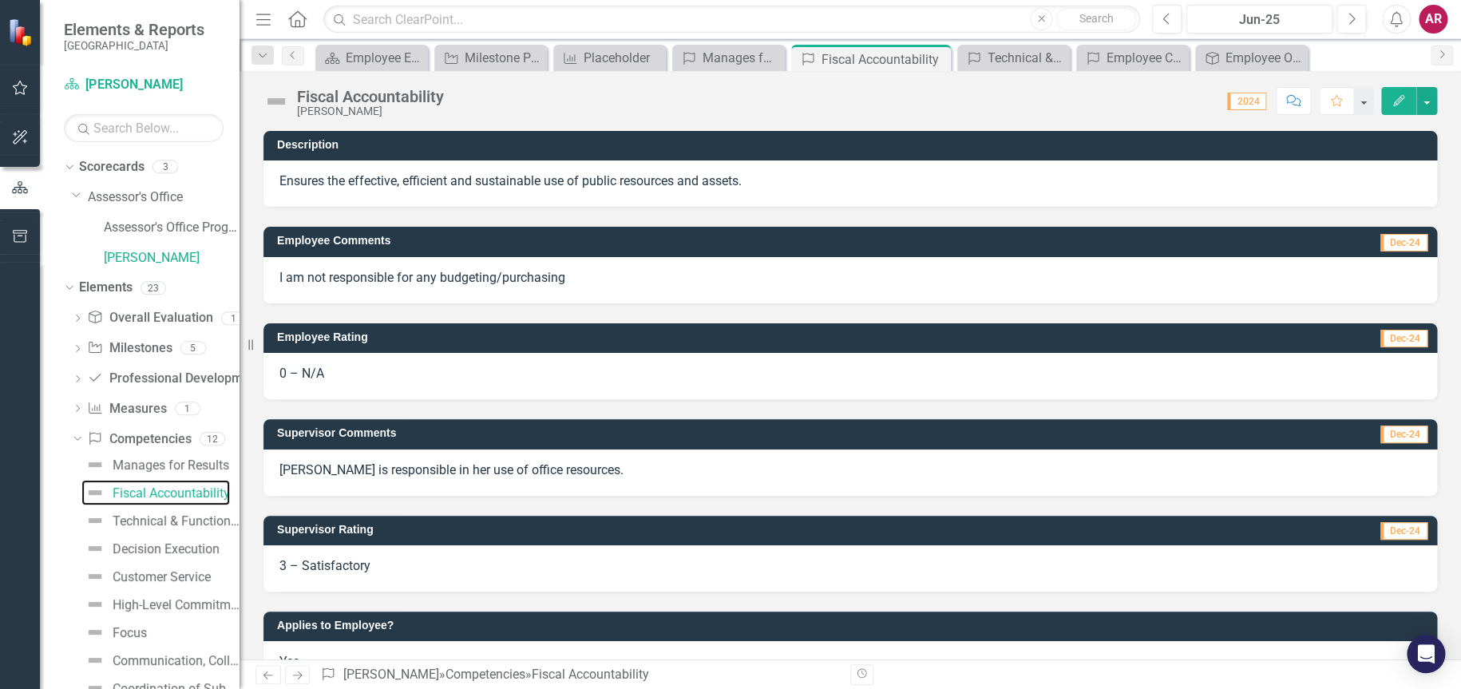
scroll to position [44, 0]
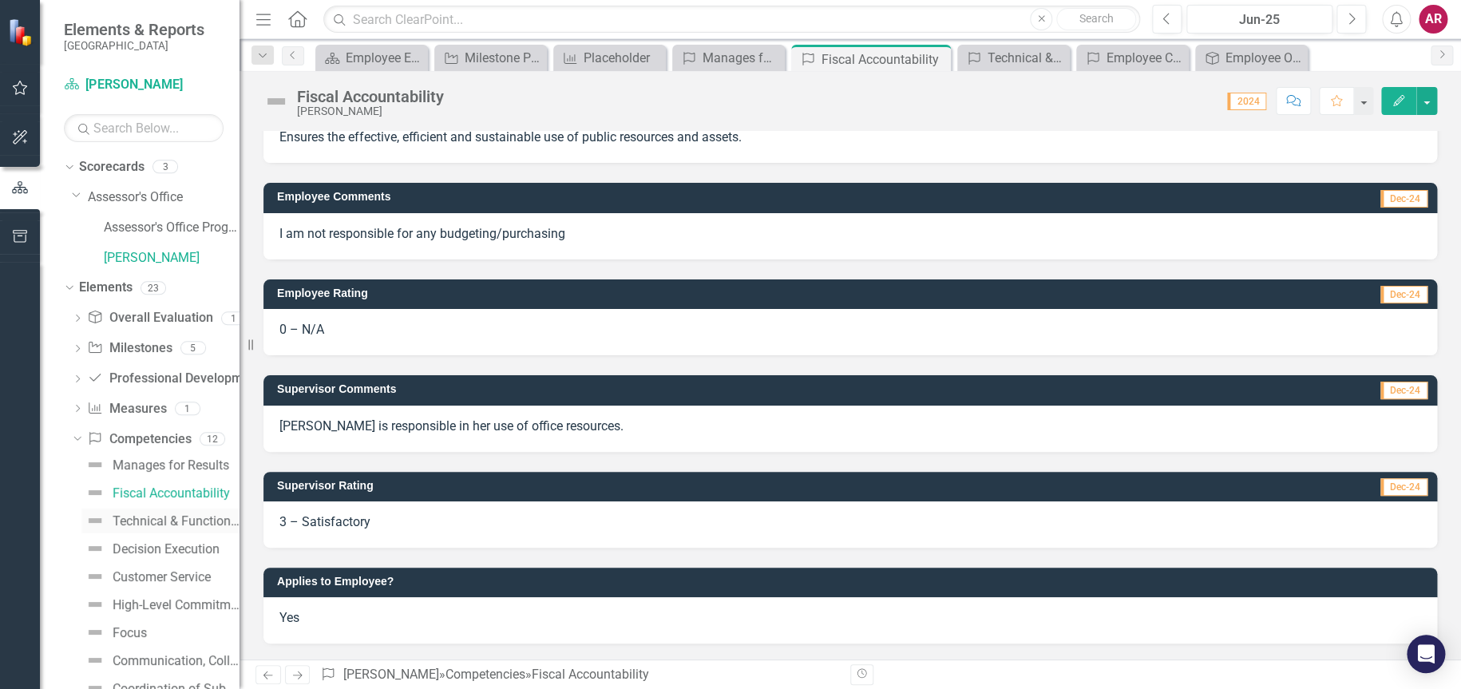
click at [152, 515] on div "Technical & Functional Expertise" at bounding box center [176, 521] width 127 height 14
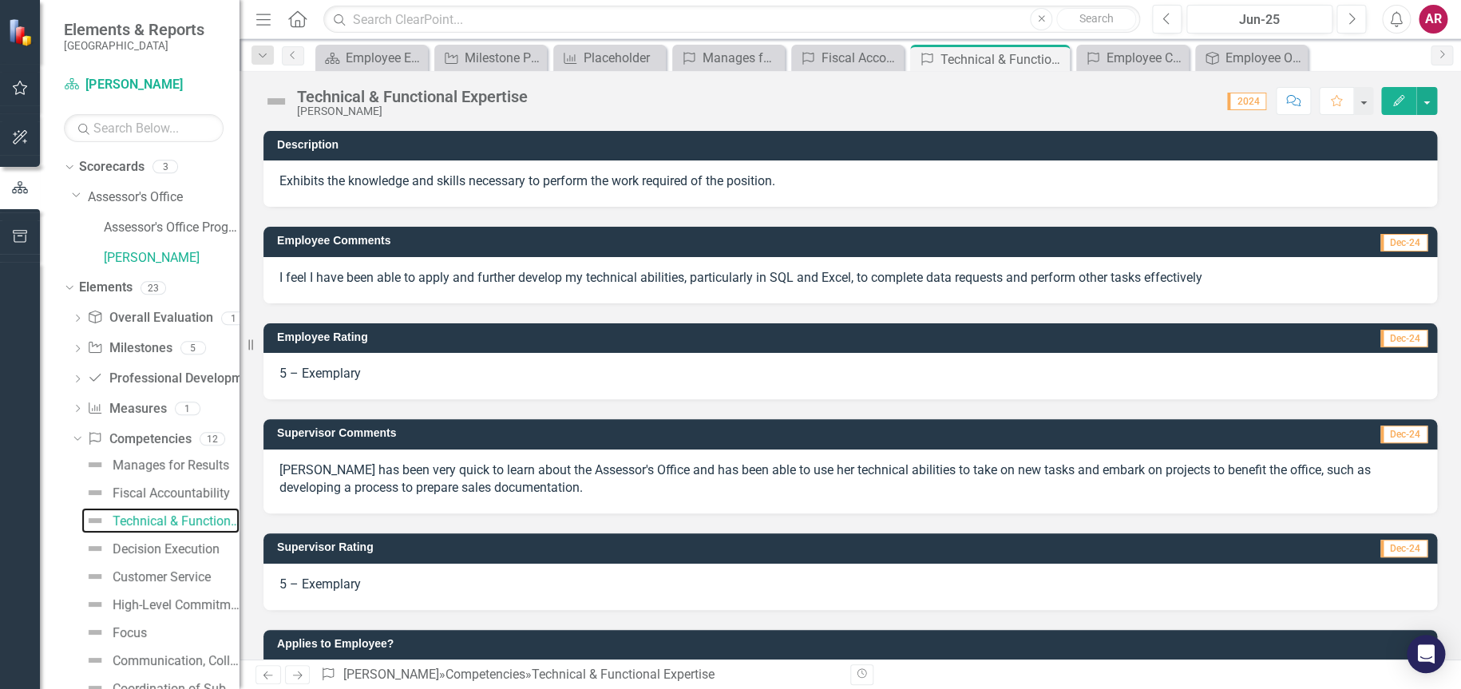
scroll to position [62, 0]
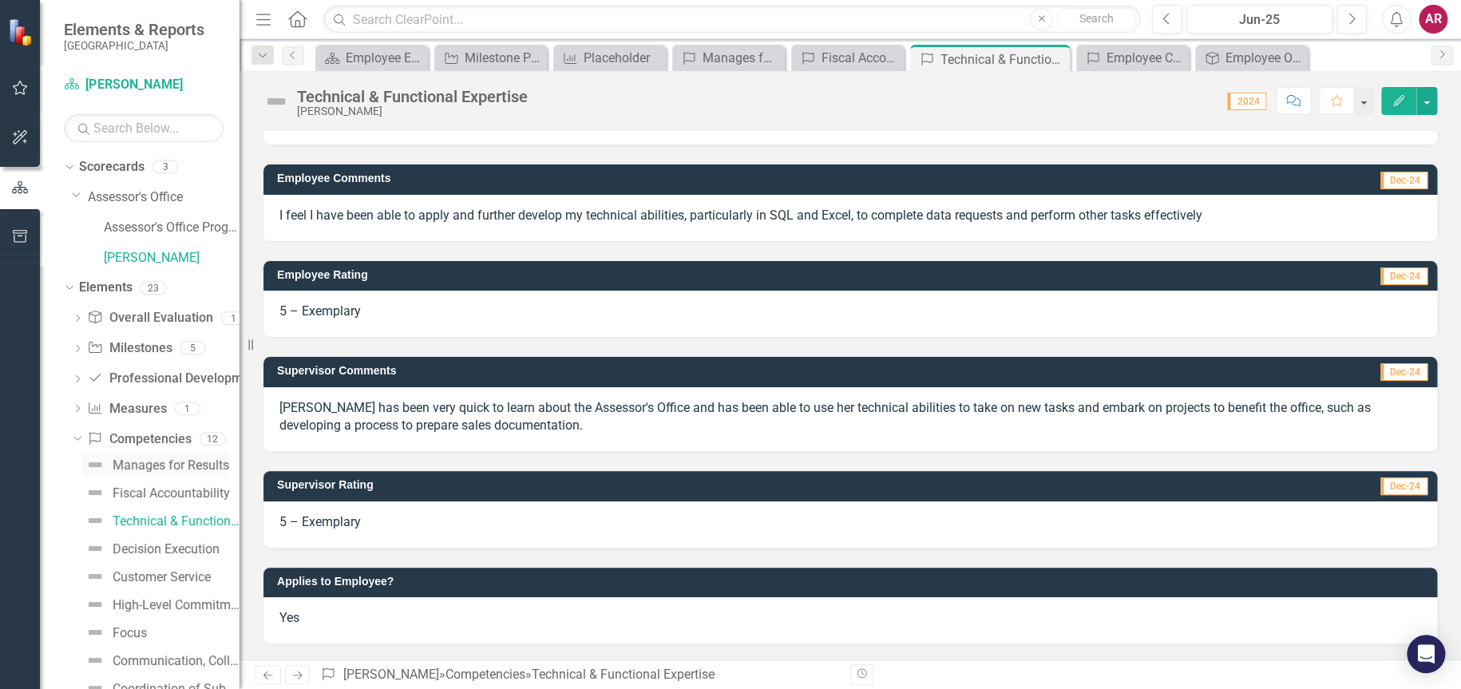
click at [136, 458] on div "Manages for Results" at bounding box center [171, 465] width 117 height 14
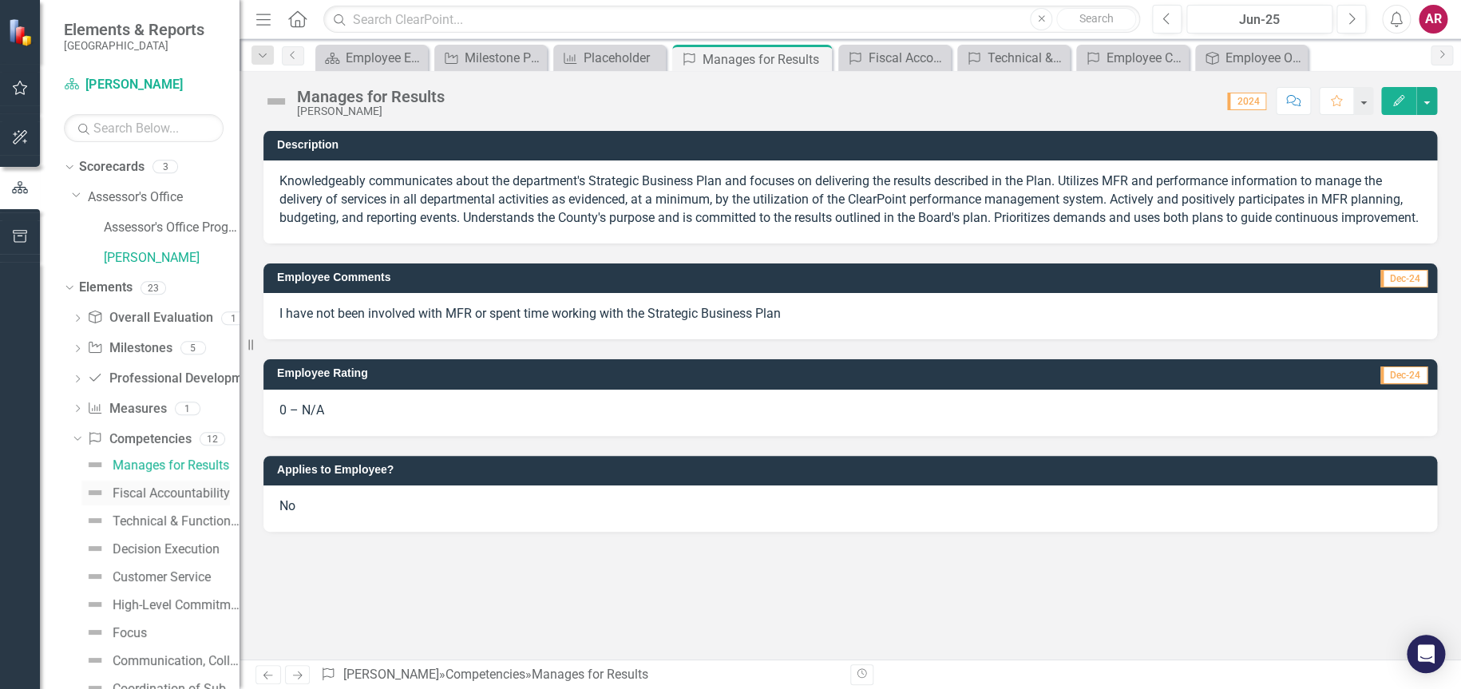
click at [146, 487] on div "Fiscal Accountability" at bounding box center [171, 493] width 117 height 14
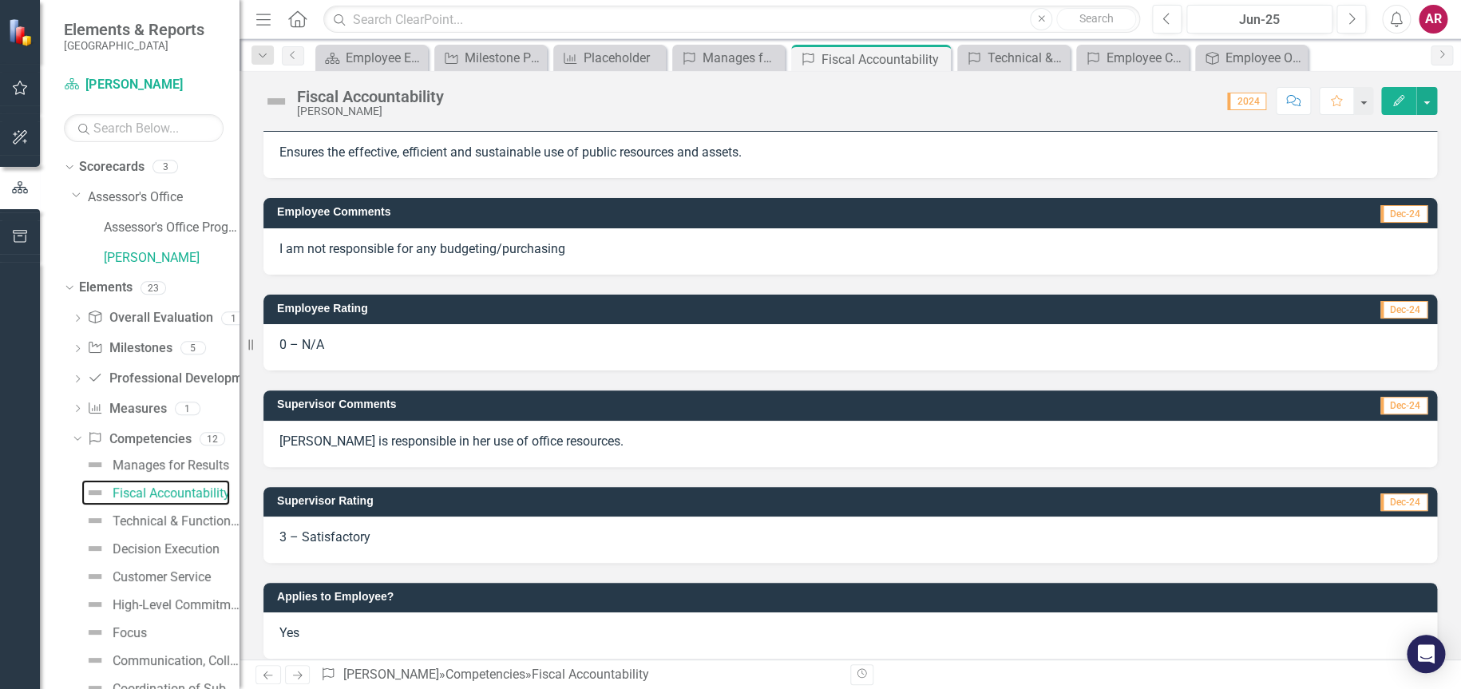
scroll to position [44, 0]
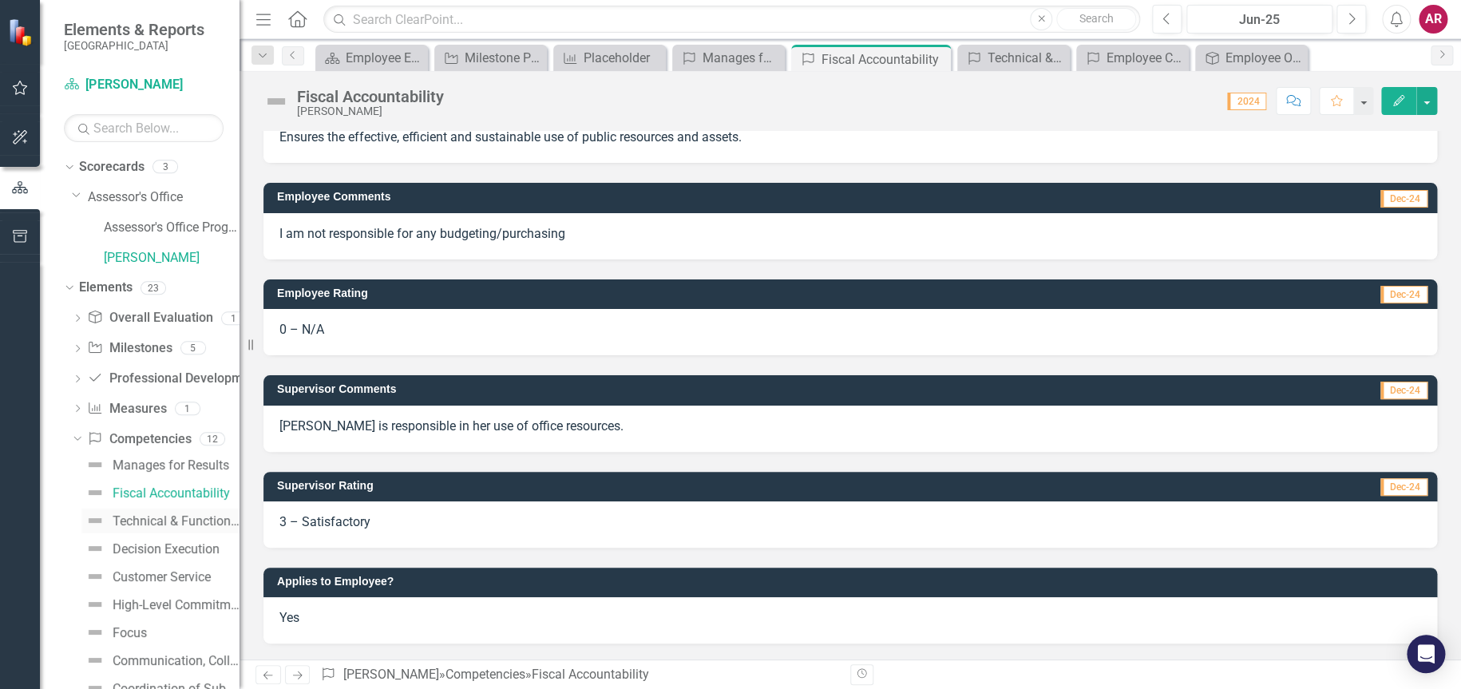
click at [152, 511] on link "Technical & Functional Expertise" at bounding box center [160, 521] width 158 height 26
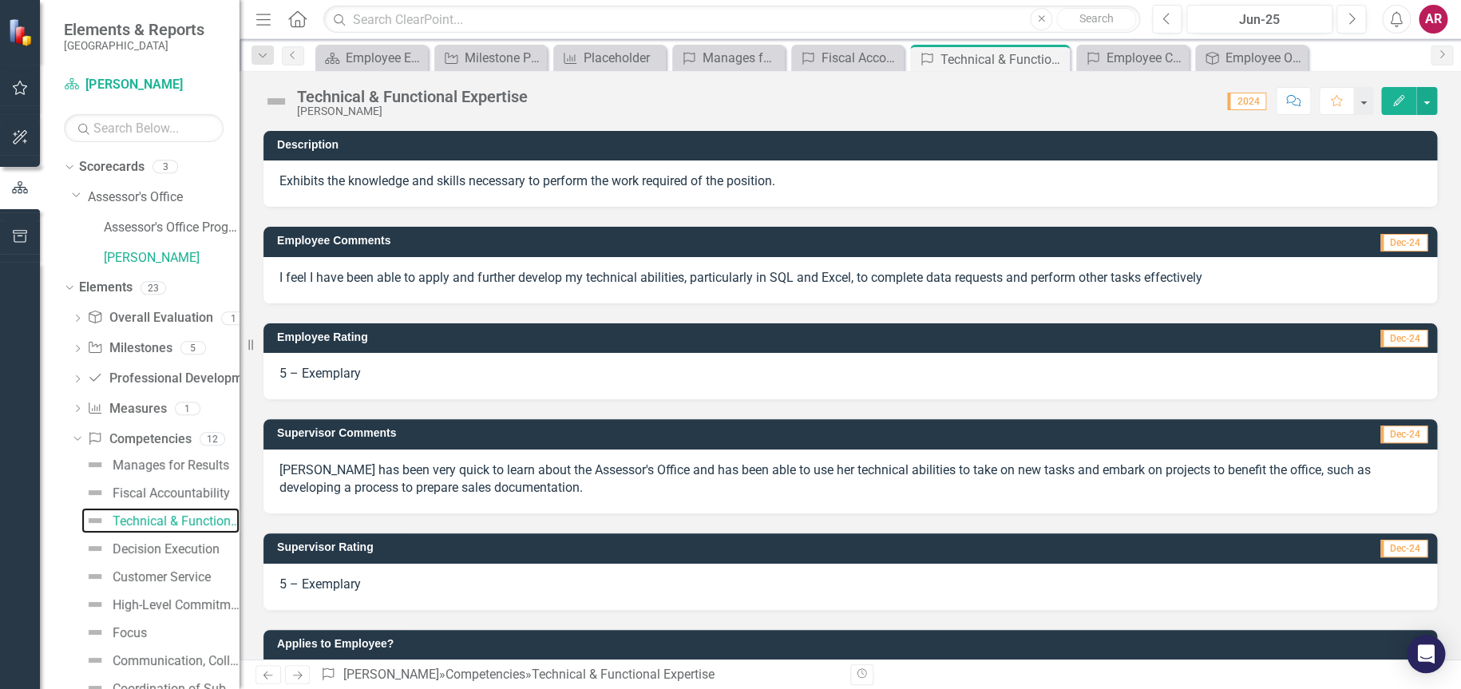
scroll to position [62, 0]
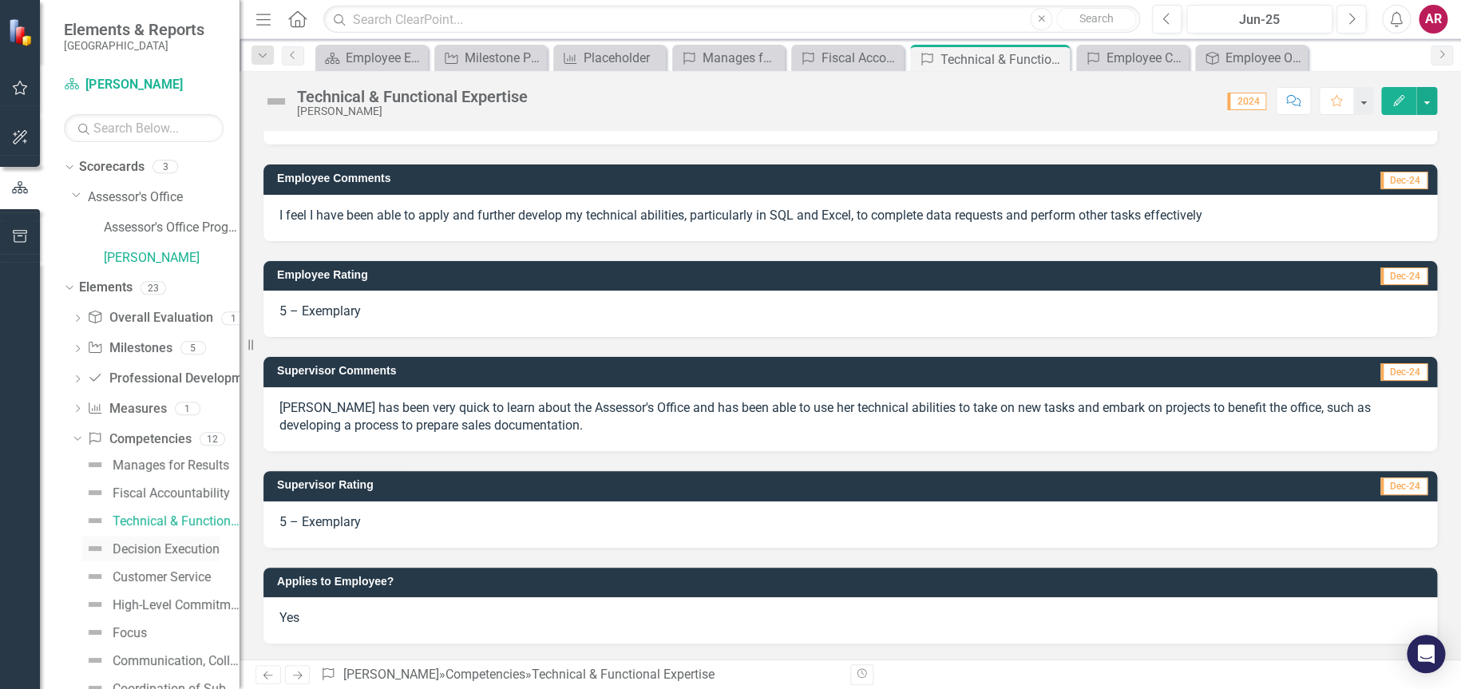
click at [161, 540] on link "Decision Execution" at bounding box center [150, 549] width 138 height 26
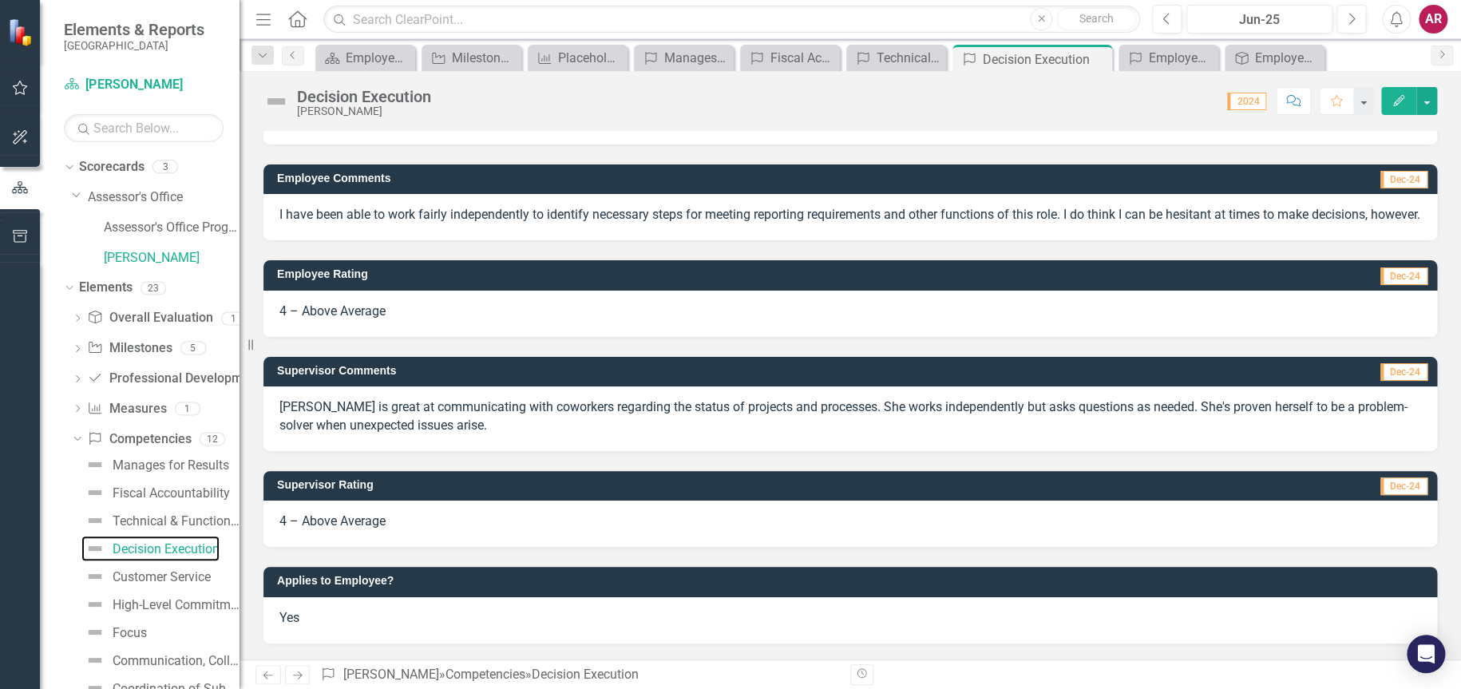
scroll to position [98, 0]
click at [156, 571] on div "Customer Service" at bounding box center [162, 577] width 98 height 14
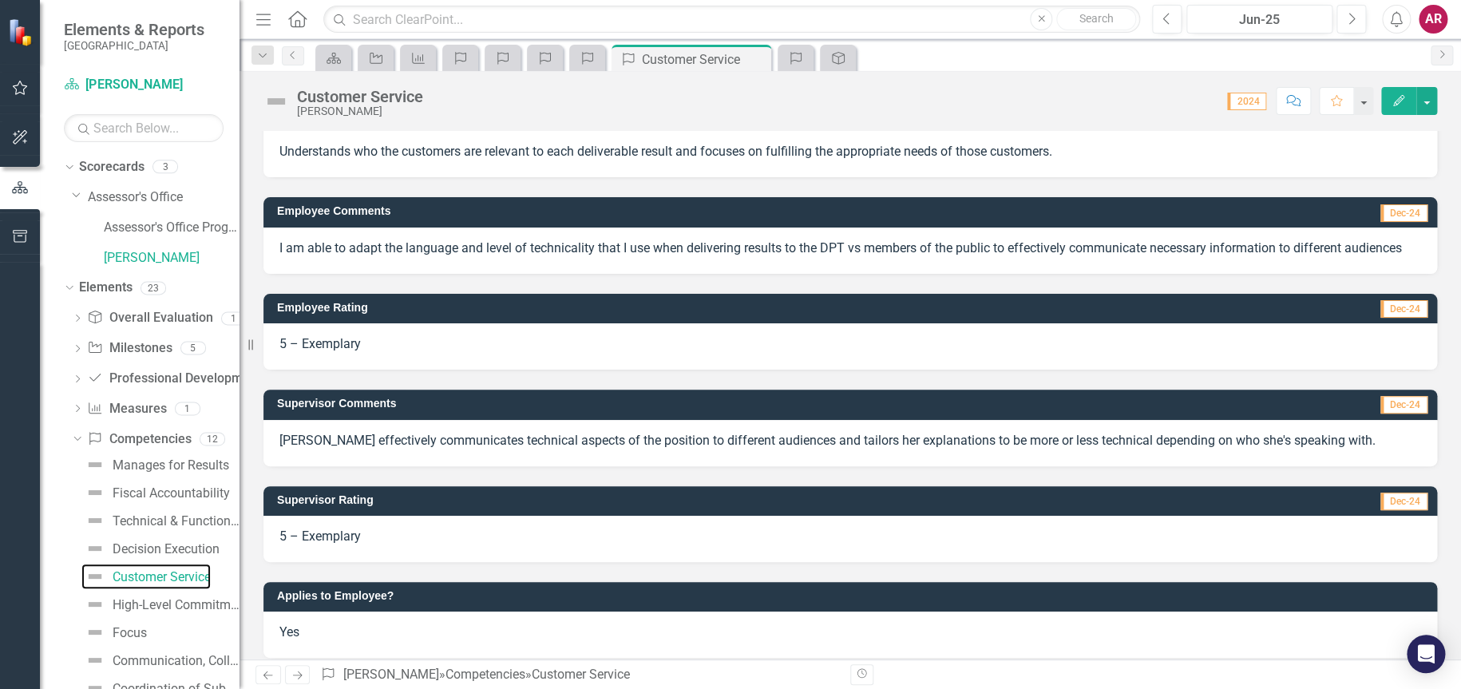
scroll to position [44, 0]
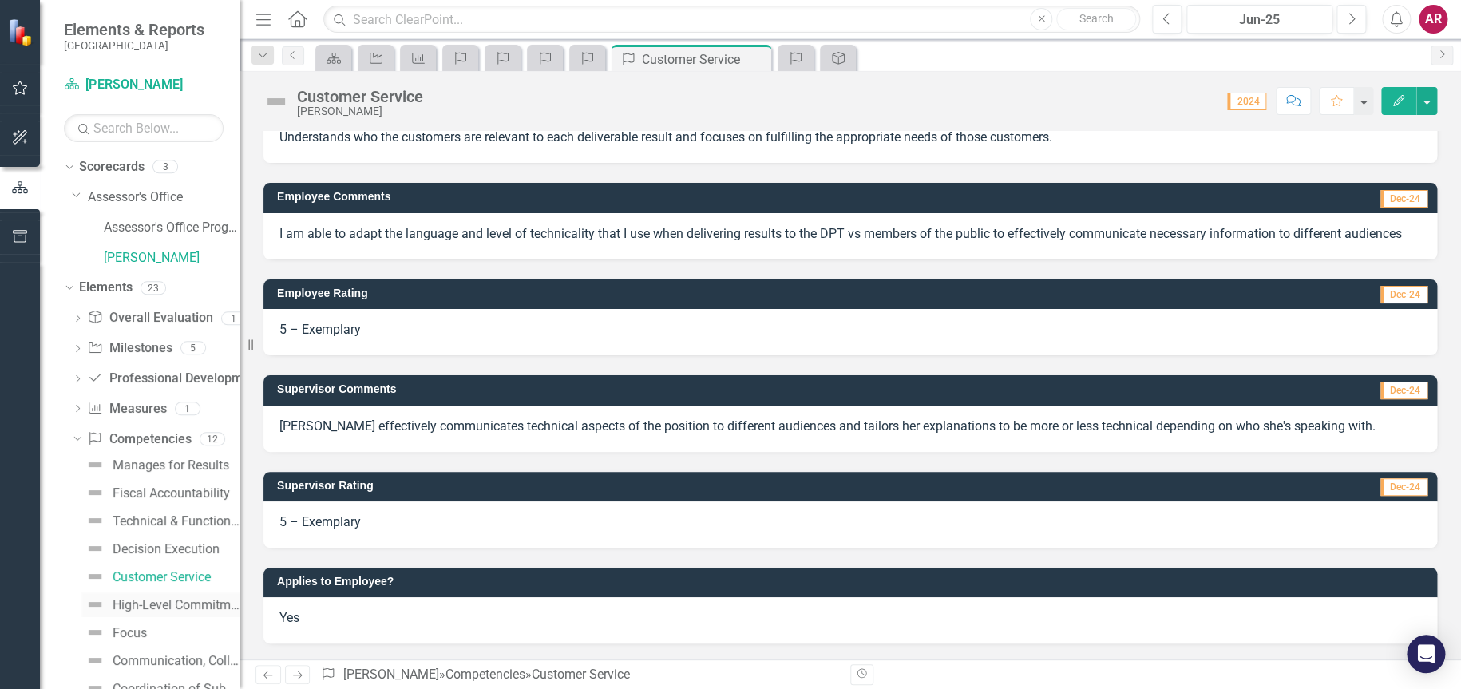
click at [167, 608] on div "High-Level Commitment to Organization" at bounding box center [176, 605] width 127 height 14
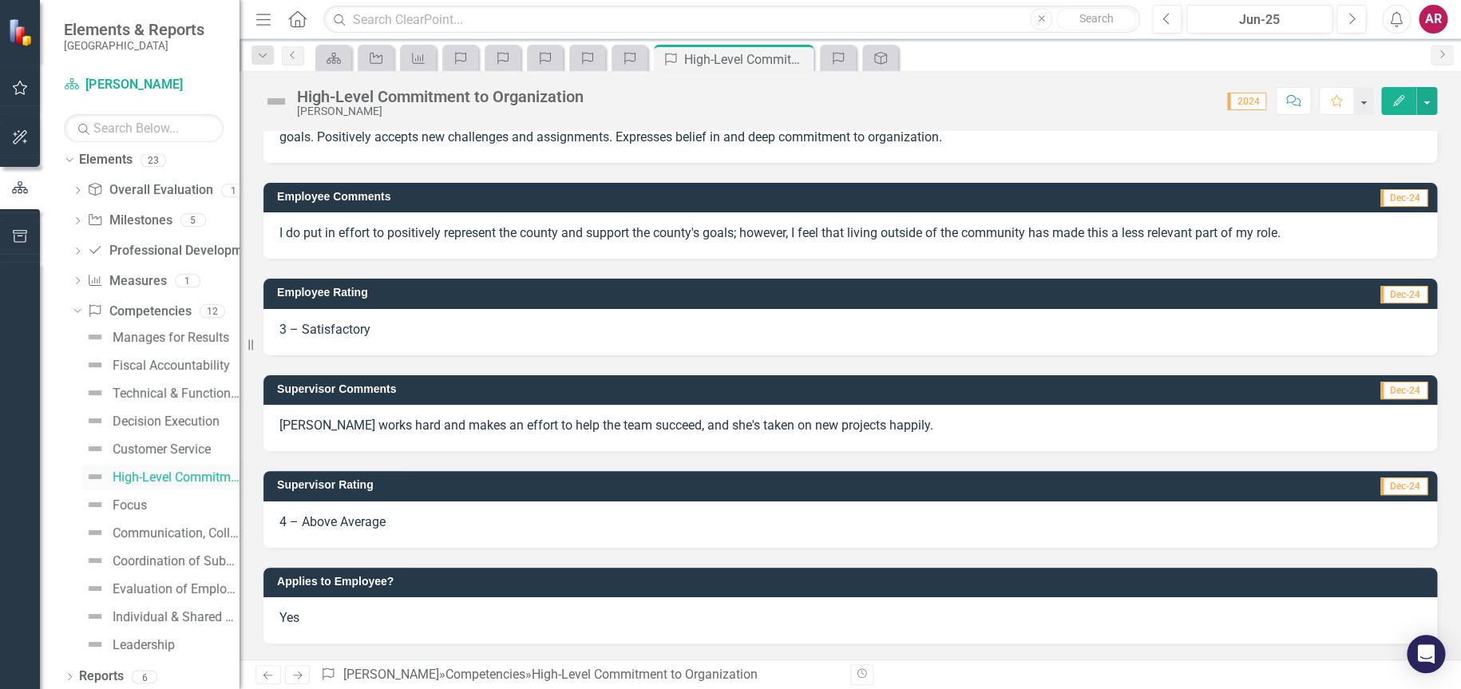
scroll to position [132, 0]
click at [131, 510] on link "Focus" at bounding box center [113, 501] width 65 height 26
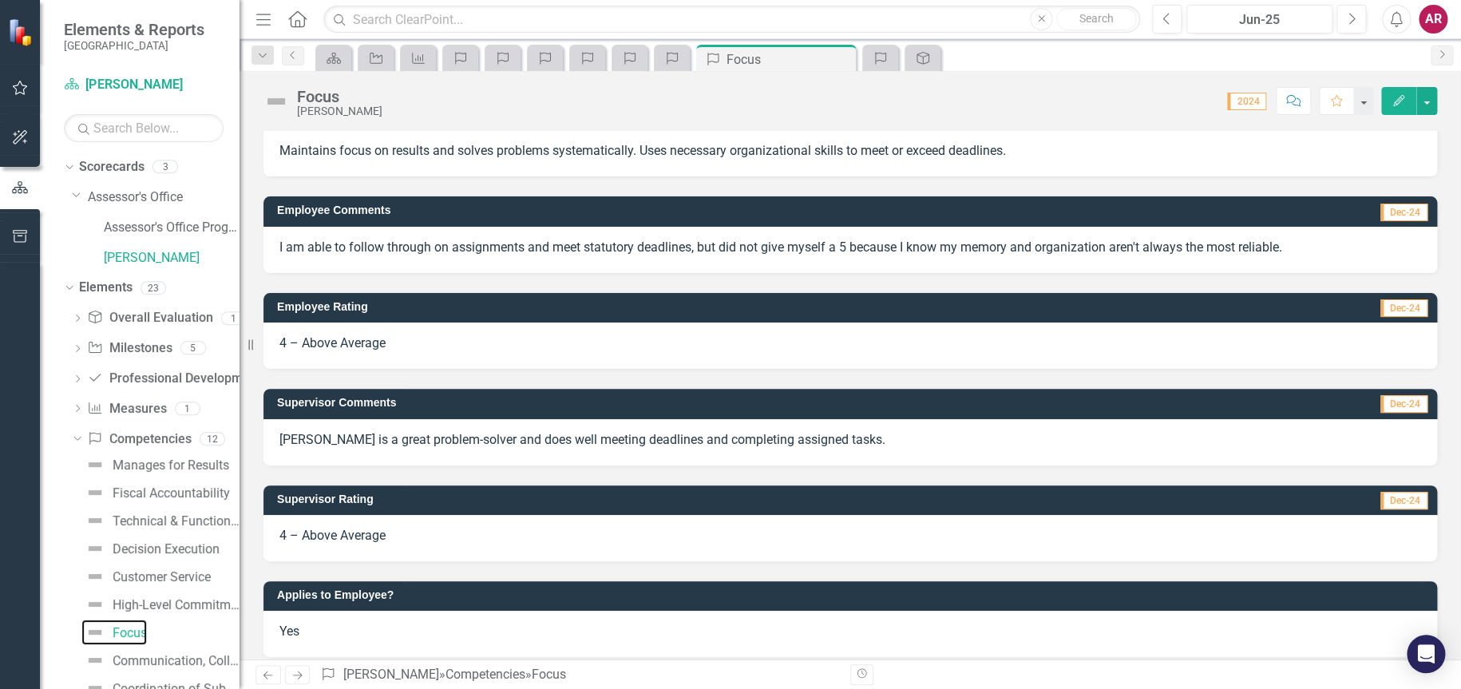
scroll to position [44, 0]
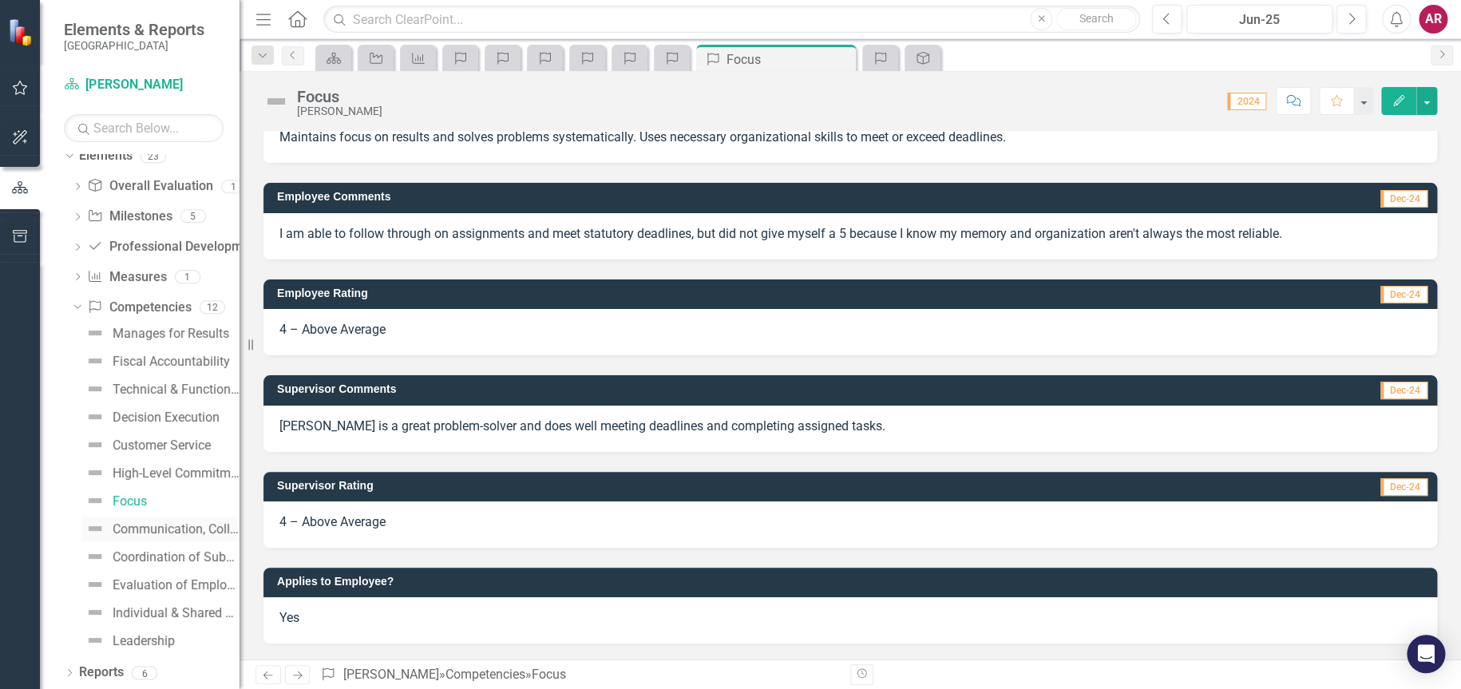
click at [128, 530] on div "Communication, Collaboration & Teamwork" at bounding box center [176, 529] width 127 height 14
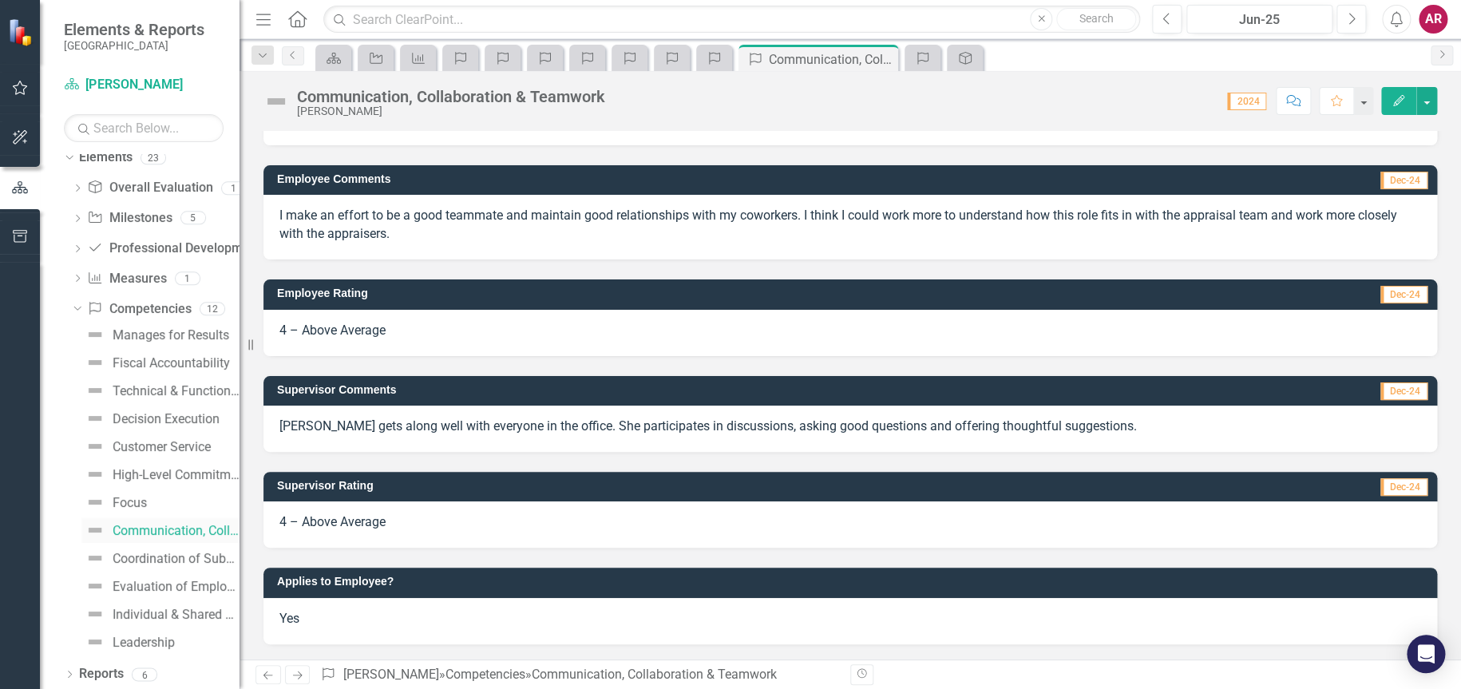
scroll to position [132, 0]
click at [153, 547] on link "Coordination of Subordinates' Work" at bounding box center [160, 557] width 158 height 26
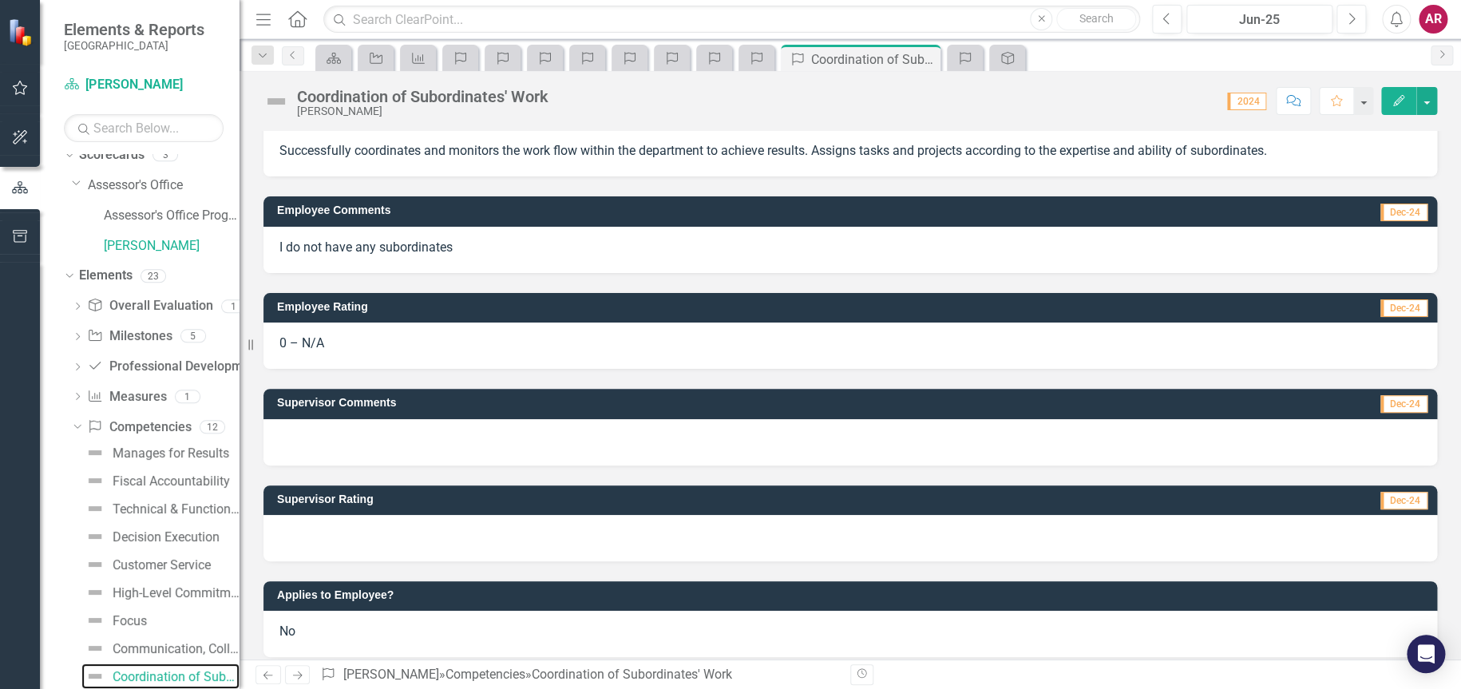
scroll to position [44, 0]
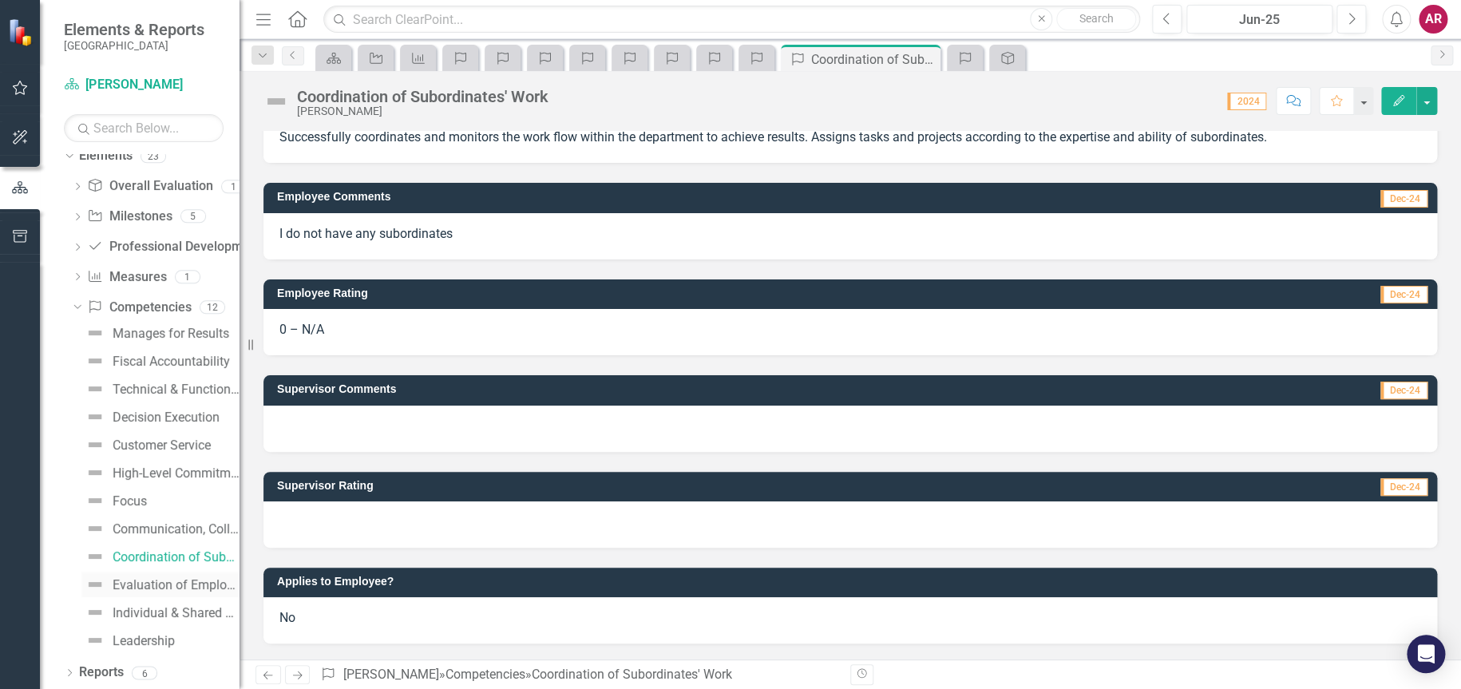
click at [129, 574] on link "Evaluation of Employees" at bounding box center [160, 585] width 158 height 26
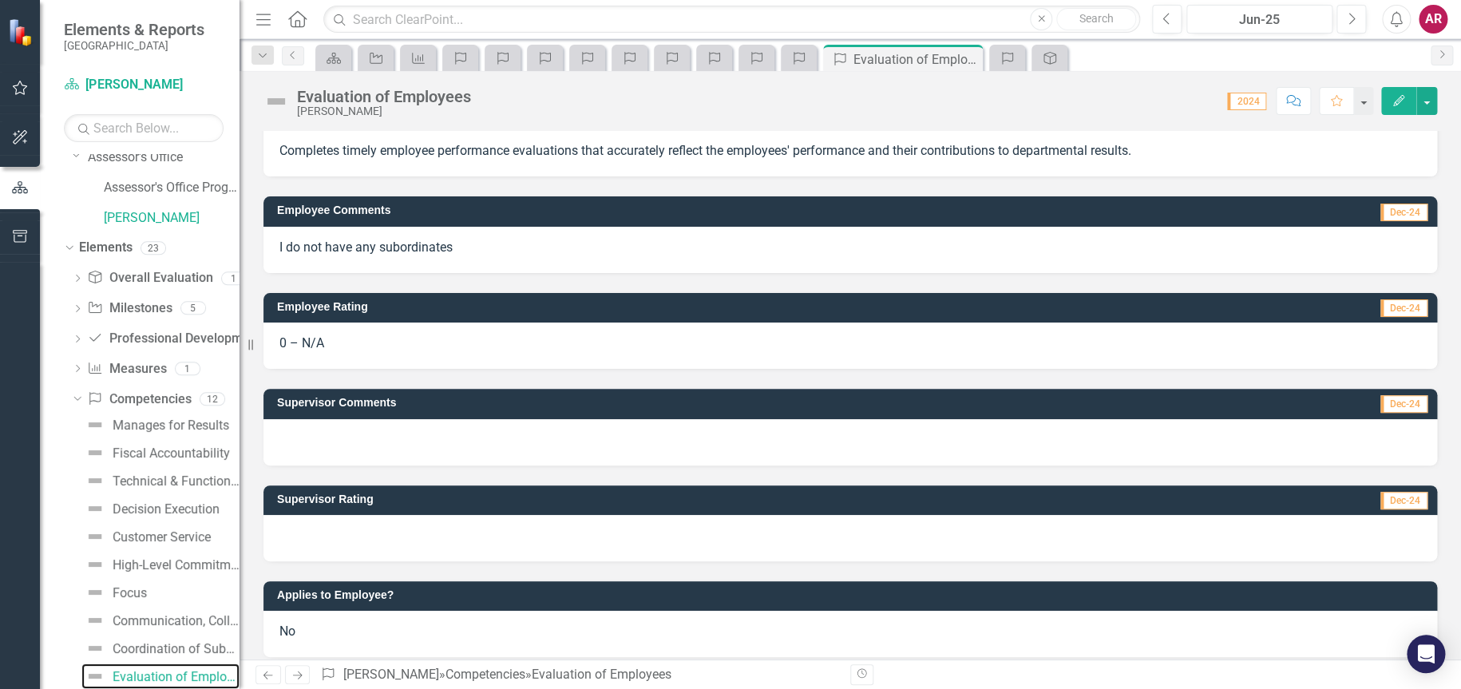
scroll to position [44, 0]
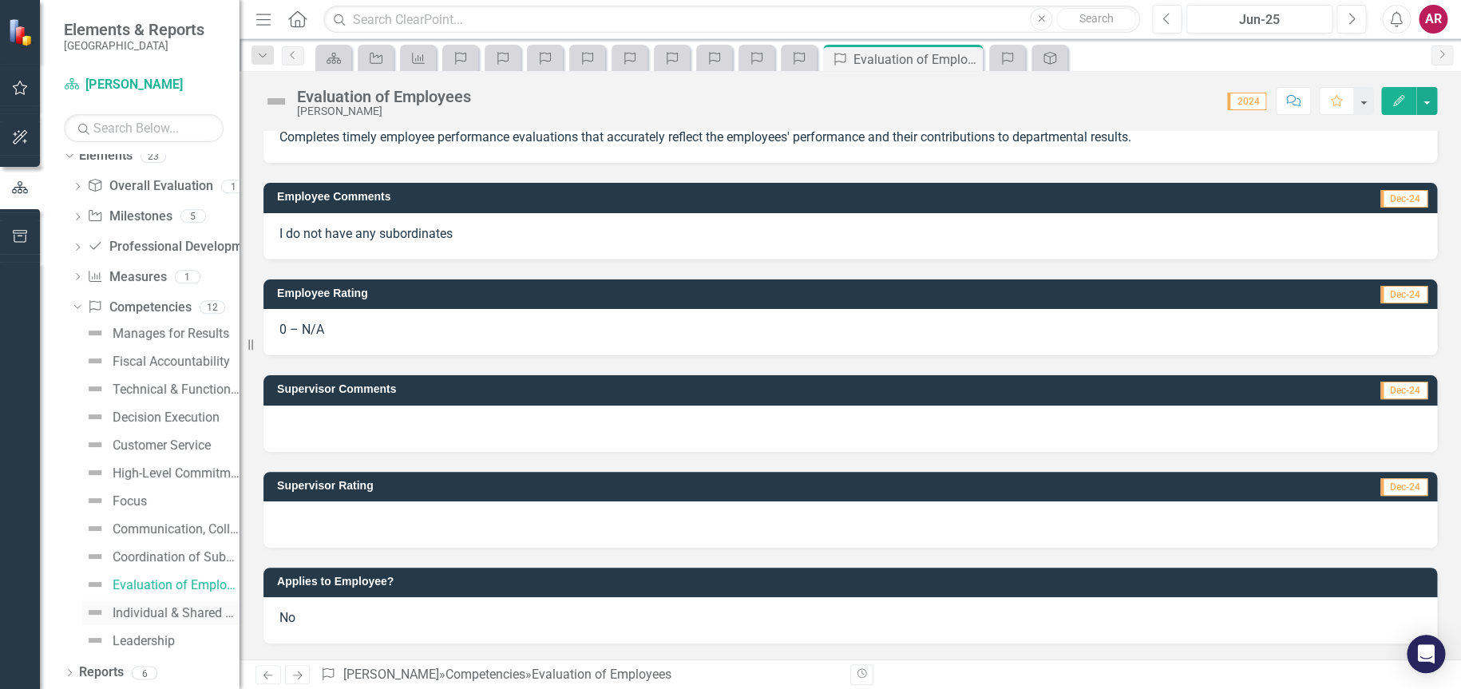
click at [162, 610] on div "Individual & Shared Accountability" at bounding box center [176, 613] width 127 height 14
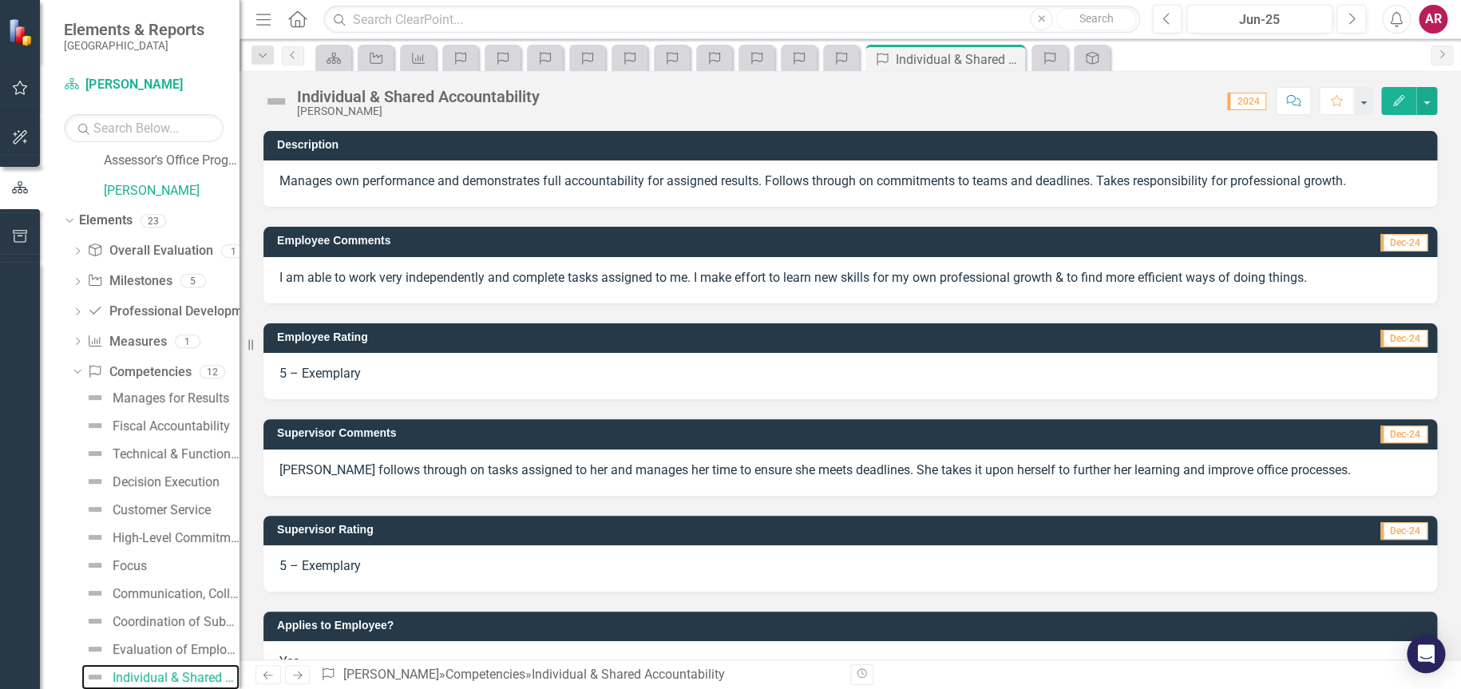
scroll to position [44, 0]
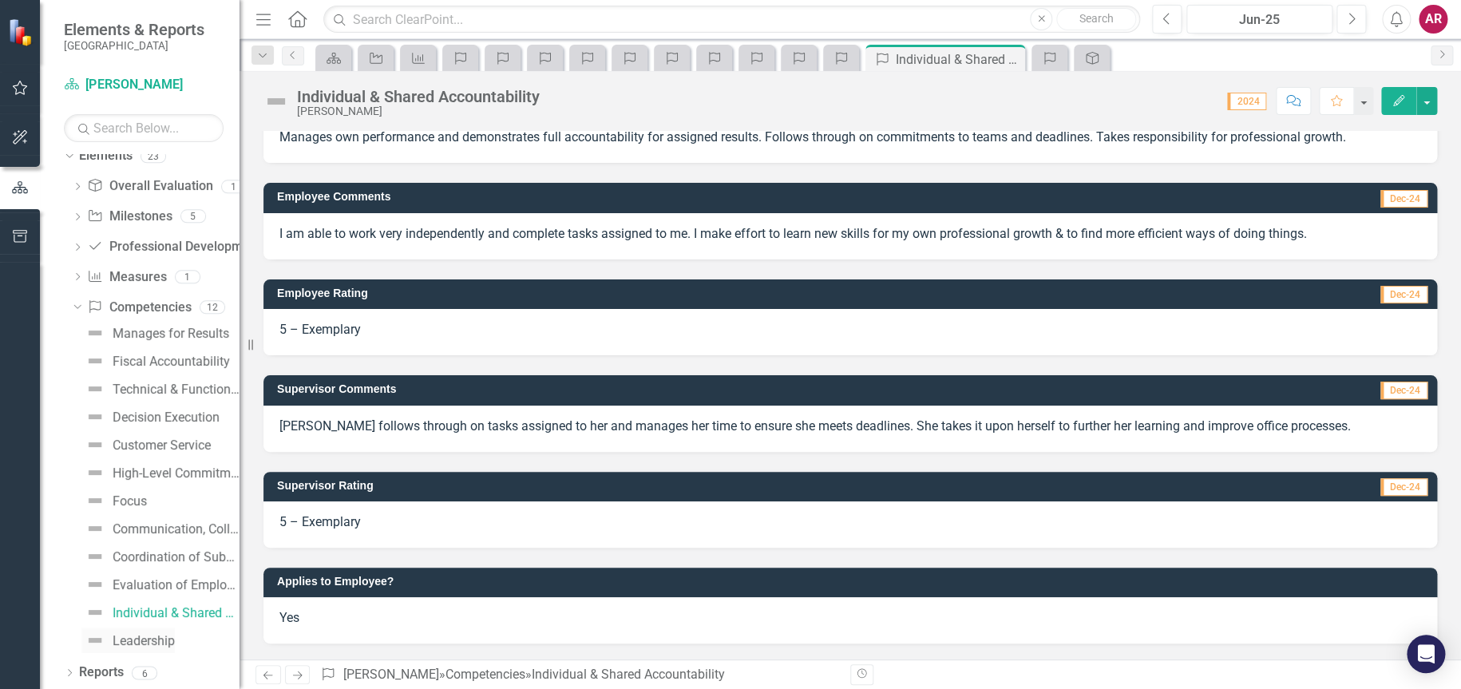
click at [145, 634] on div "Leadership" at bounding box center [144, 641] width 62 height 14
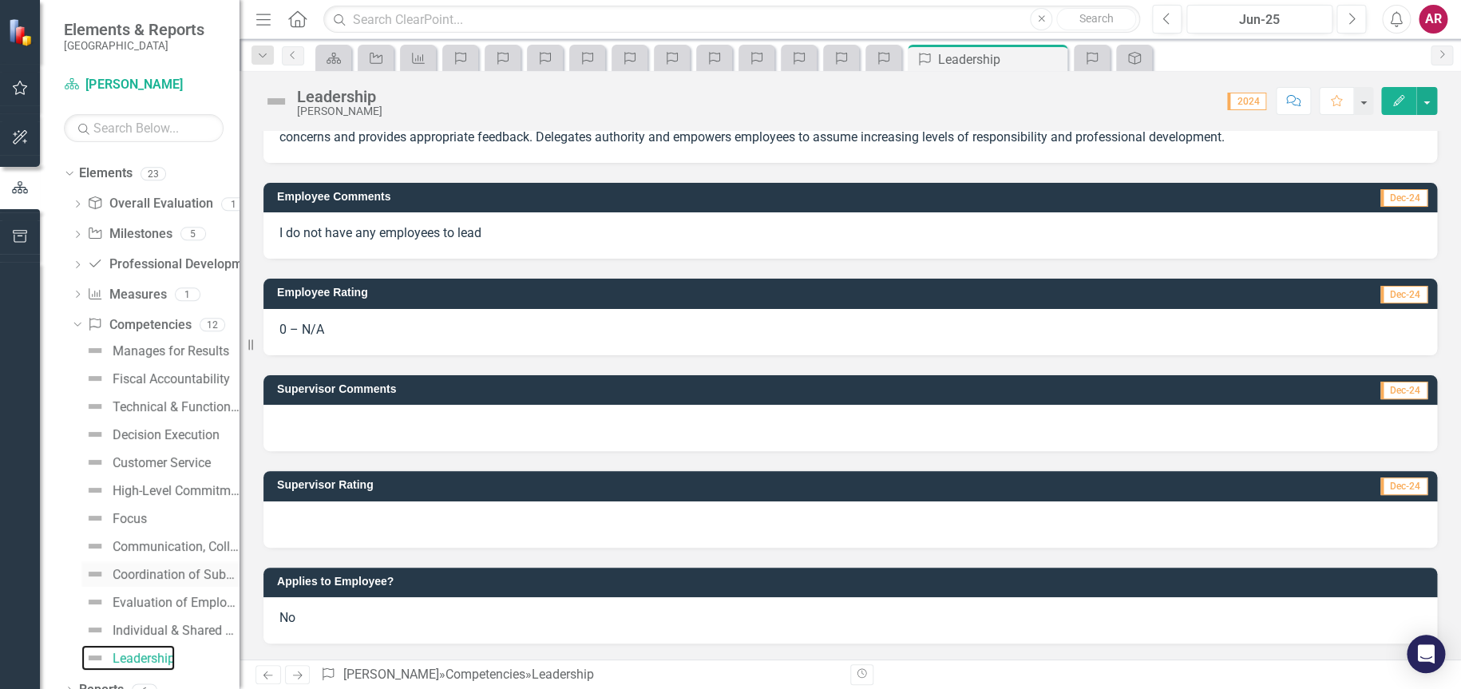
scroll to position [132, 0]
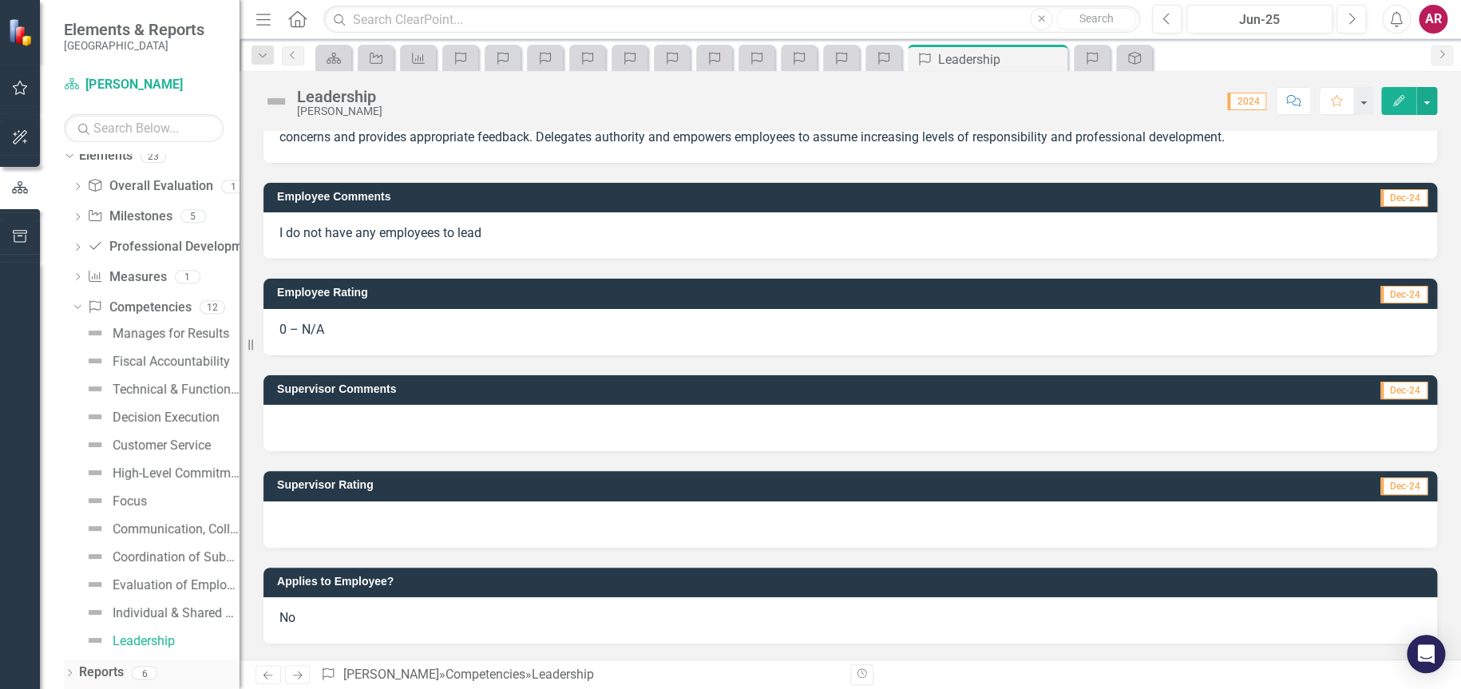
click at [117, 670] on link "Reports" at bounding box center [101, 672] width 45 height 18
click at [67, 676] on icon "Dropdown" at bounding box center [69, 674] width 11 height 9
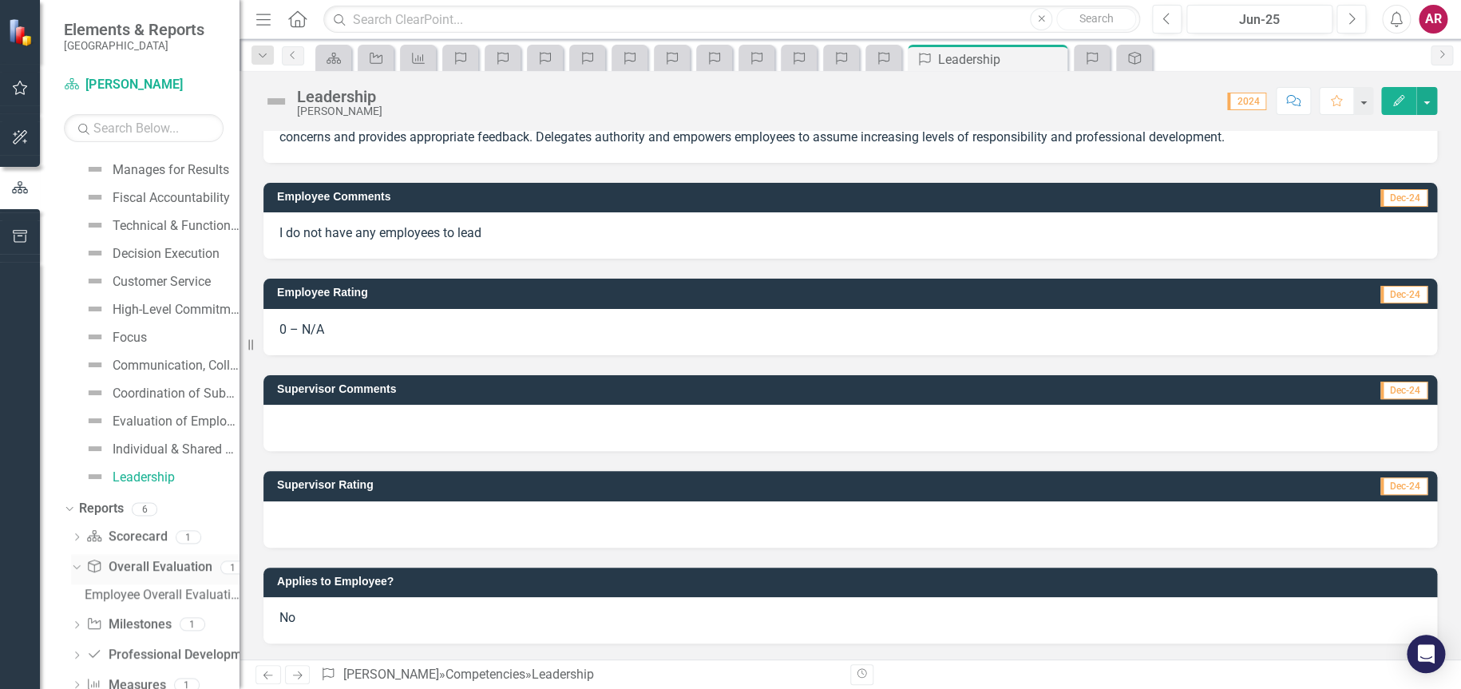
scroll to position [389, 0]
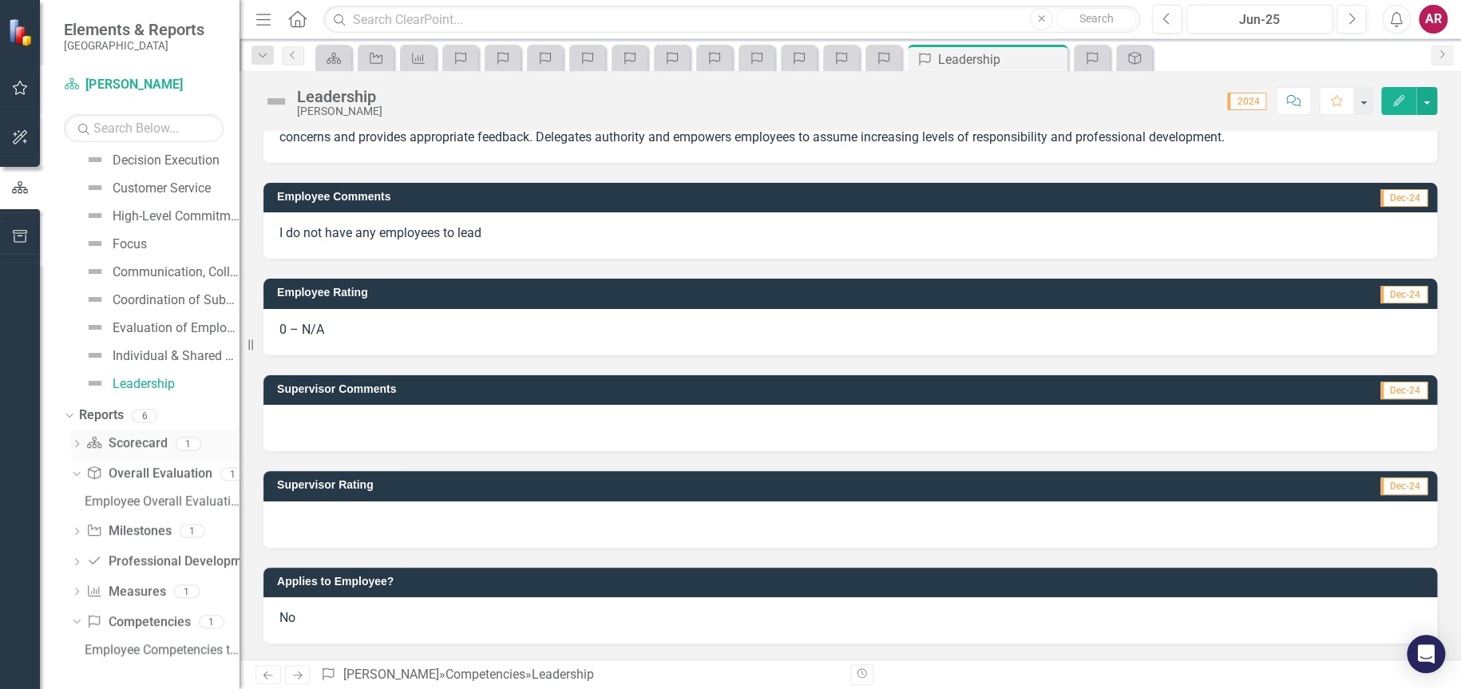
click at [148, 442] on link "Scorecard Scorecard" at bounding box center [126, 443] width 81 height 18
click at [71, 445] on icon "Dropdown" at bounding box center [76, 445] width 11 height 9
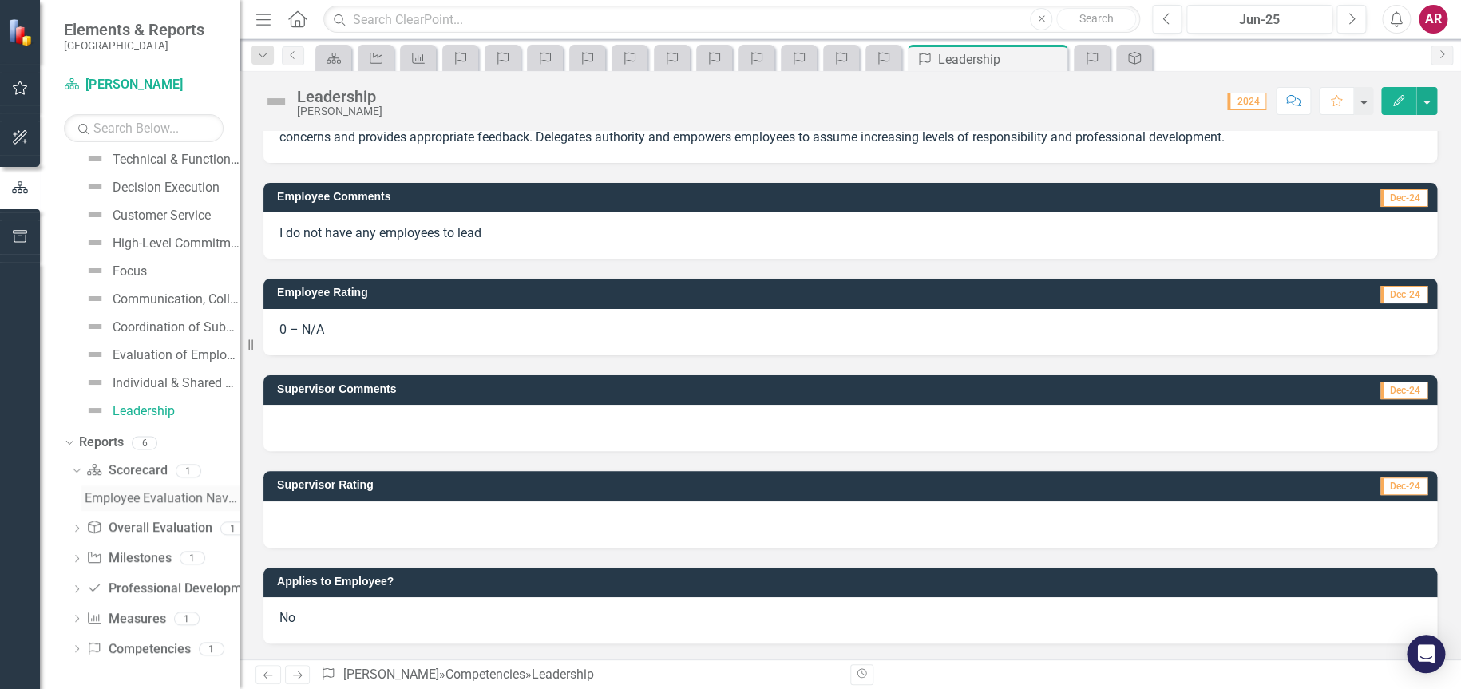
click at [168, 496] on div "Employee Evaluation Navigation" at bounding box center [162, 498] width 155 height 14
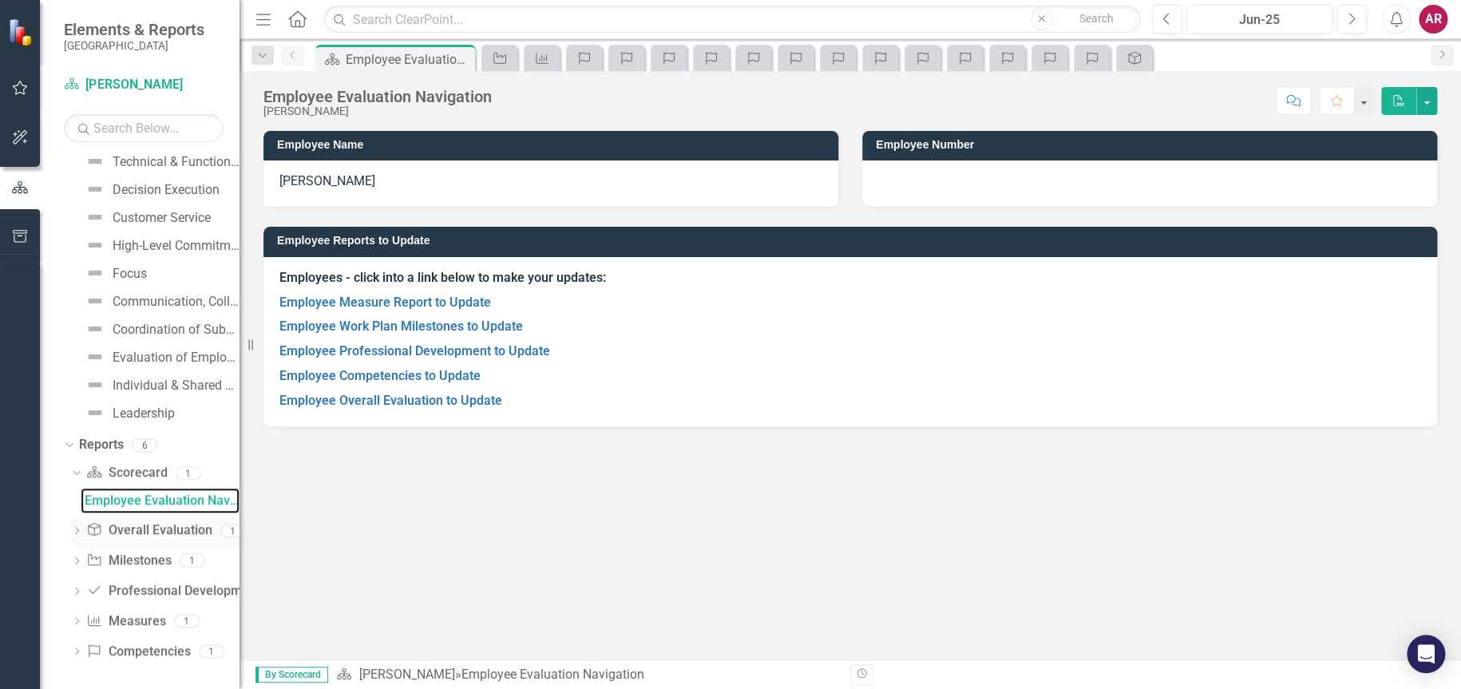
scroll to position [362, 0]
click at [132, 527] on link "Overall Evaluation Overall Evaluation" at bounding box center [148, 528] width 125 height 18
click at [80, 533] on icon "Dropdown" at bounding box center [76, 529] width 11 height 9
click at [137, 526] on div "Employee Overall Evaluation to Update" at bounding box center [162, 528] width 155 height 14
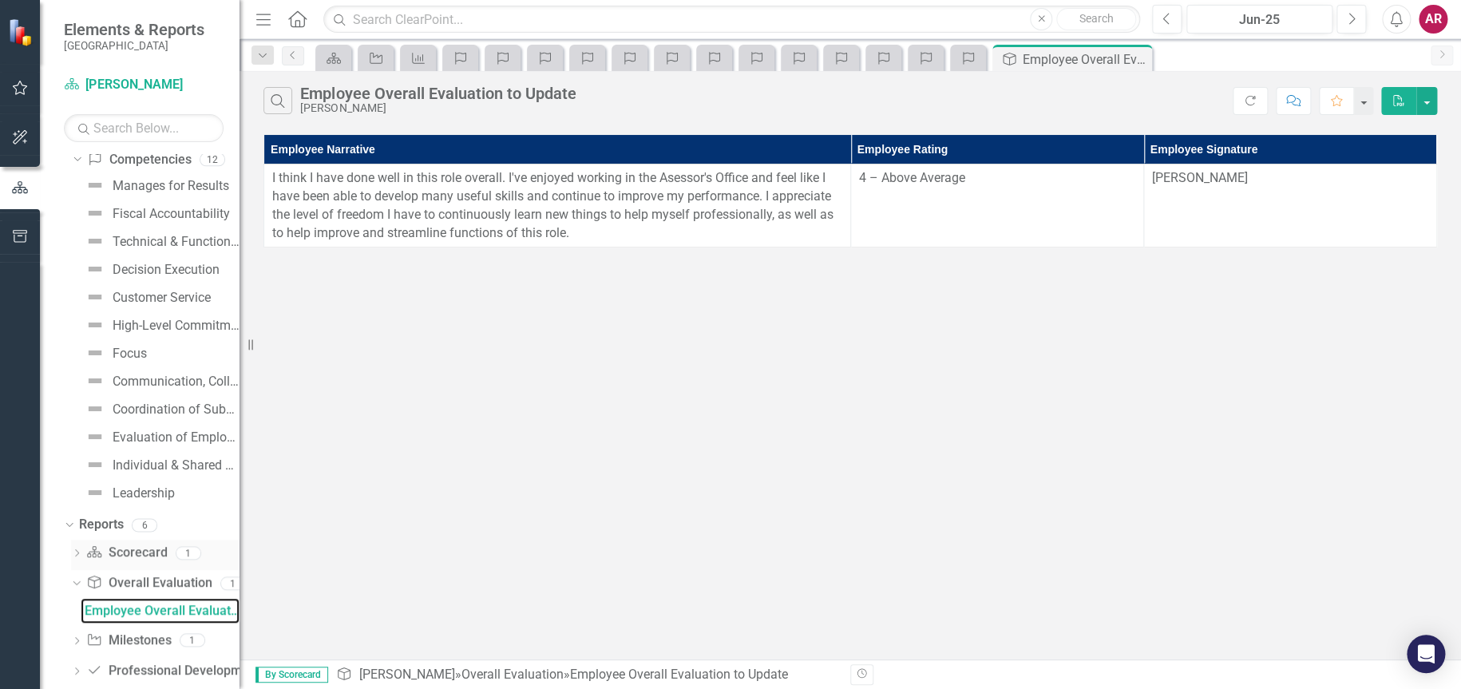
scroll to position [362, 0]
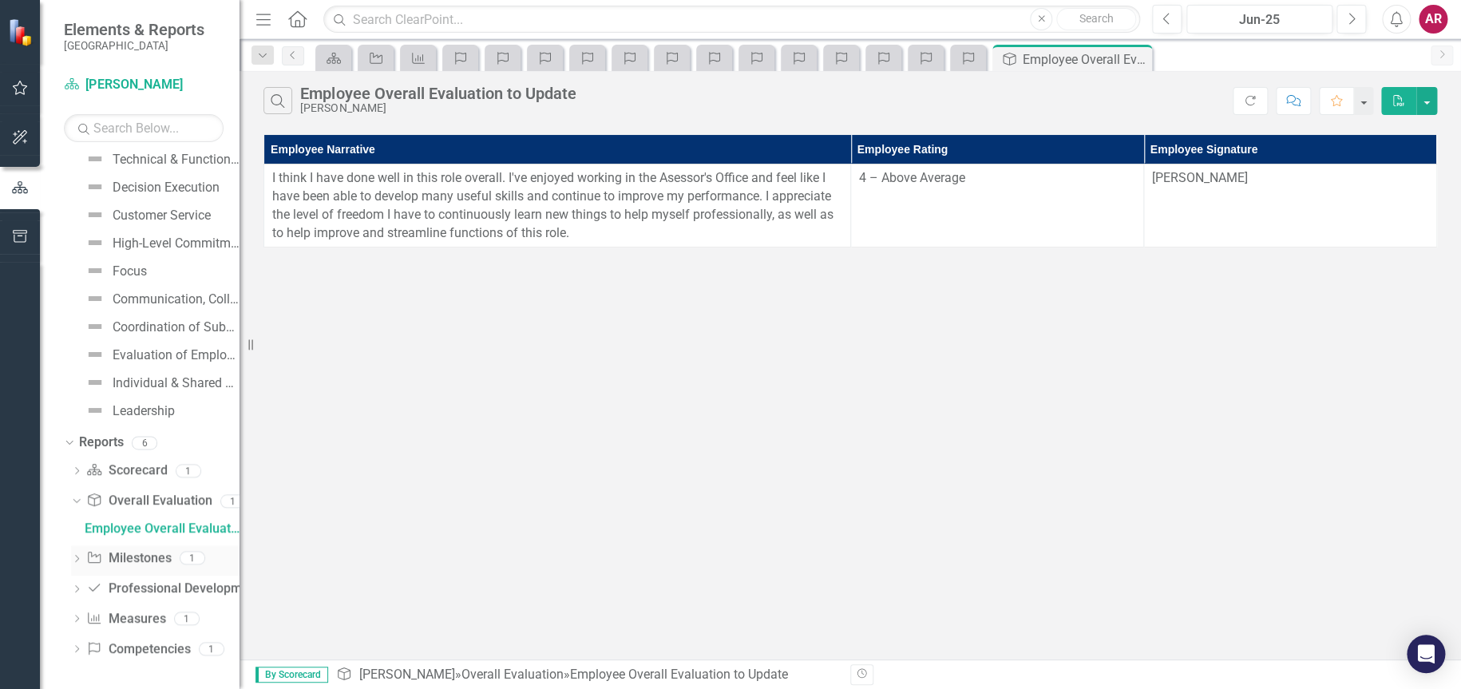
click at [78, 556] on icon "Dropdown" at bounding box center [76, 560] width 11 height 9
click at [77, 591] on icon "Dropdown" at bounding box center [76, 590] width 11 height 9
click at [141, 590] on div "Employee Professional Development to Update" at bounding box center [162, 589] width 155 height 14
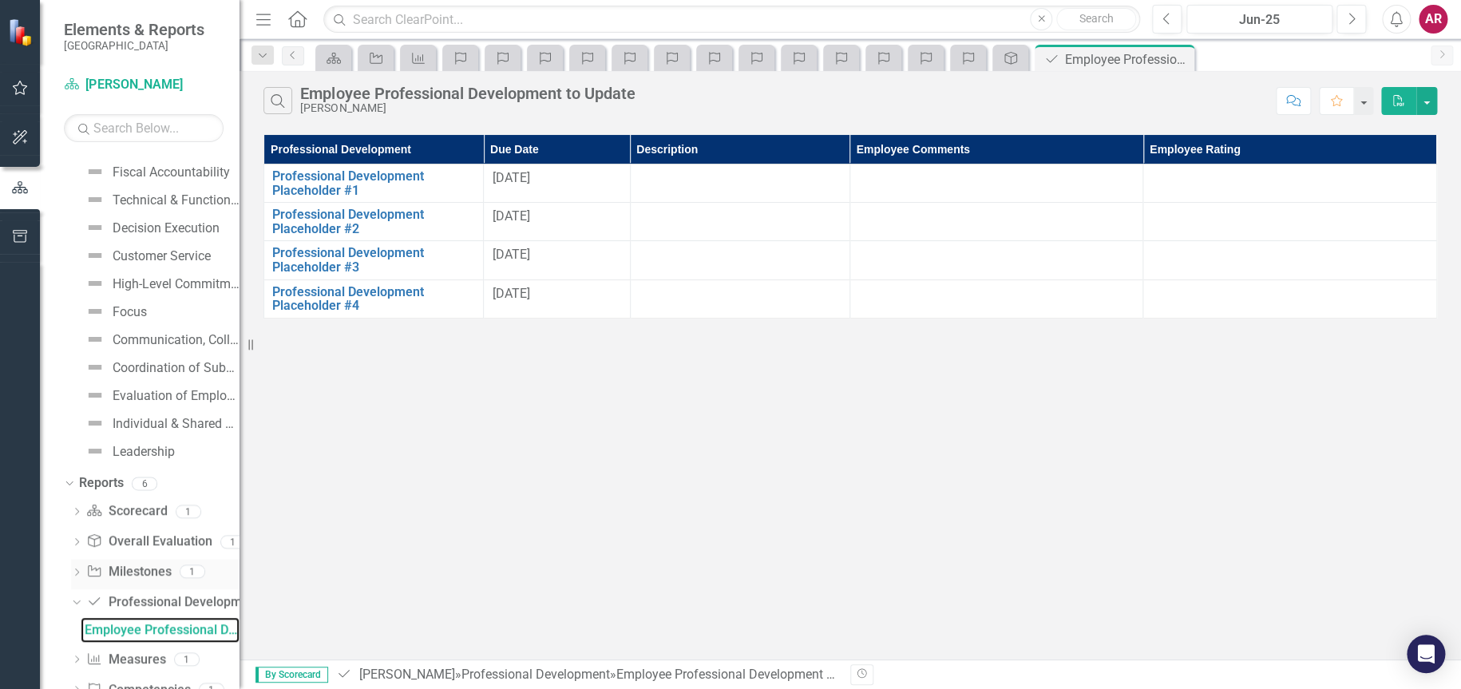
scroll to position [362, 0]
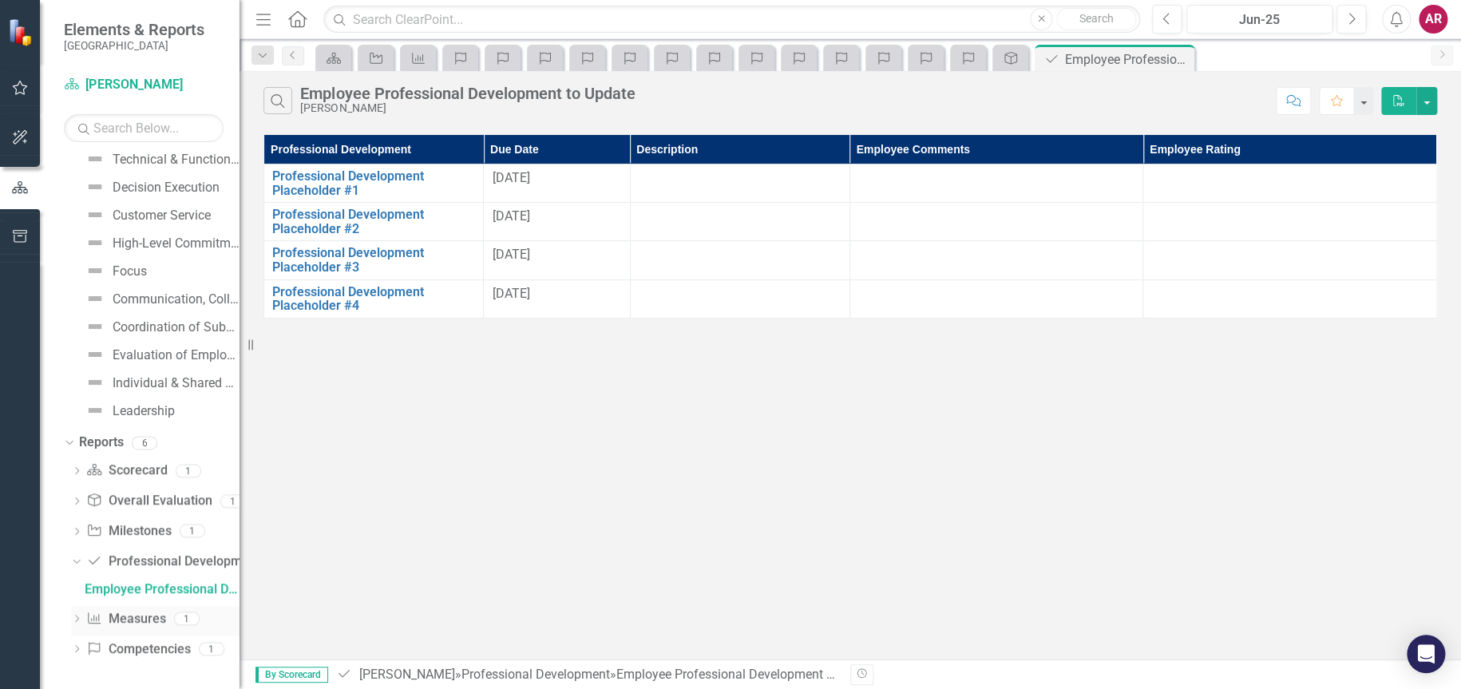
click at [79, 621] on icon "Dropdown" at bounding box center [76, 620] width 11 height 9
click at [127, 623] on div "Employee Measure Report to Update" at bounding box center [162, 619] width 155 height 14
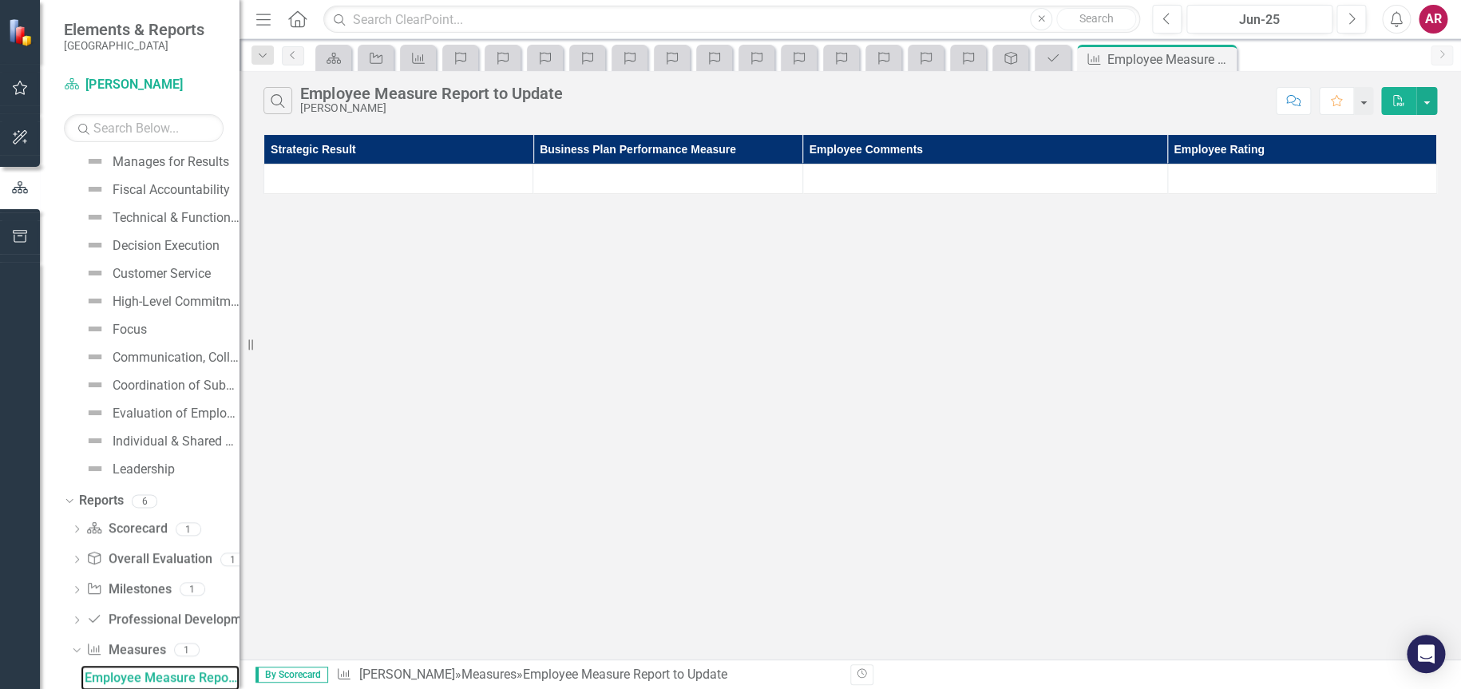
scroll to position [362, 0]
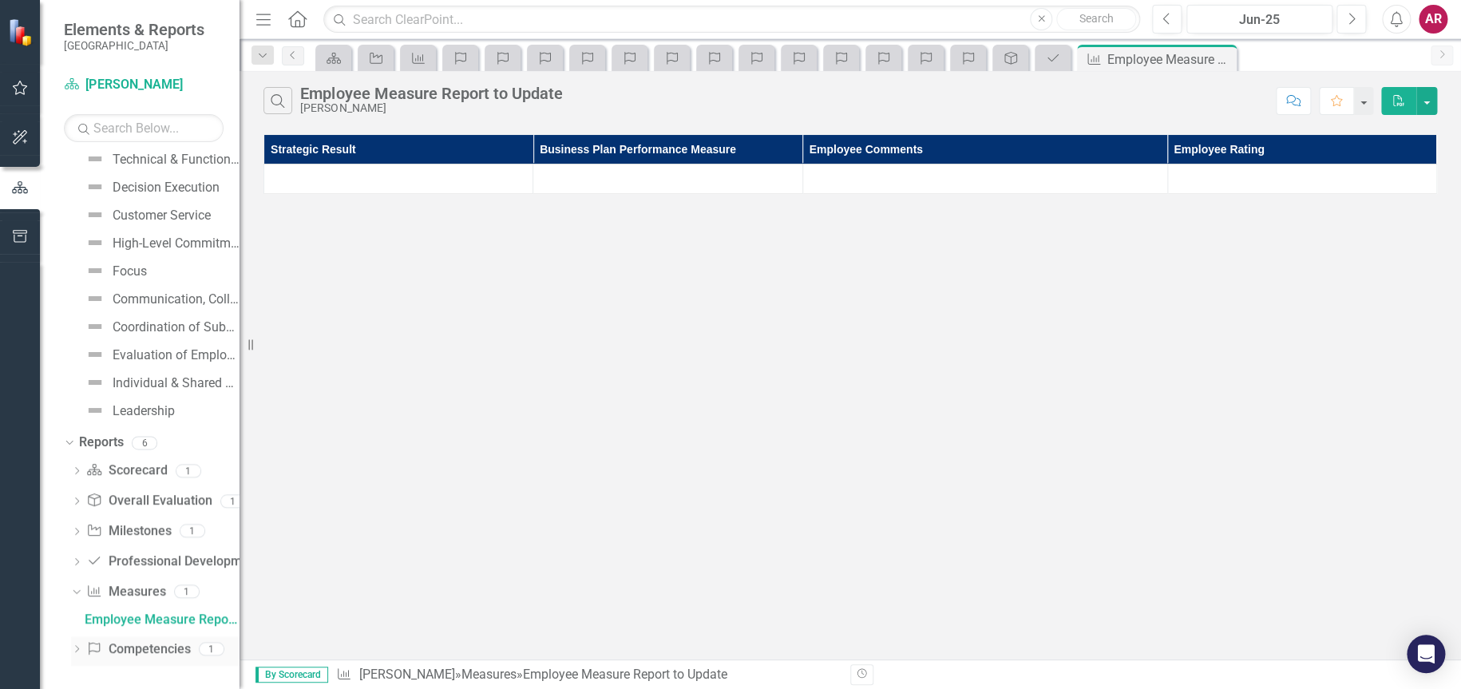
click at [79, 648] on icon at bounding box center [77, 648] width 4 height 7
click at [153, 644] on div "Employee Competencies to Update" at bounding box center [162, 650] width 155 height 14
